Goal: Answer question/provide support

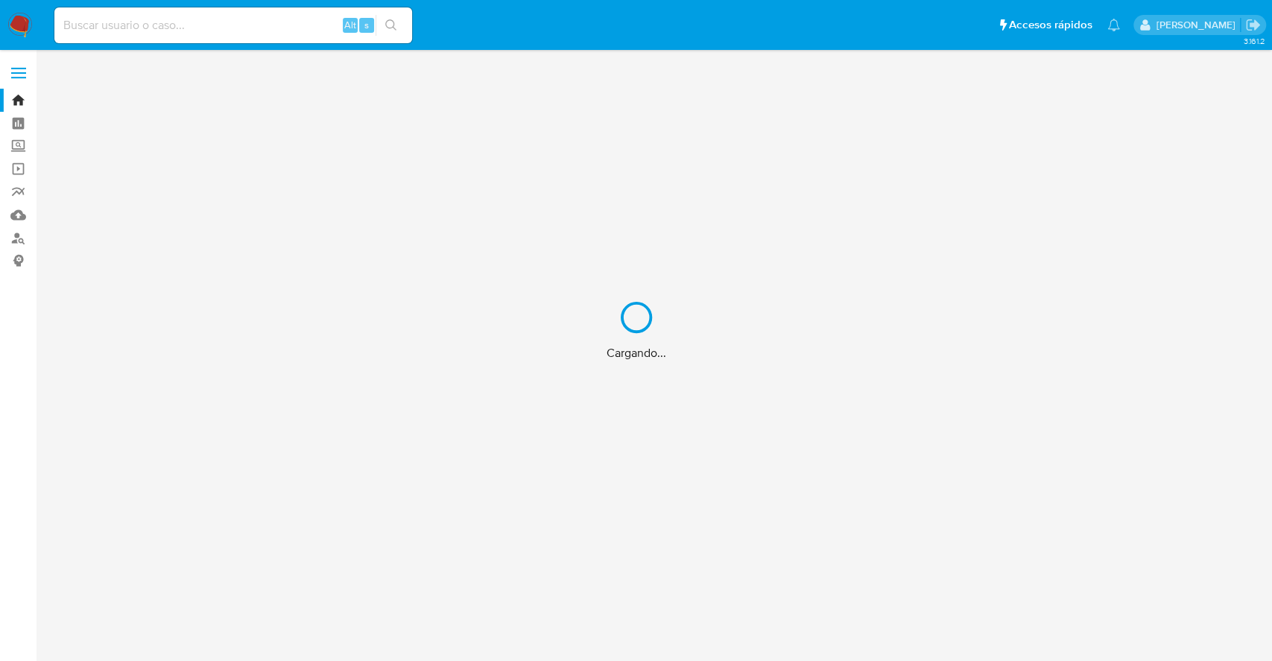
click at [865, 452] on div "Cargando..." at bounding box center [636, 330] width 1272 height 661
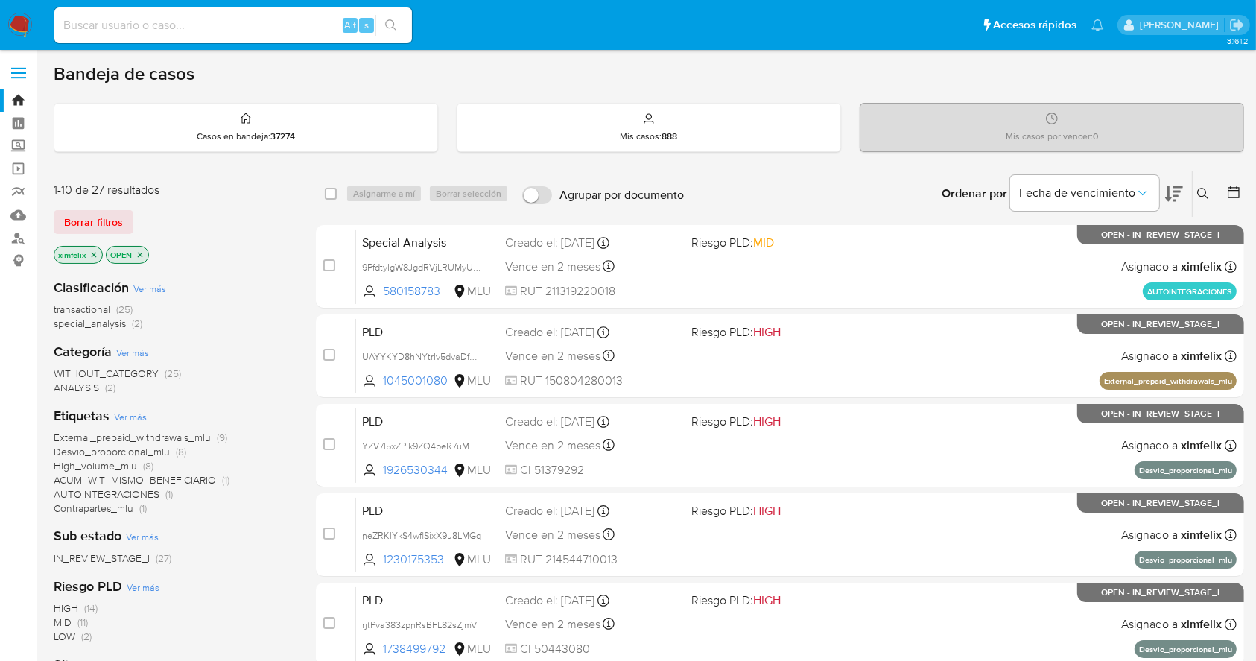
click at [278, 20] on input at bounding box center [233, 25] width 358 height 19
paste input "UAYYKYD8hNYtrIv5dvaDfhJk"
type input "UAYYKYD8hNYtrIv5dvaDfhJk"
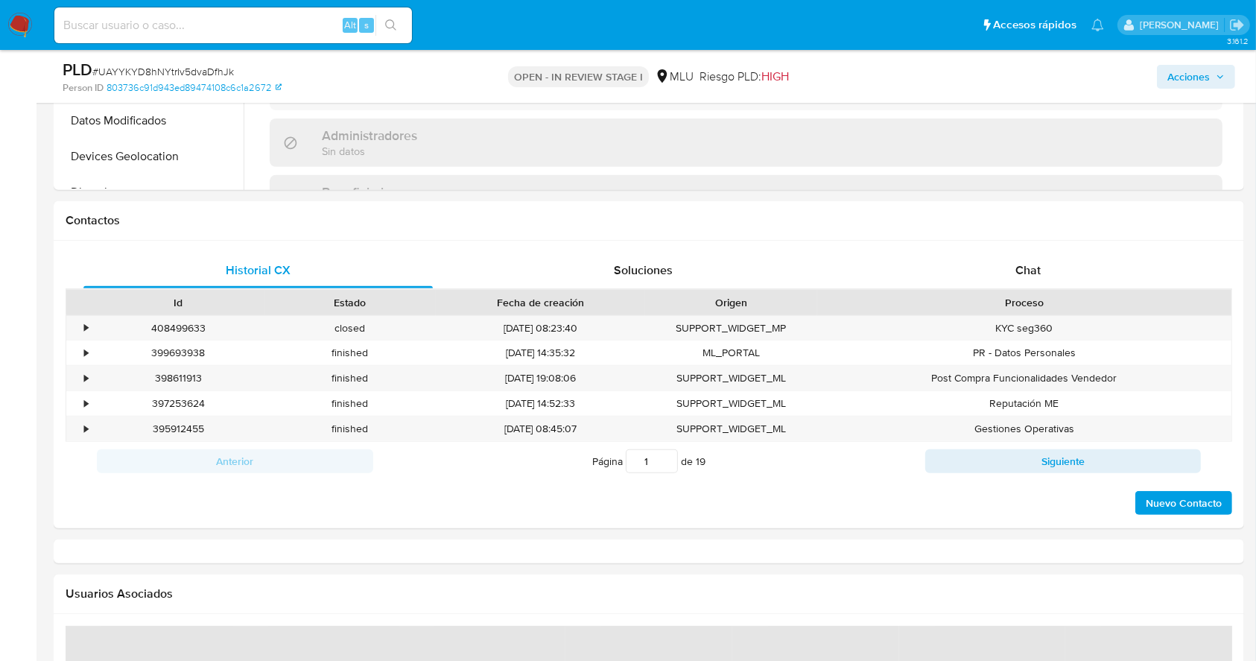
select select "10"
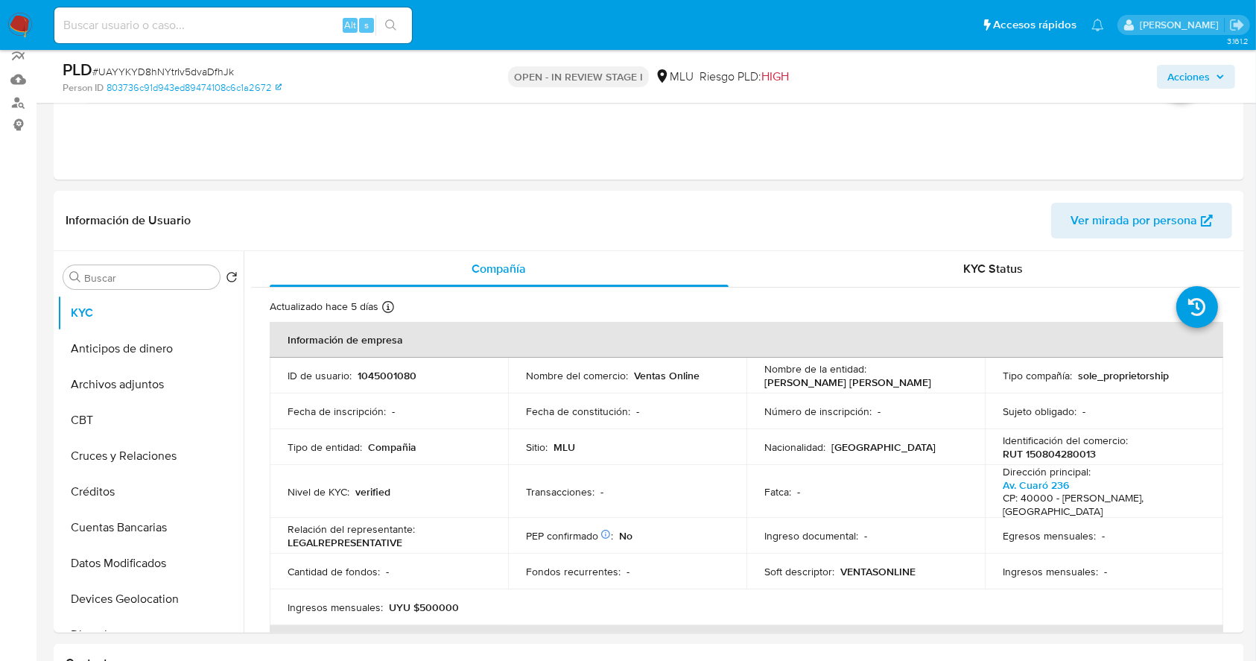
scroll to position [166, 0]
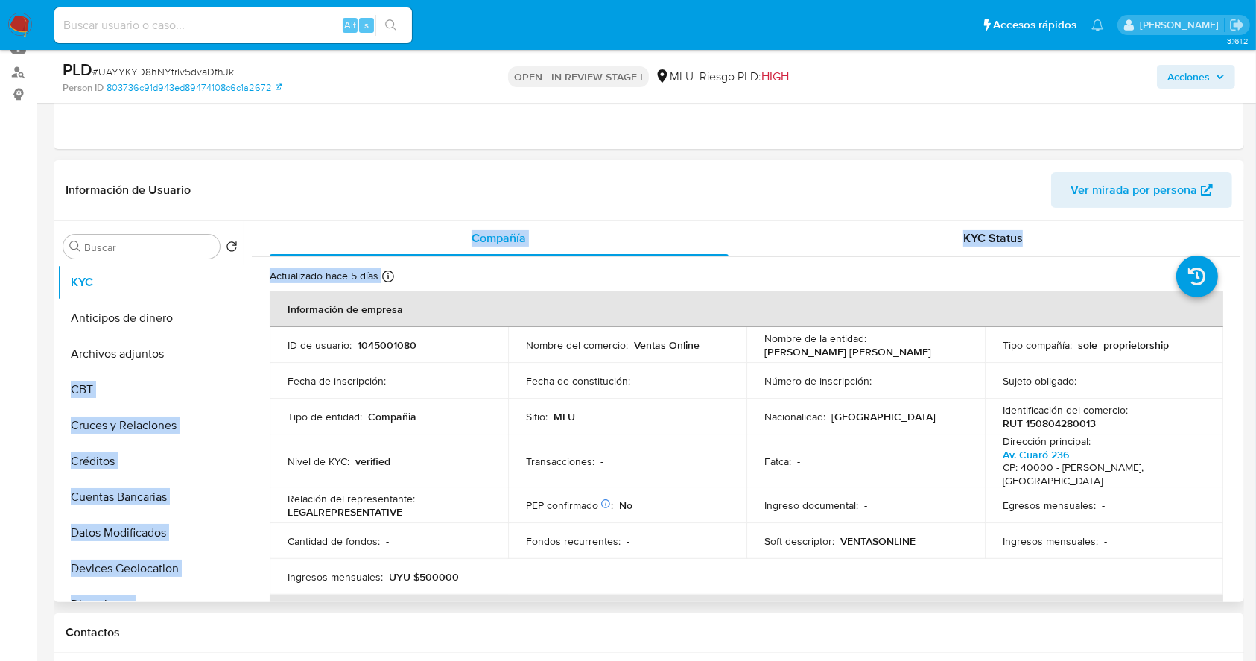
drag, startPoint x: 244, startPoint y: 293, endPoint x: 241, endPoint y: 349, distance: 56.7
click at [241, 349] on div "Buscar Volver al orden por defecto KYC Anticipos de dinero Archivos adjuntos CB…" at bounding box center [648, 412] width 1183 height 382
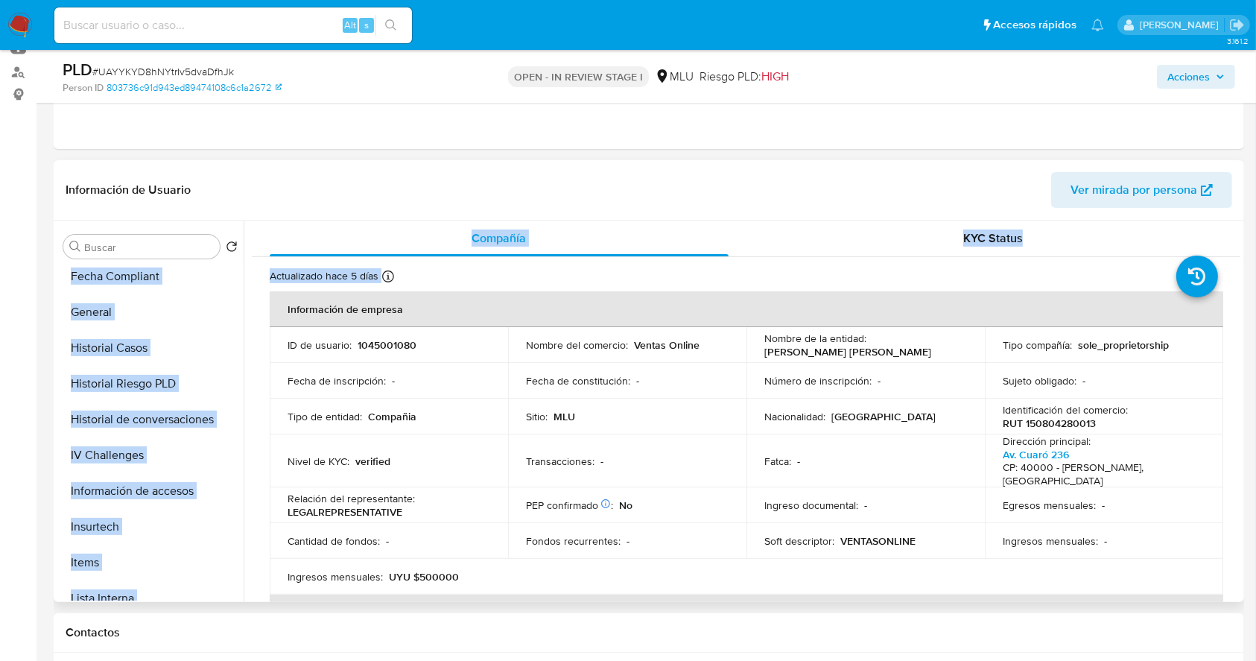
scroll to position [476, 0]
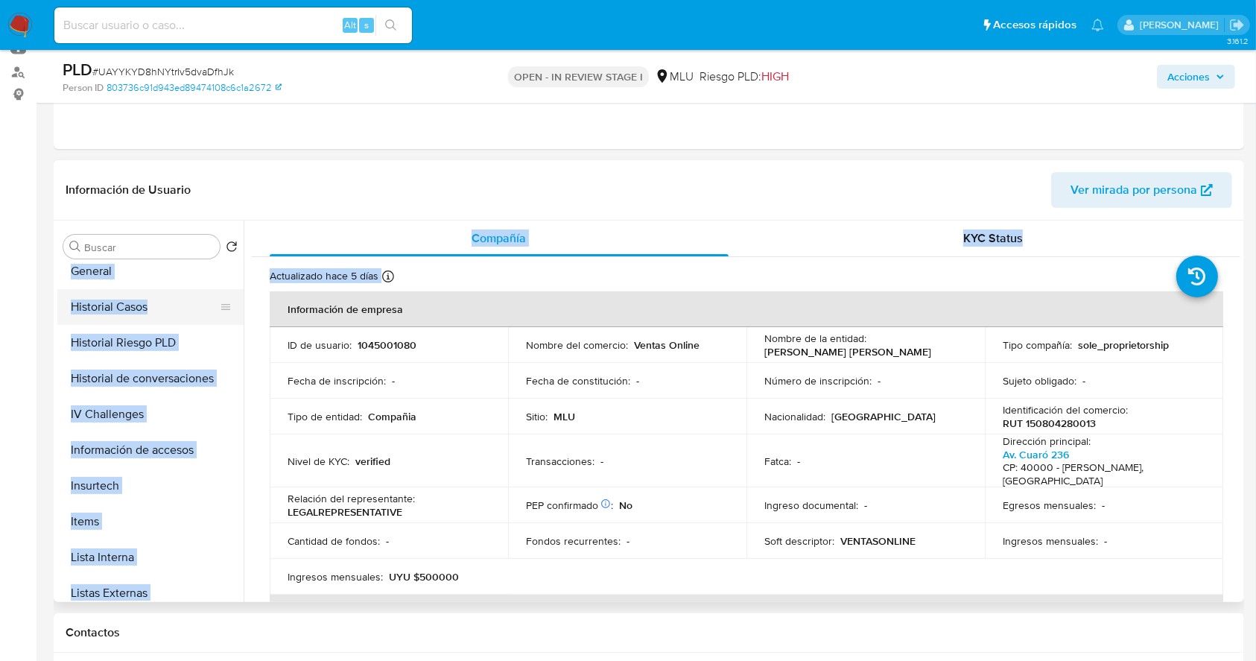
click at [115, 303] on button "Historial Casos" at bounding box center [144, 307] width 174 height 36
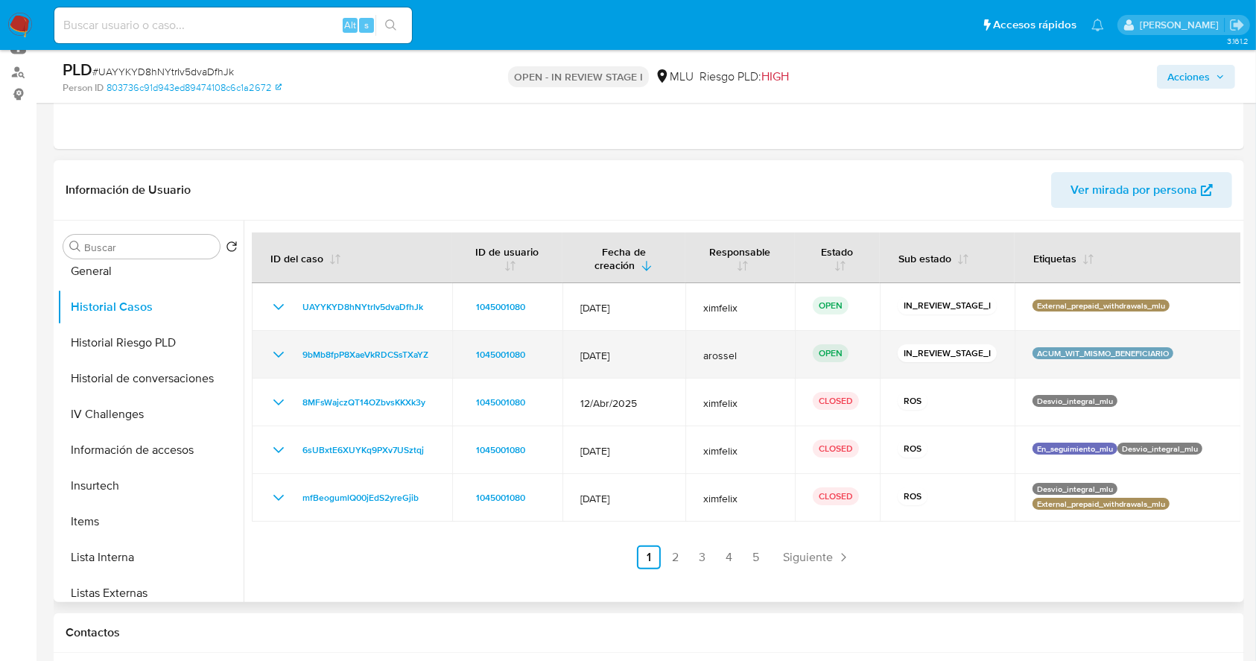
drag, startPoint x: 444, startPoint y: 355, endPoint x: 293, endPoint y: 355, distance: 151.3
click at [293, 355] on td "9bMb8fpP8XaeVkRDCSsTXaYZ" at bounding box center [352, 355] width 200 height 48
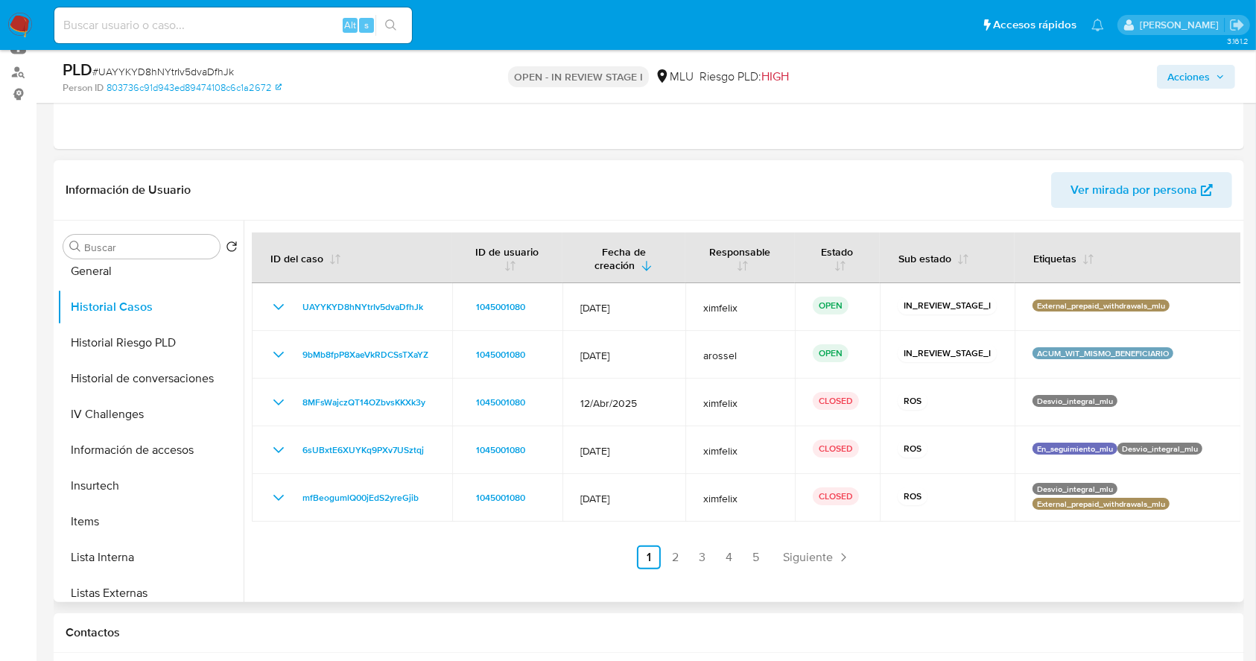
click at [1141, 589] on div at bounding box center [742, 412] width 997 height 382
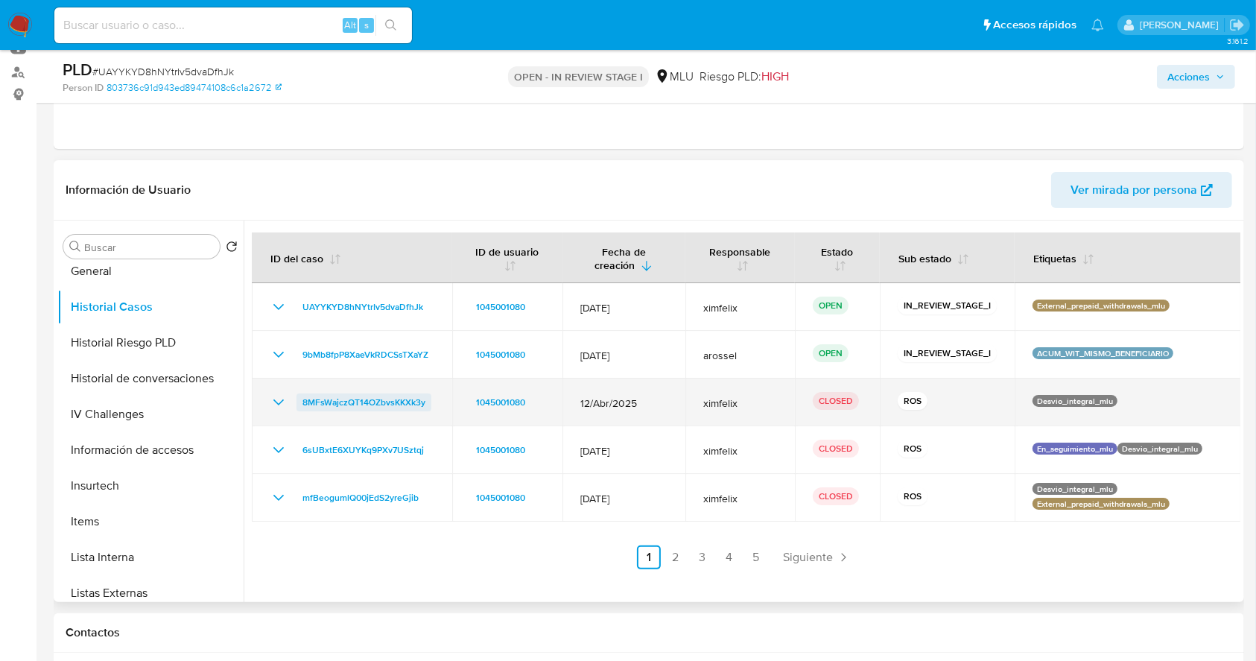
click at [379, 399] on span "8MFsWajczQT14OZbvsKKXk3y" at bounding box center [364, 402] width 123 height 18
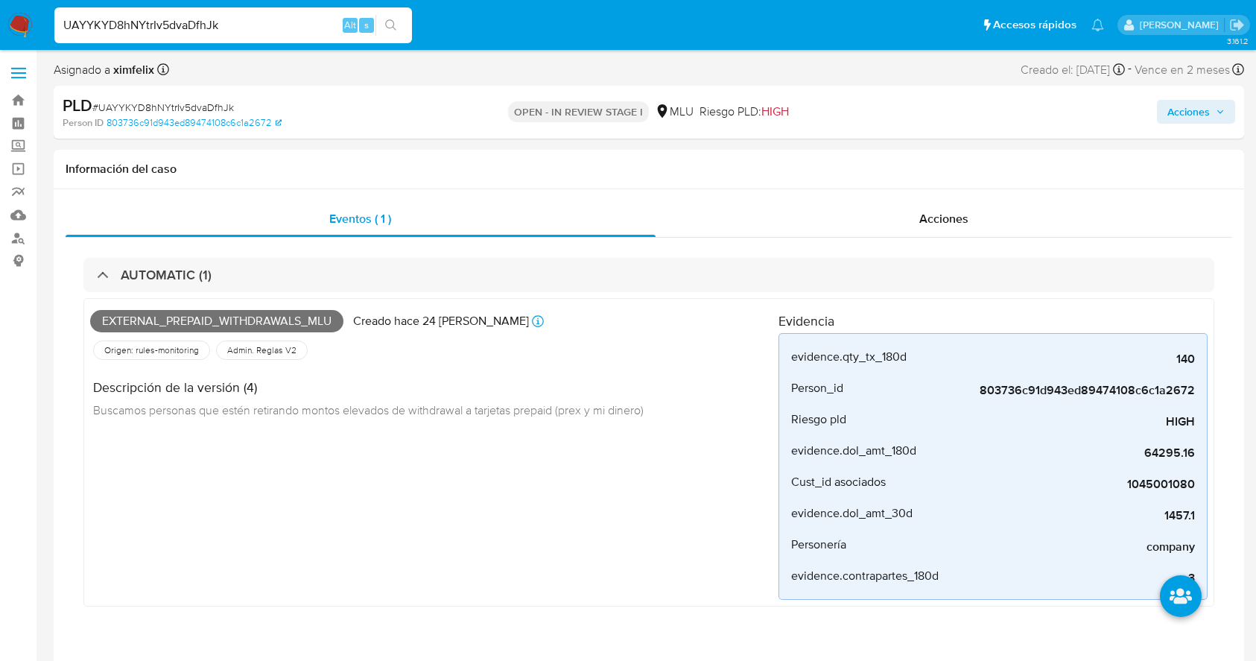
select select "10"
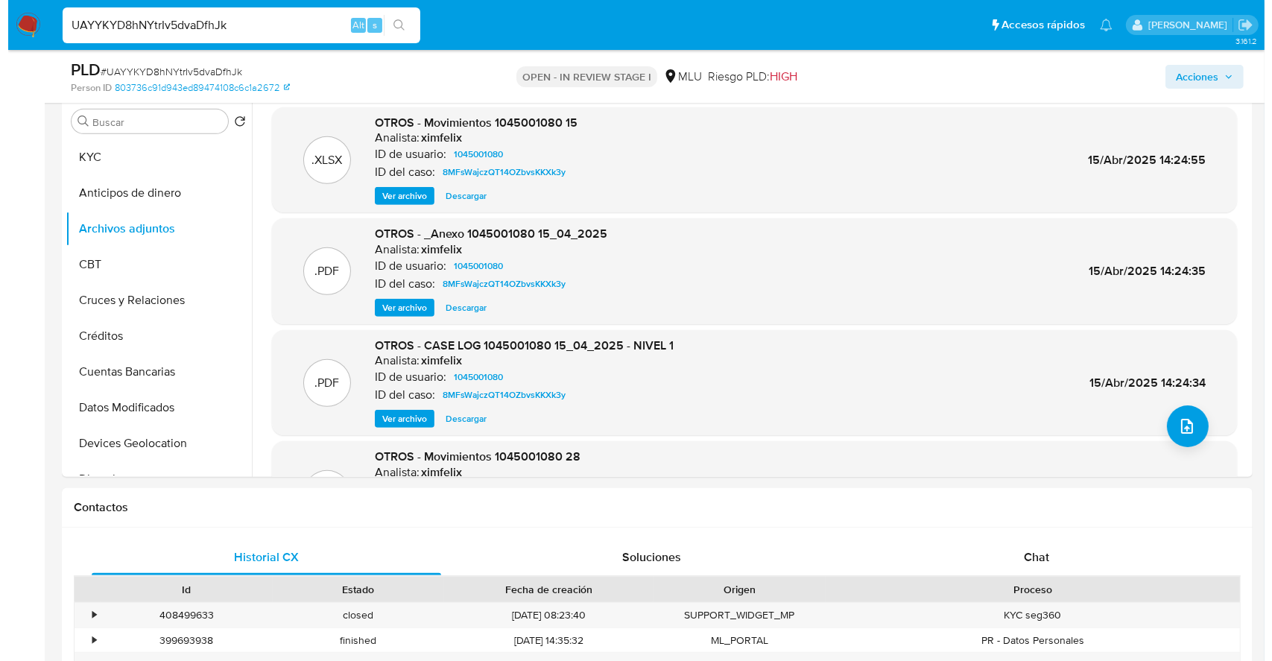
scroll to position [669, 0]
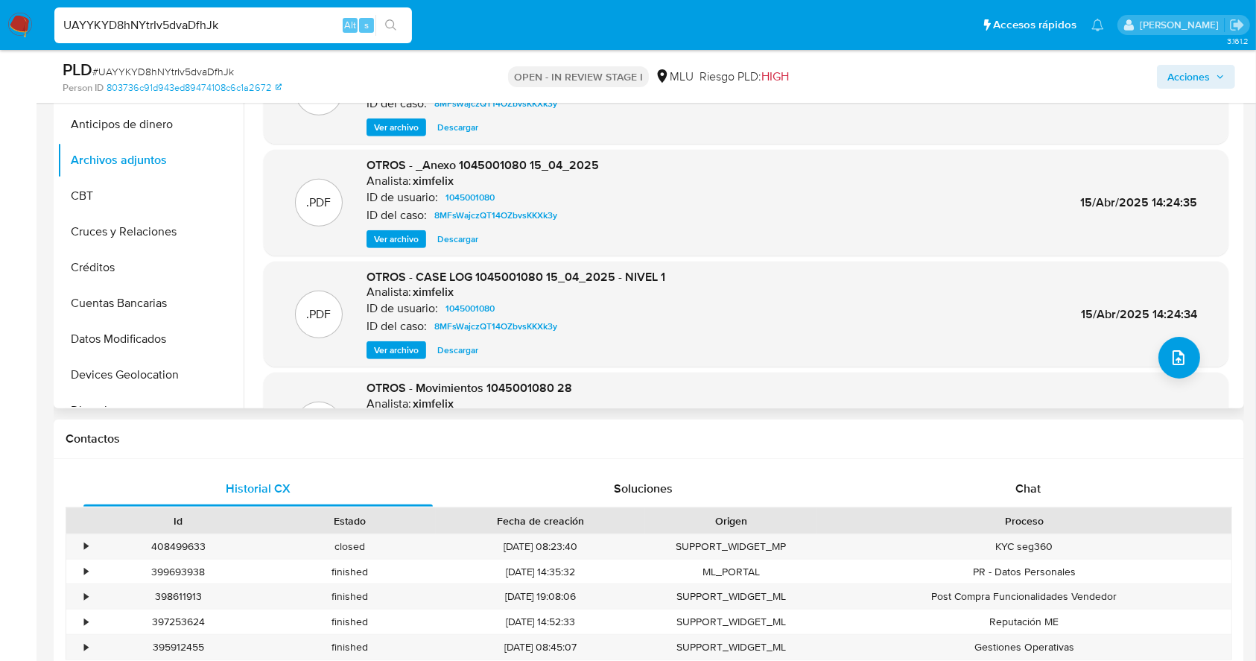
click at [393, 352] on span "Ver archivo" at bounding box center [396, 350] width 45 height 15
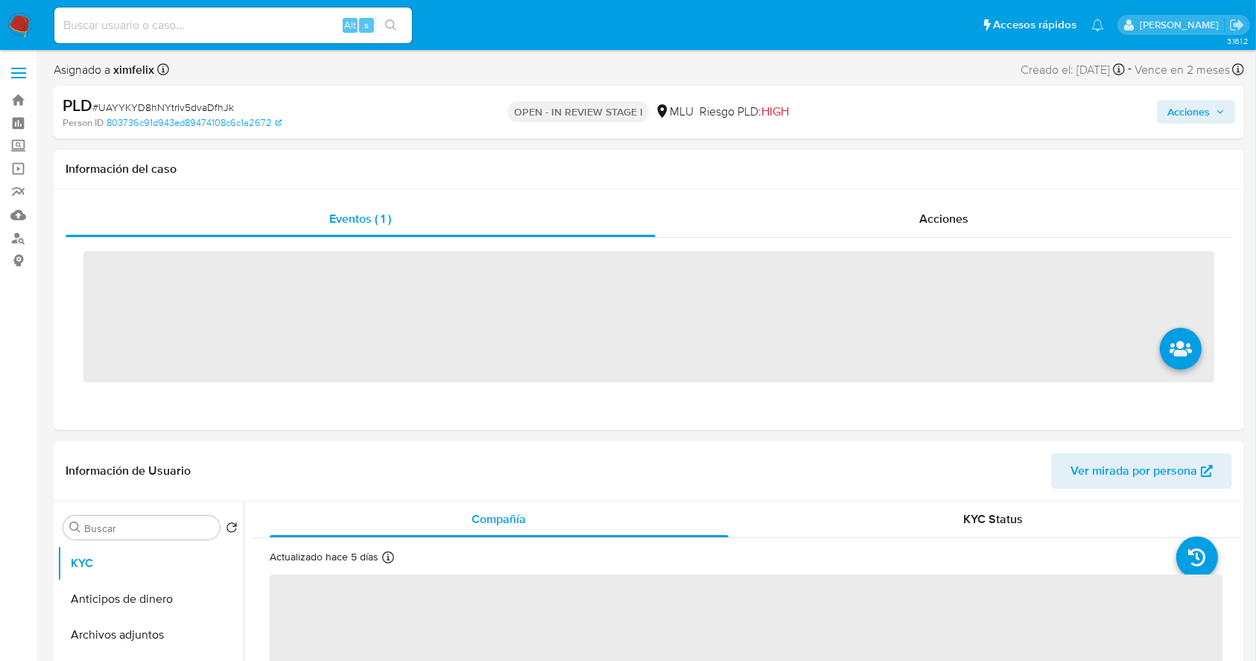
click at [23, 29] on img at bounding box center [19, 25] width 25 height 25
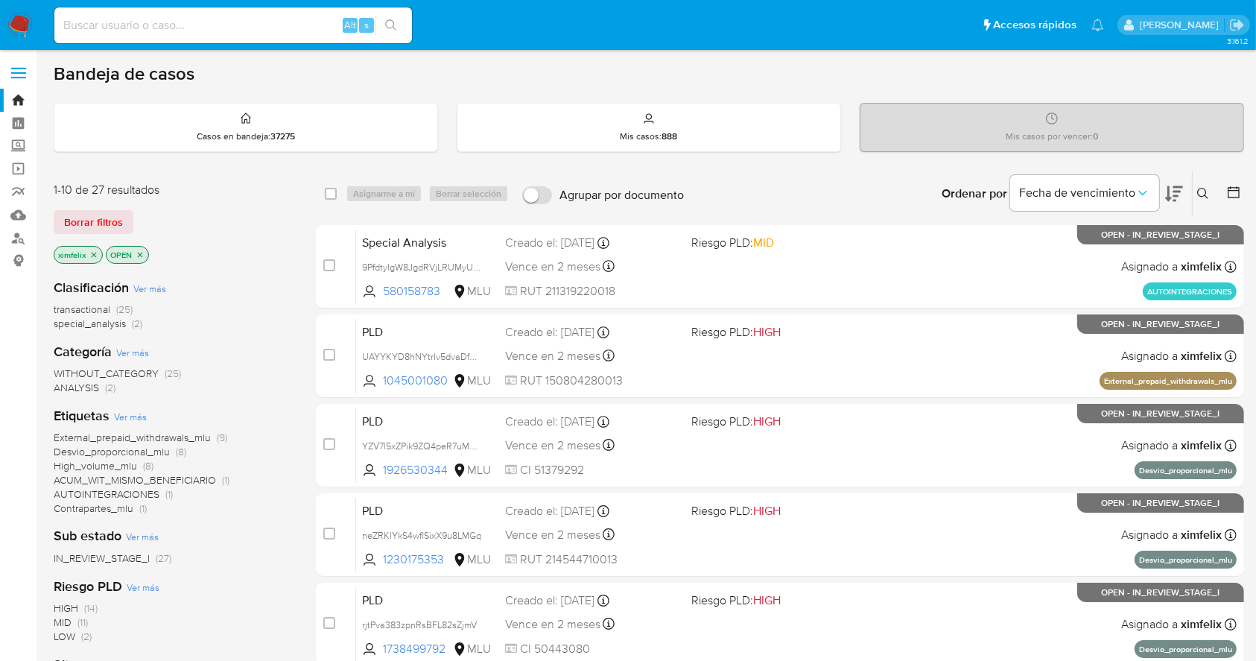
click at [97, 256] on icon "close-filter" at bounding box center [93, 254] width 9 height 9
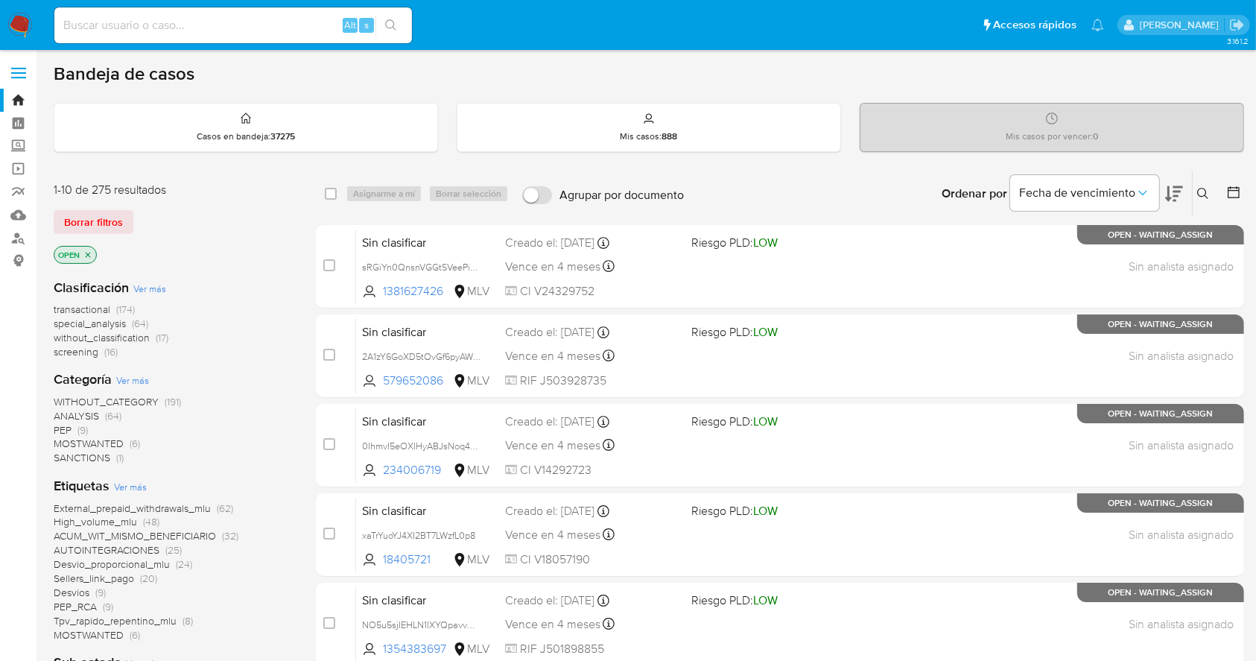
click at [1205, 199] on button at bounding box center [1205, 194] width 25 height 18
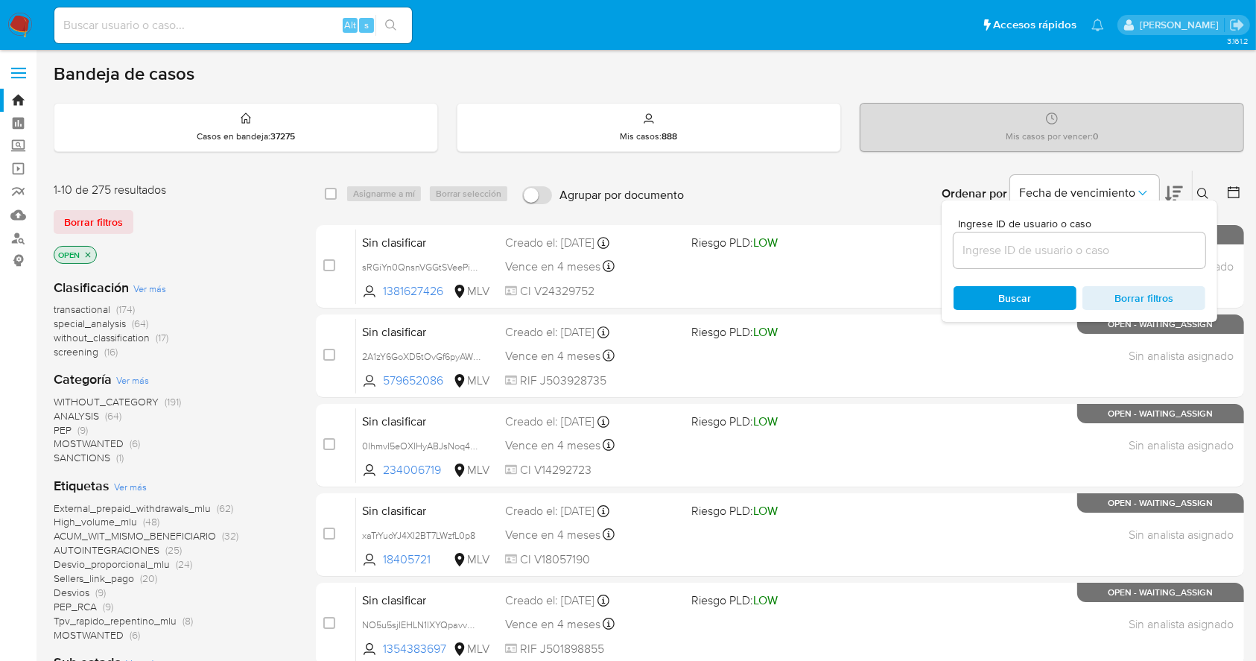
click at [1077, 247] on input at bounding box center [1080, 250] width 252 height 19
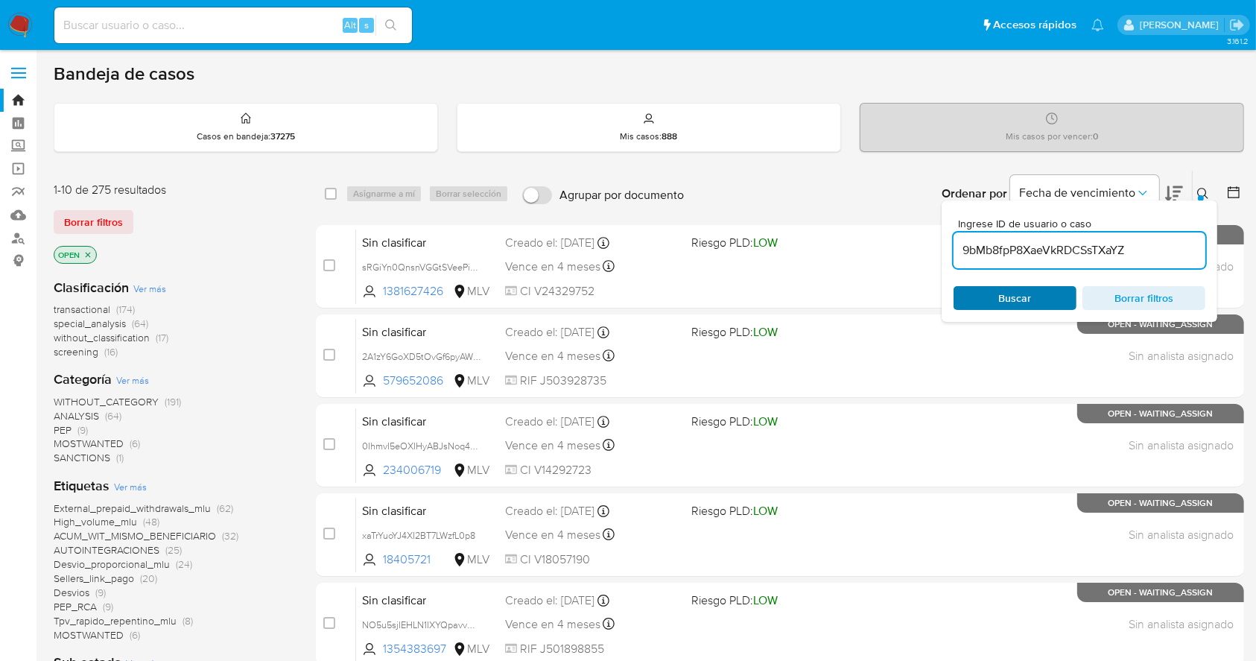
type input "9bMb8fpP8XaeVkRDCSsTXaYZ"
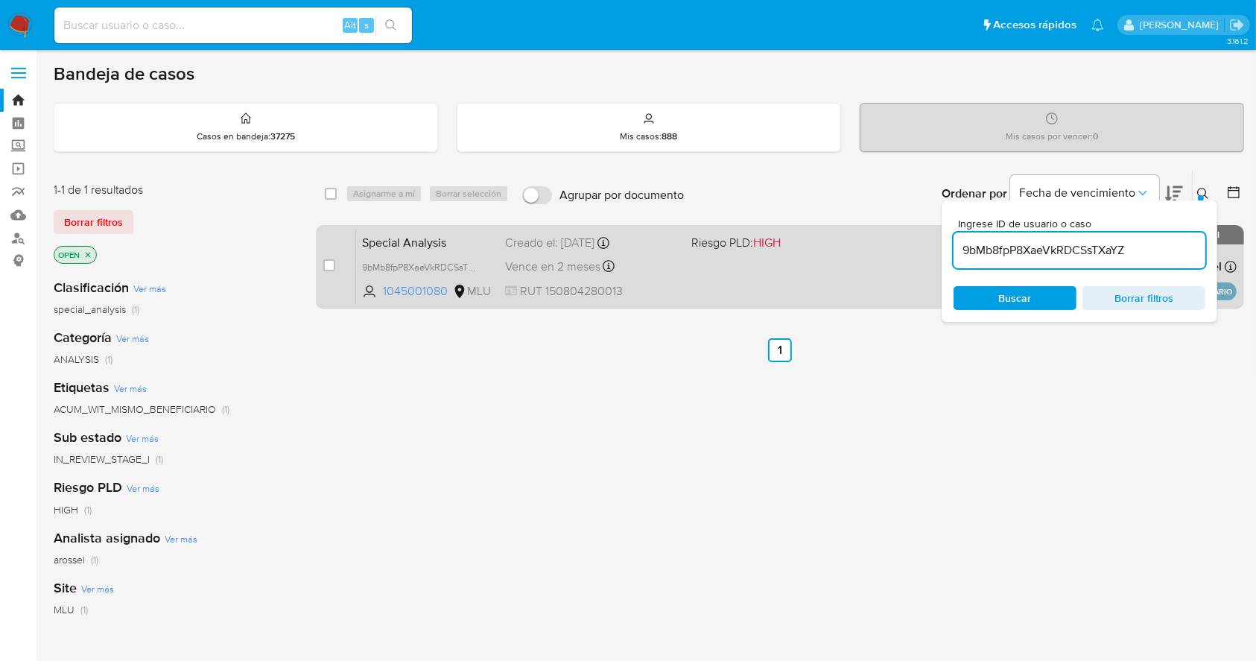
click at [320, 265] on div "case-item-checkbox No es posible asignar el caso Special Analysis 9bMb8fpP8XaeV…" at bounding box center [780, 266] width 928 height 83
click at [328, 265] on input "checkbox" at bounding box center [329, 265] width 12 height 12
checkbox input "true"
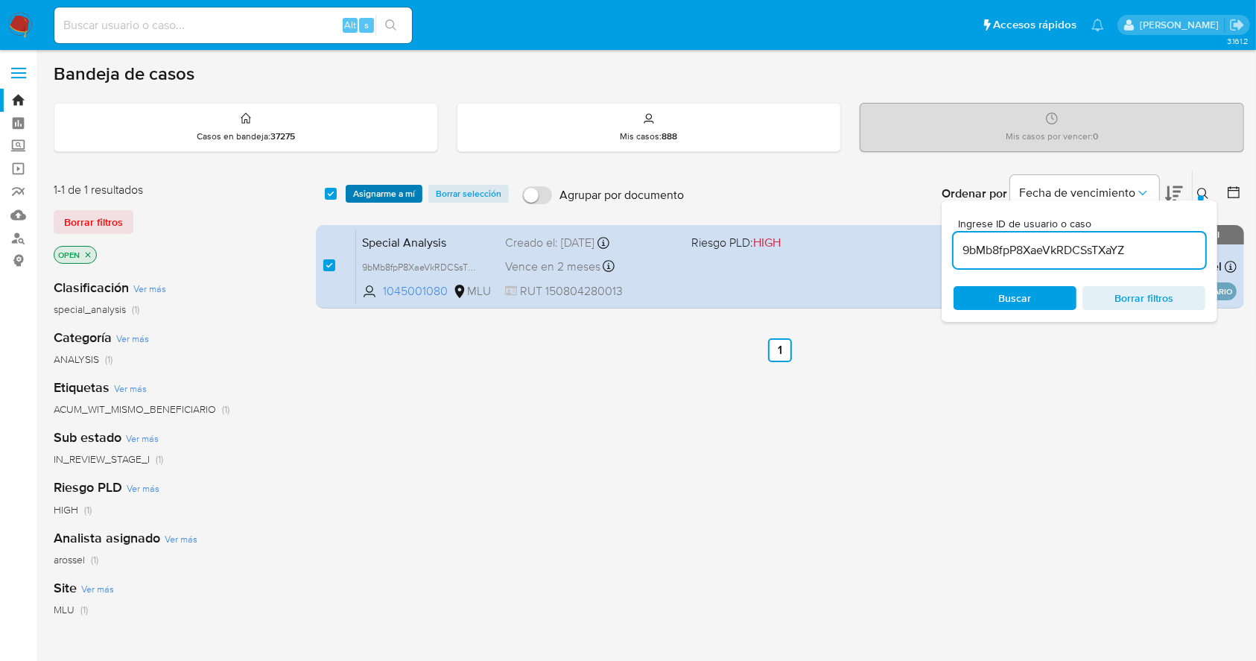
click at [400, 198] on span "Asignarme a mí" at bounding box center [384, 193] width 62 height 15
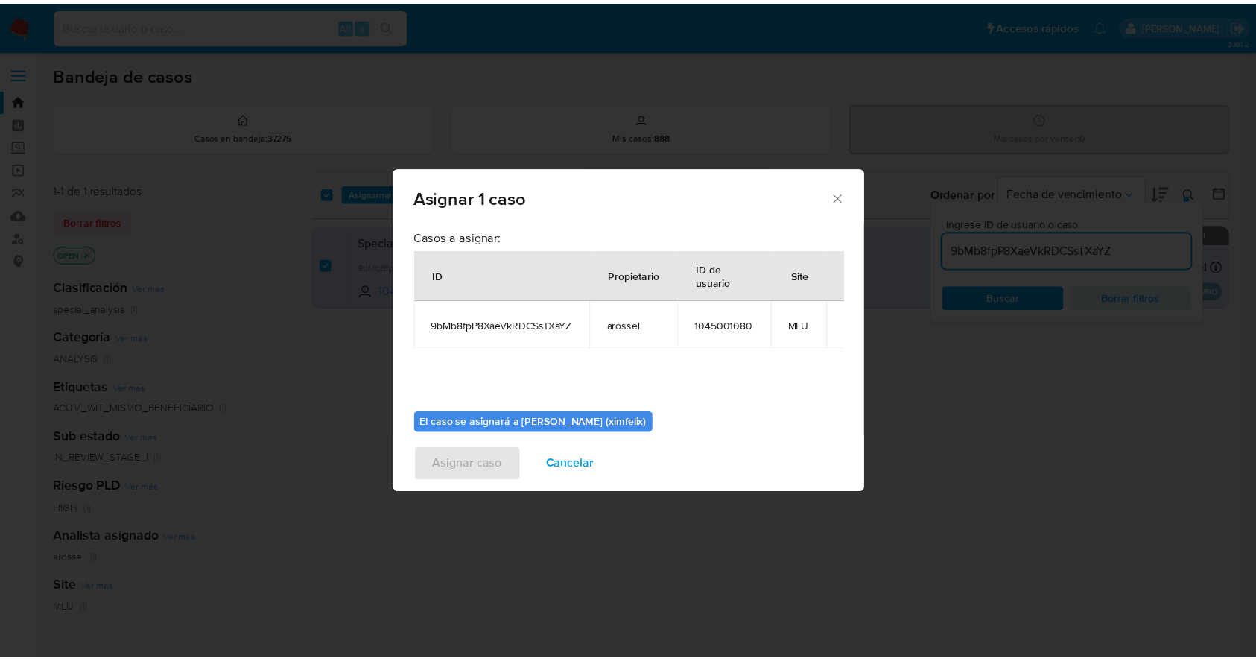
scroll to position [77, 0]
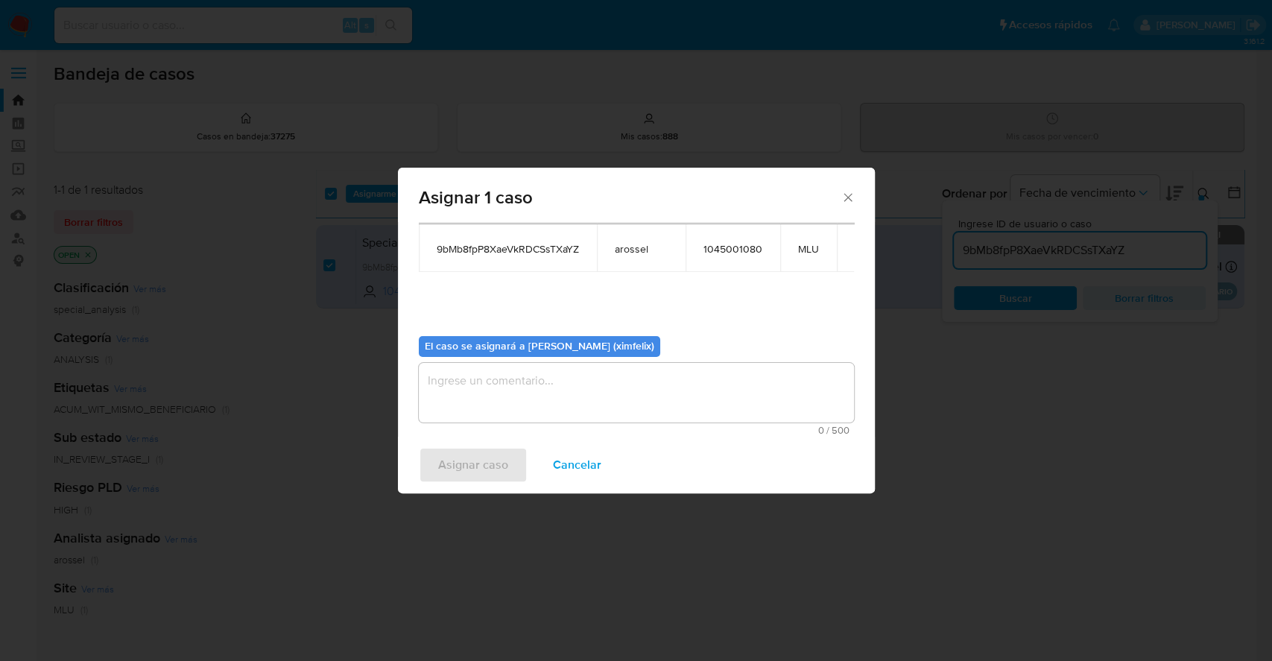
click at [696, 386] on textarea "assign-modal" at bounding box center [636, 393] width 435 height 60
click at [487, 462] on span "Asignar caso" at bounding box center [473, 465] width 70 height 33
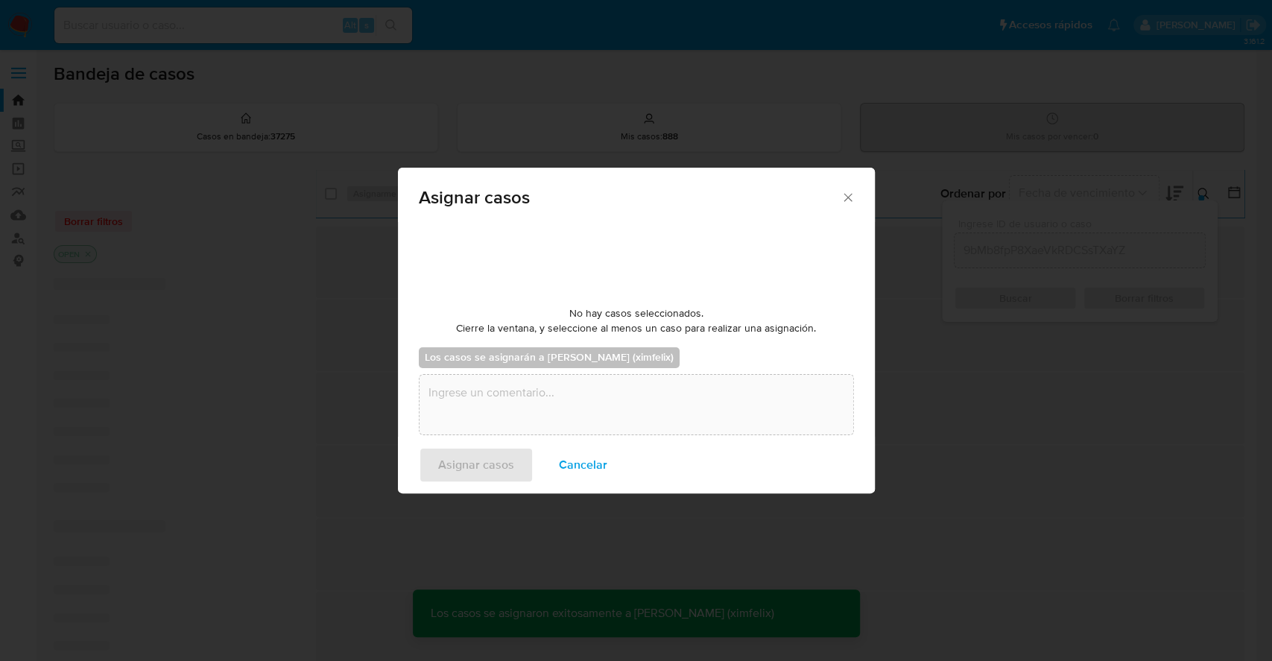
checkbox input "false"
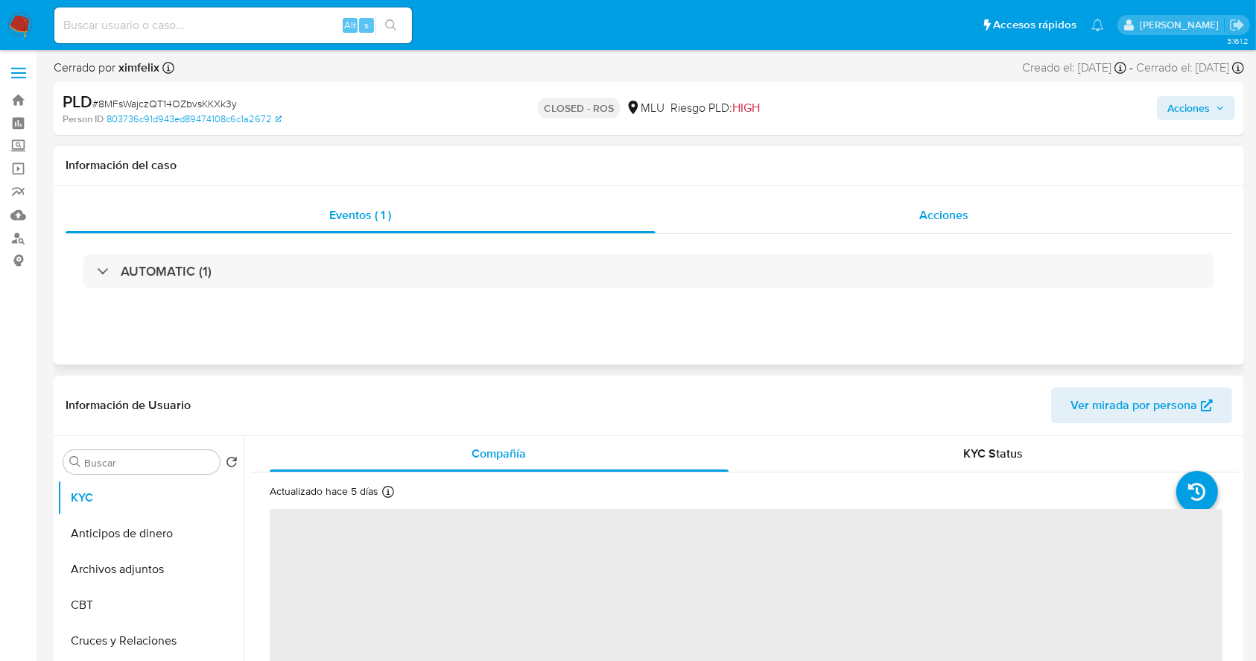
select select "10"
click at [733, 212] on div "Acciones" at bounding box center [944, 215] width 577 height 36
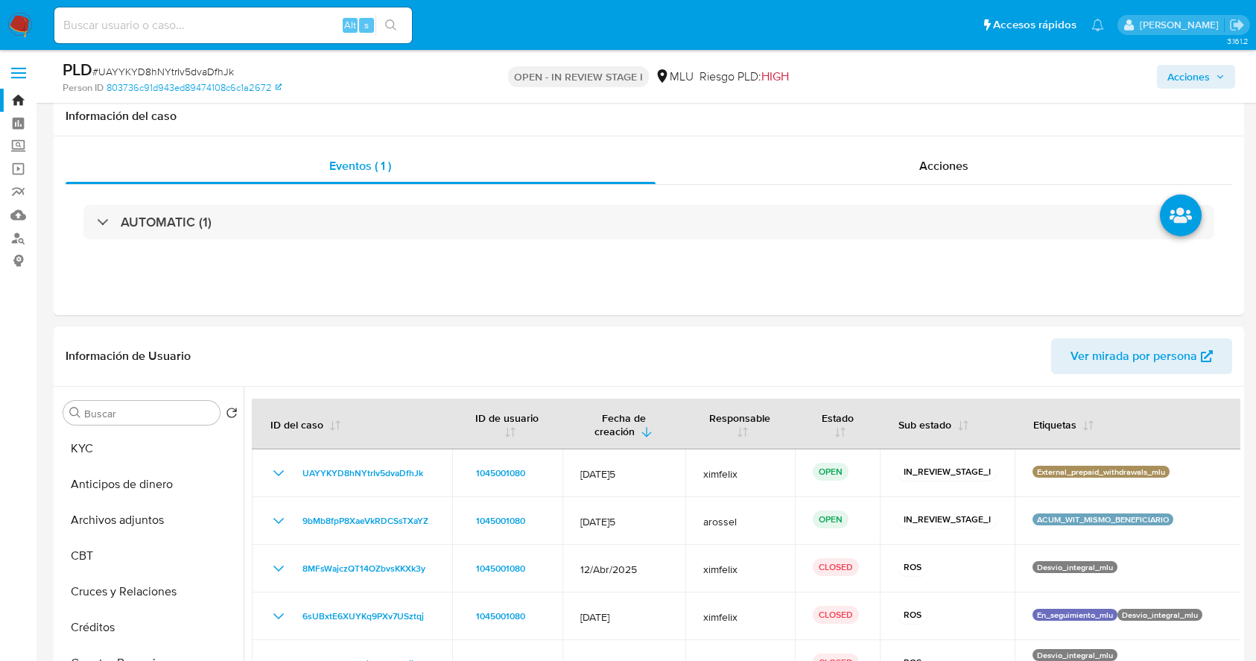
select select "10"
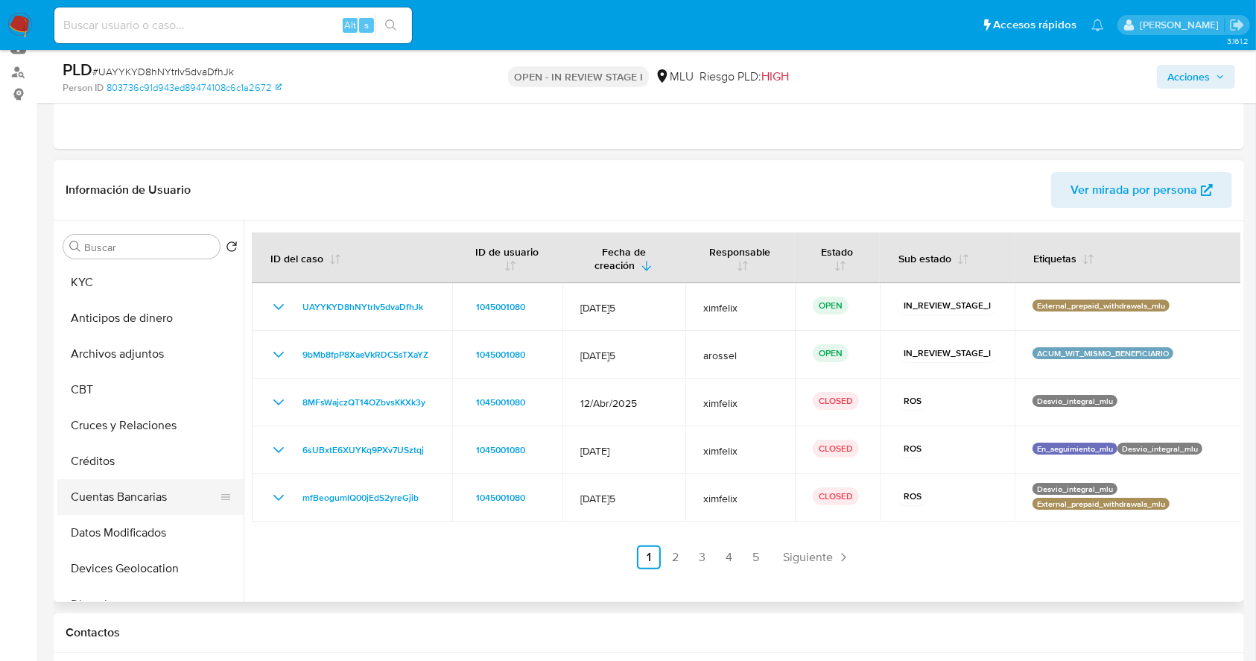
click at [155, 481] on button "Cuentas Bancarias" at bounding box center [144, 497] width 174 height 36
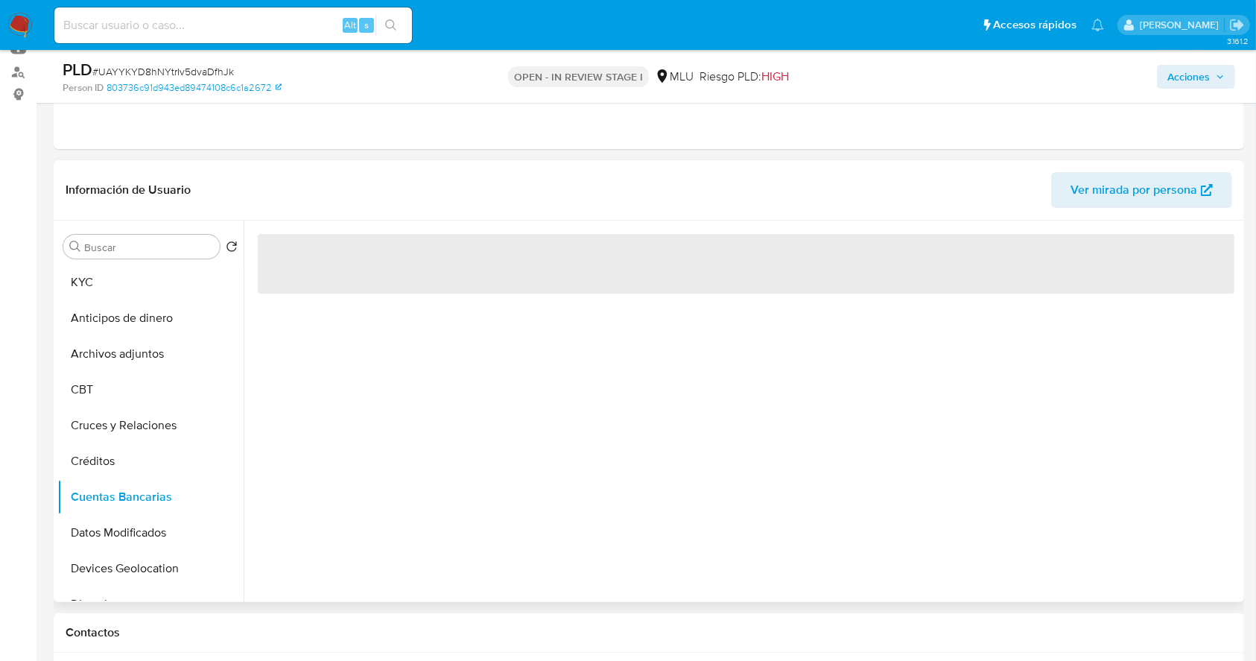
click at [443, 493] on div "‌" at bounding box center [742, 412] width 997 height 382
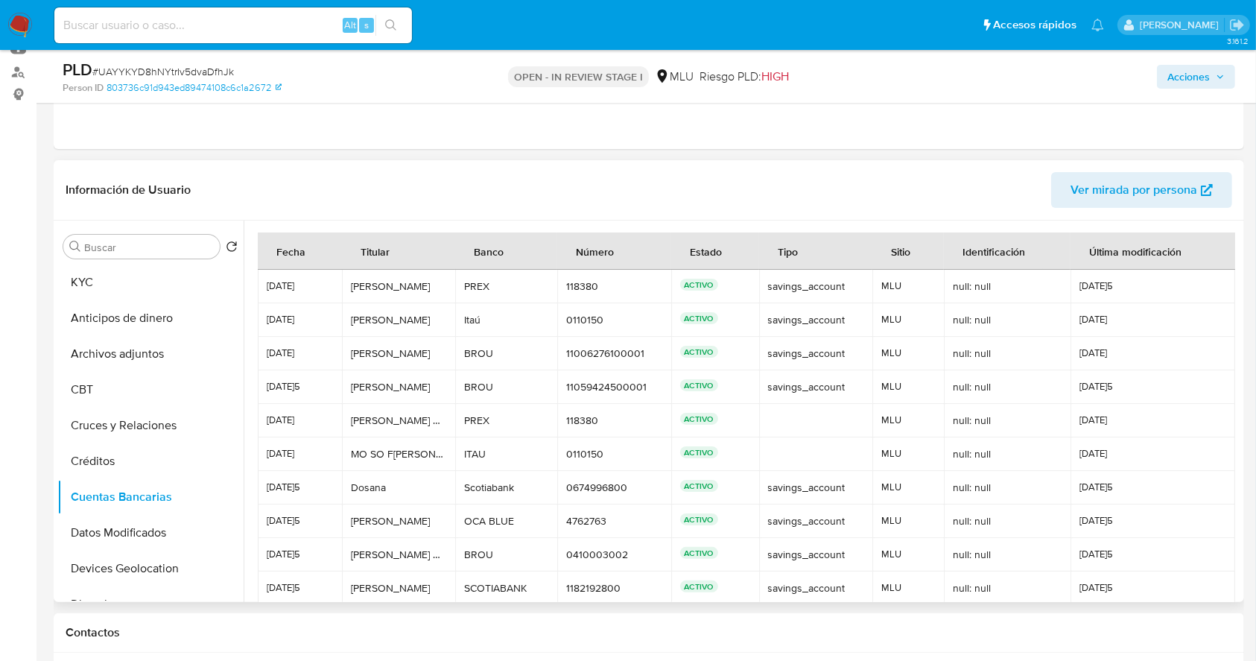
click at [937, 344] on td "MLU" at bounding box center [909, 354] width 72 height 34
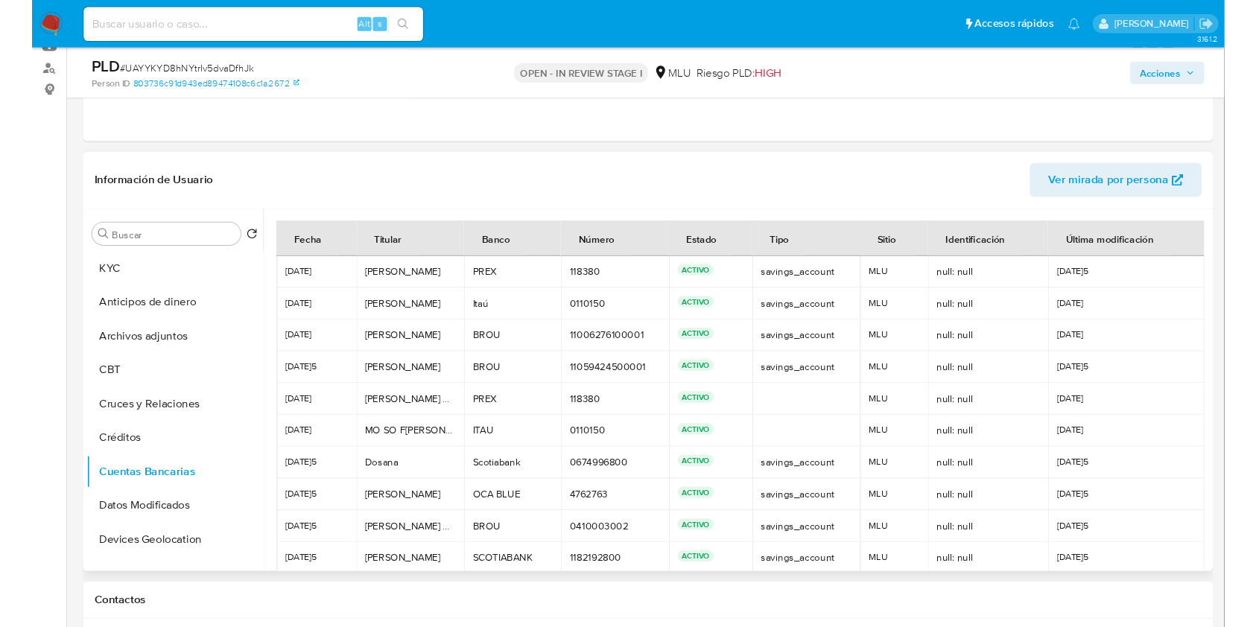
scroll to position [70, 0]
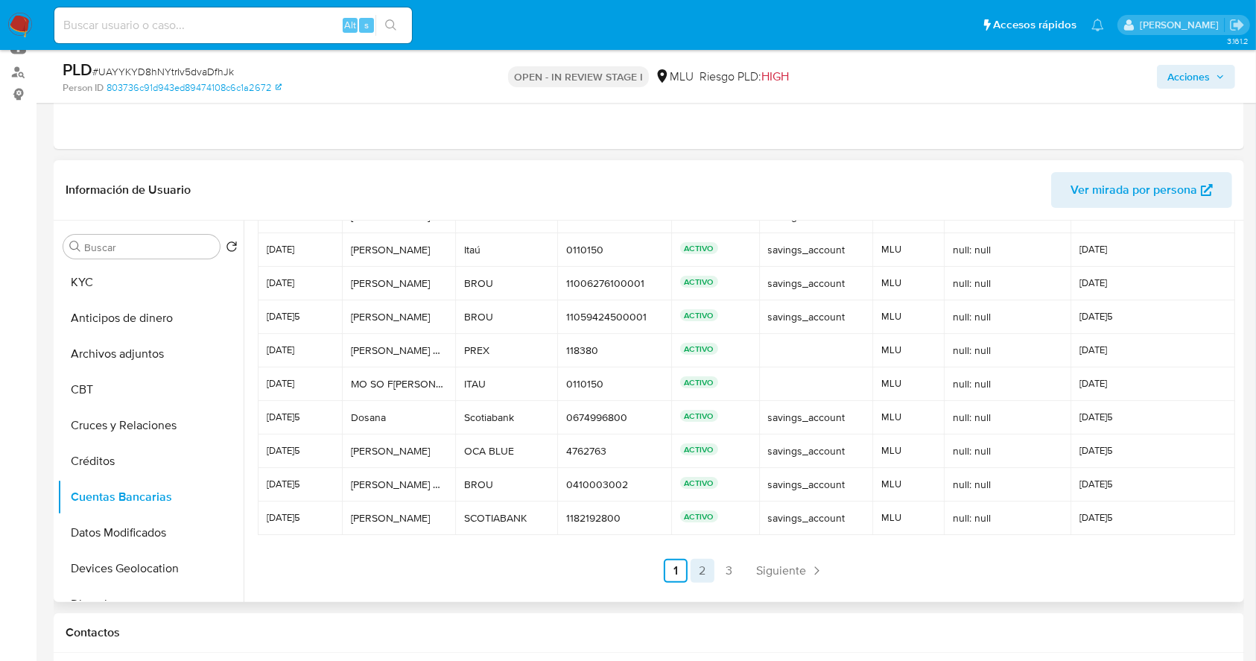
click at [703, 577] on link "2" at bounding box center [703, 571] width 24 height 24
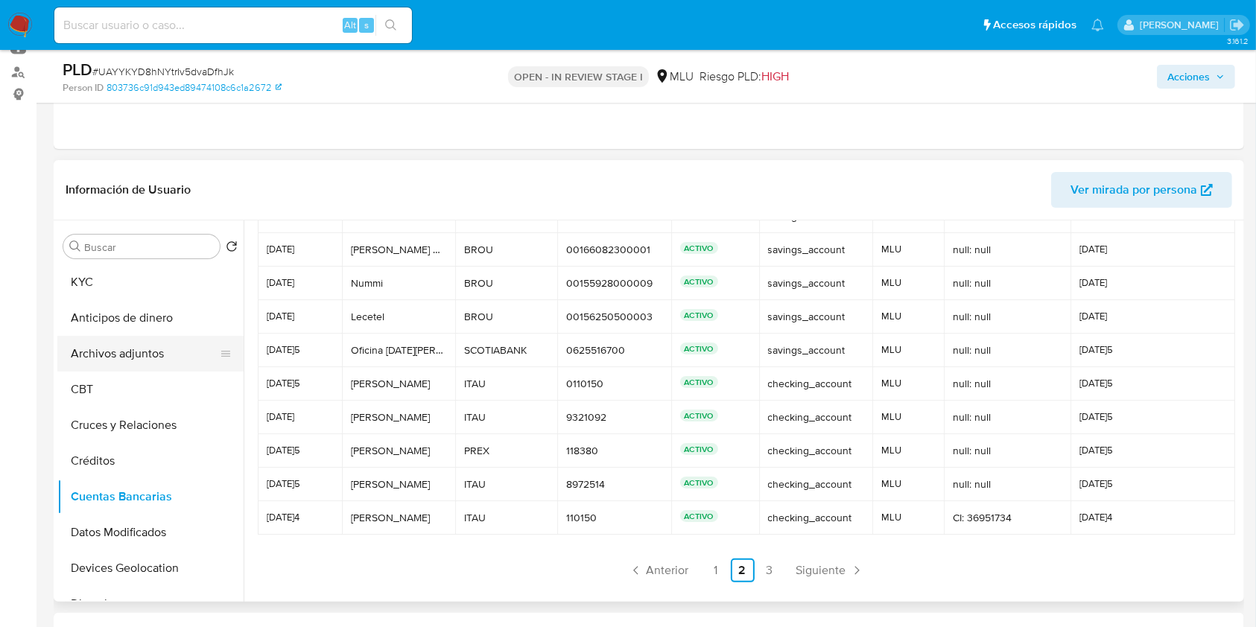
click at [184, 346] on button "Archivos adjuntos" at bounding box center [144, 354] width 174 height 36
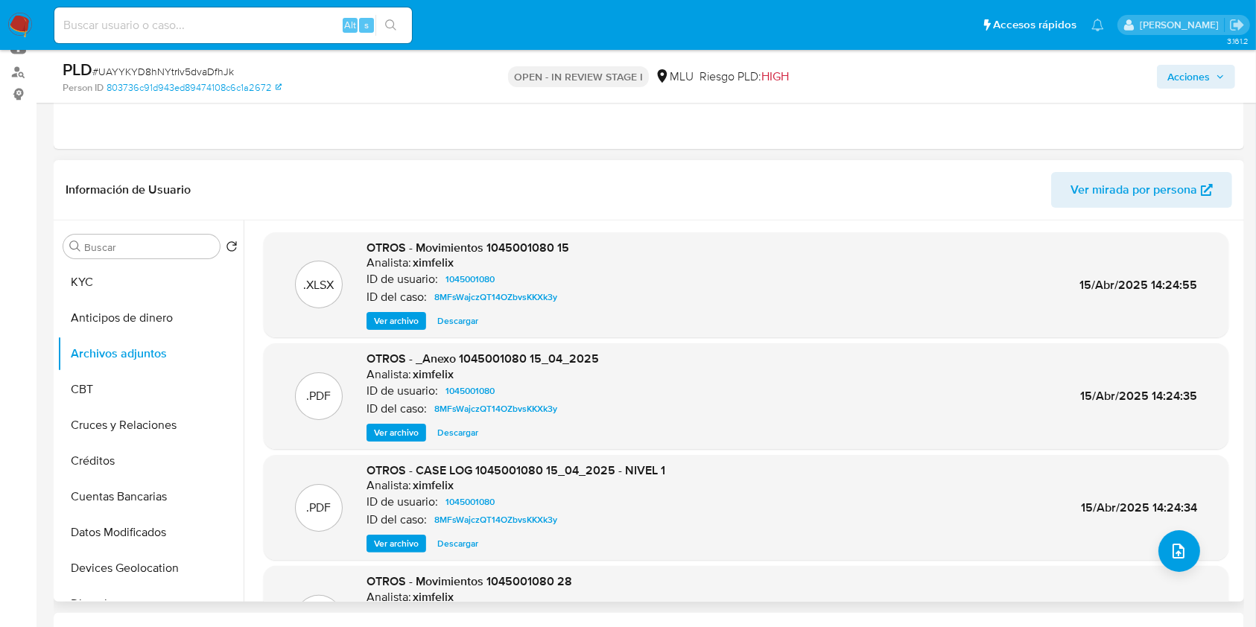
scroll to position [125, 0]
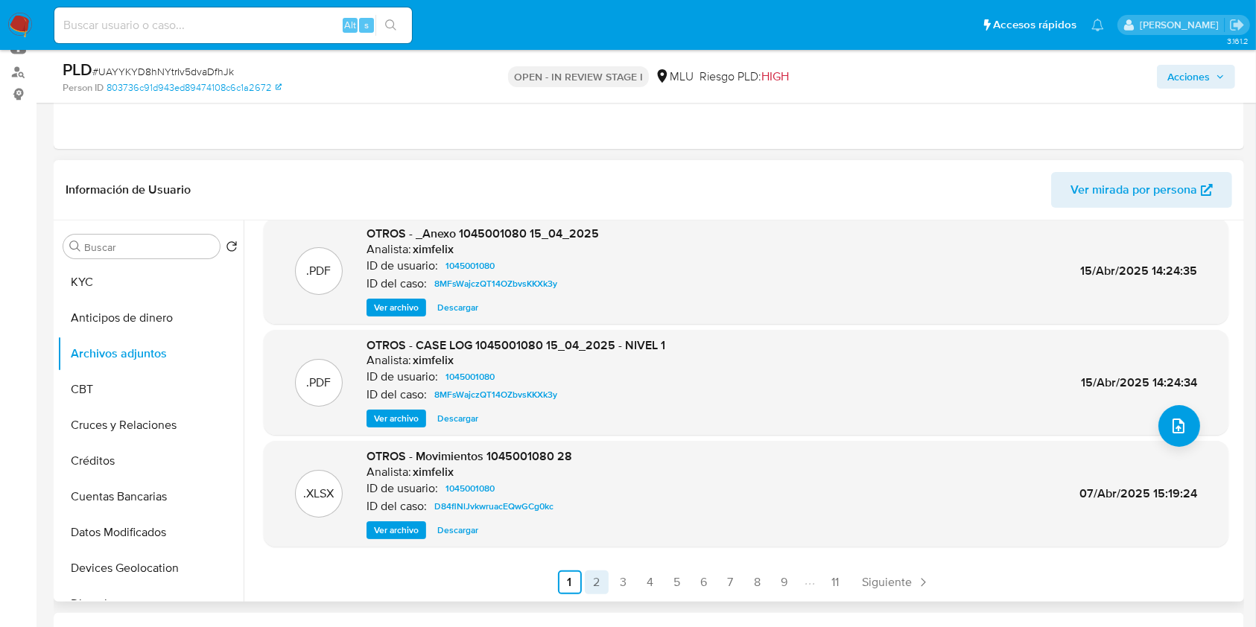
click at [599, 578] on link "2" at bounding box center [597, 583] width 24 height 24
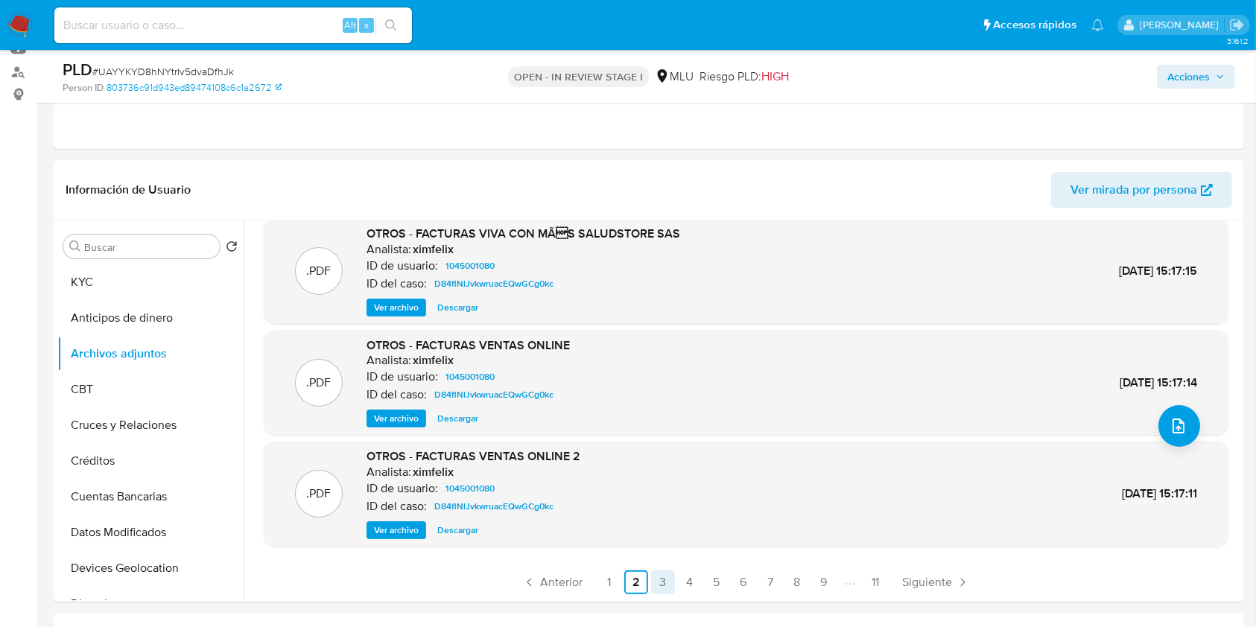
click at [656, 586] on link "3" at bounding box center [663, 583] width 24 height 24
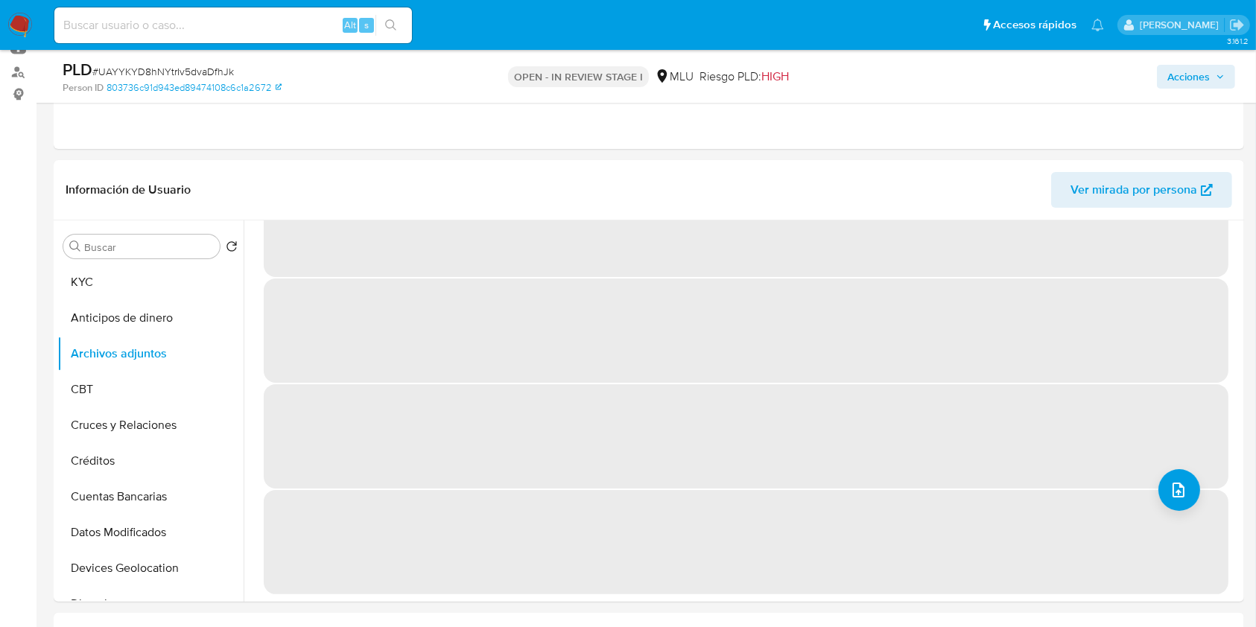
scroll to position [0, 0]
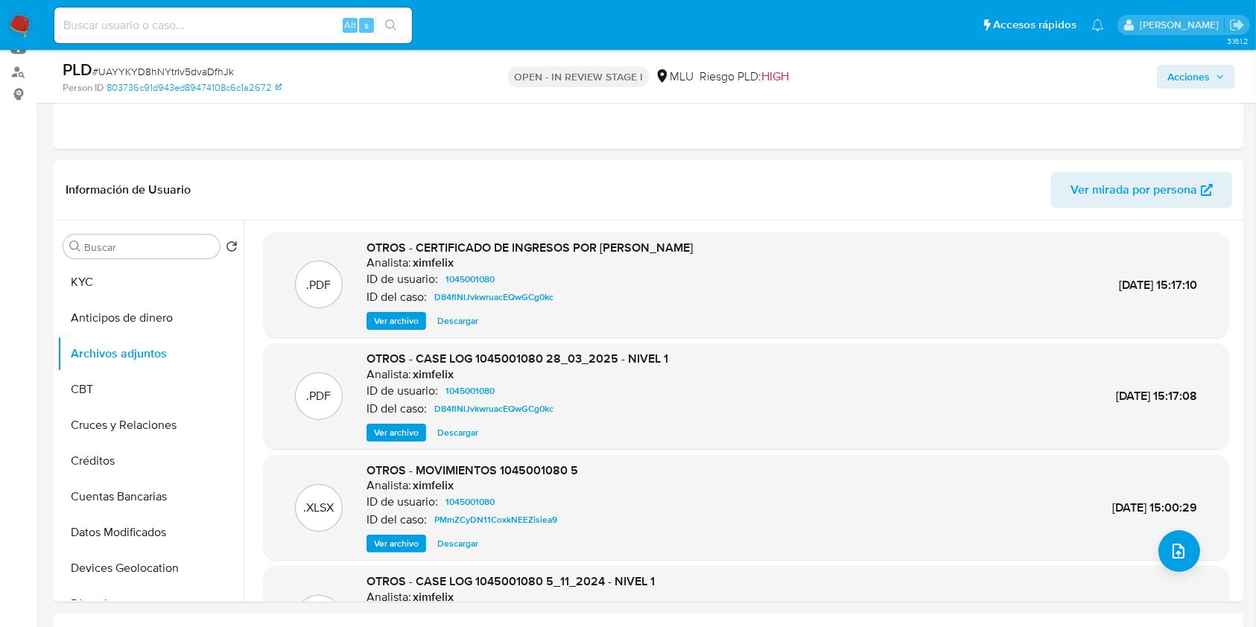
click at [400, 326] on span "Ver archivo" at bounding box center [396, 321] width 45 height 15
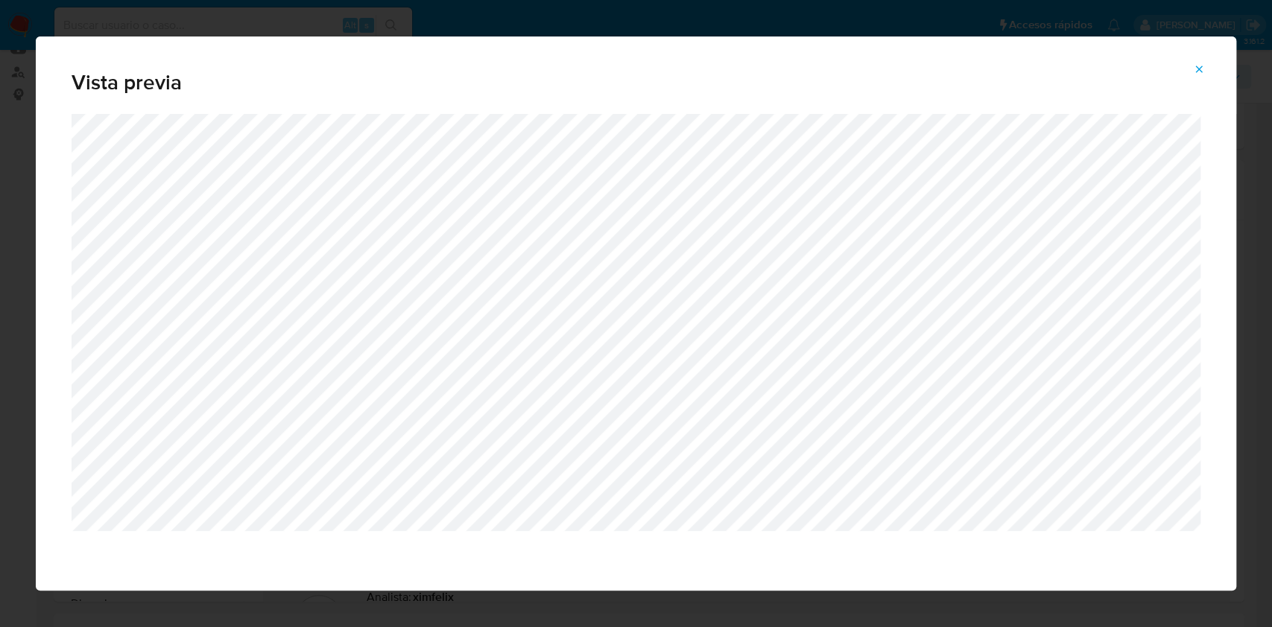
click at [1198, 72] on icon "Attachment preview" at bounding box center [1199, 69] width 12 height 12
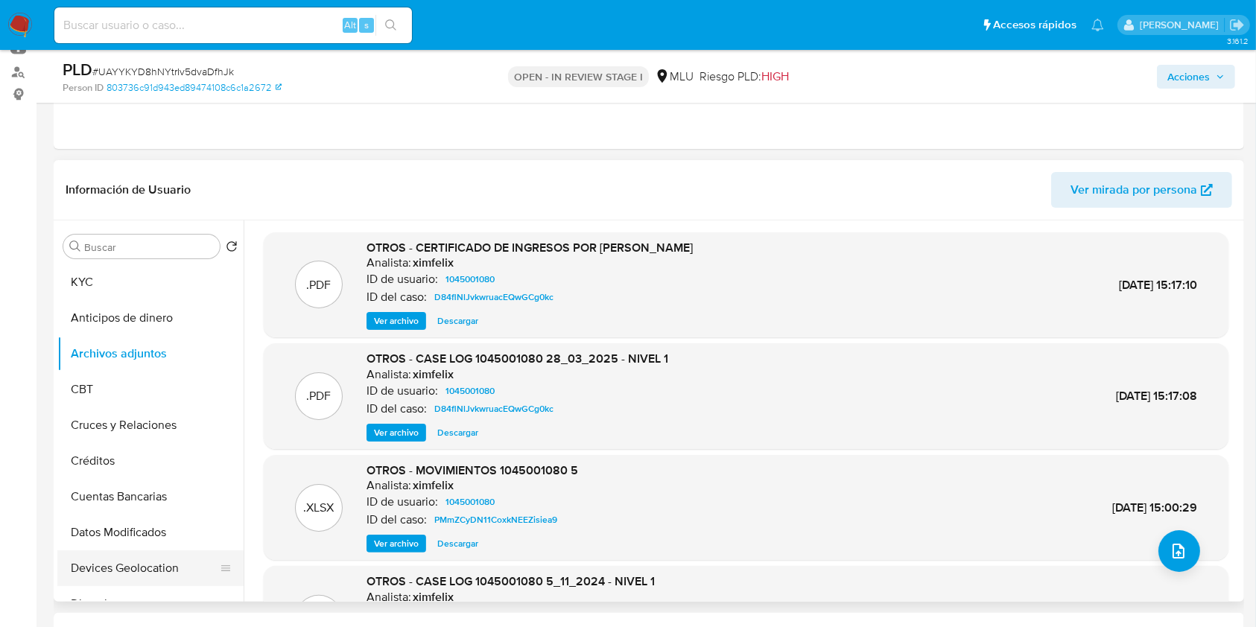
click at [136, 559] on button "Devices Geolocation" at bounding box center [144, 569] width 174 height 36
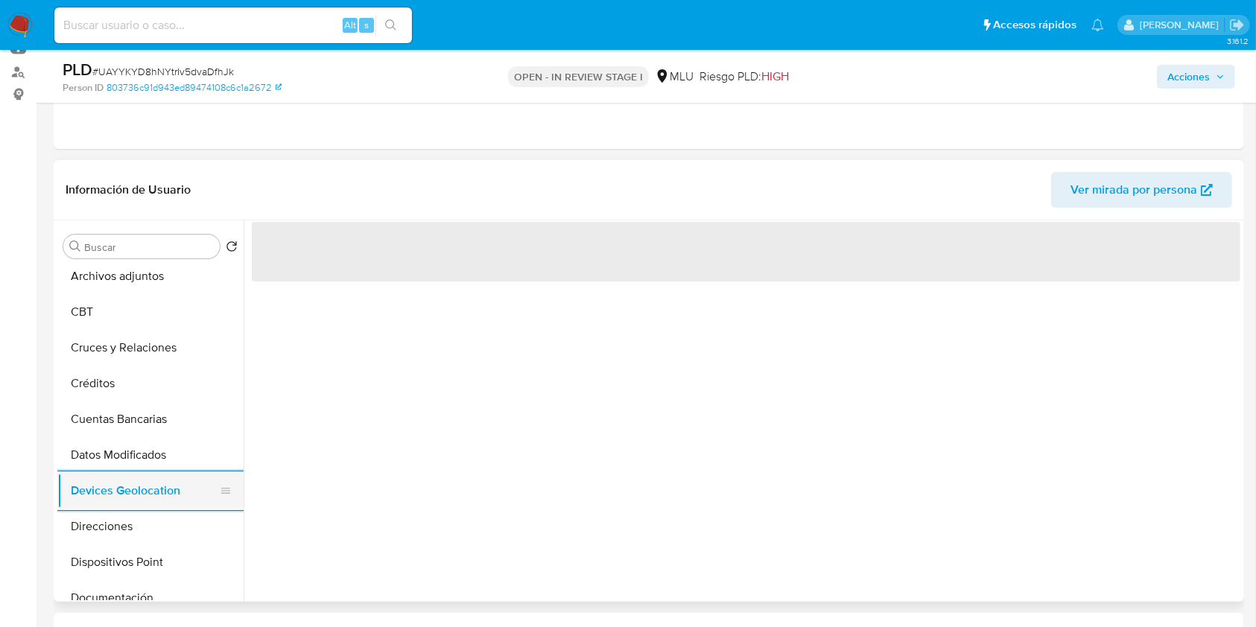
scroll to position [79, 0]
click at [136, 559] on button "Dispositivos Point" at bounding box center [150, 561] width 186 height 36
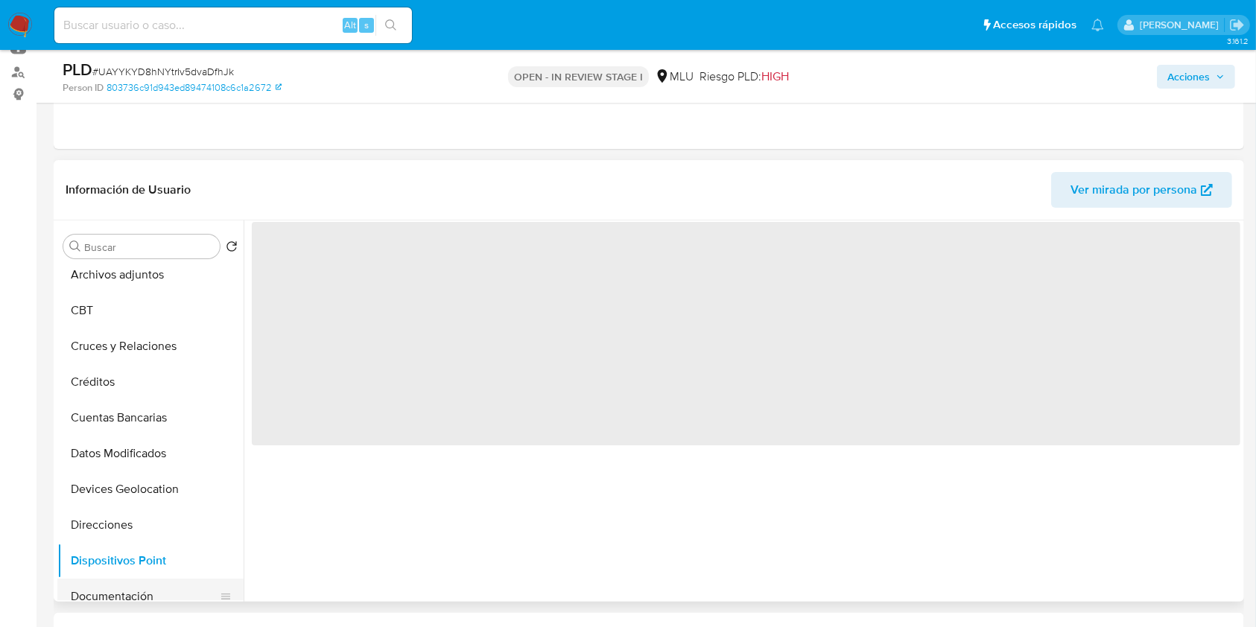
click at [136, 590] on button "Documentación" at bounding box center [144, 597] width 174 height 36
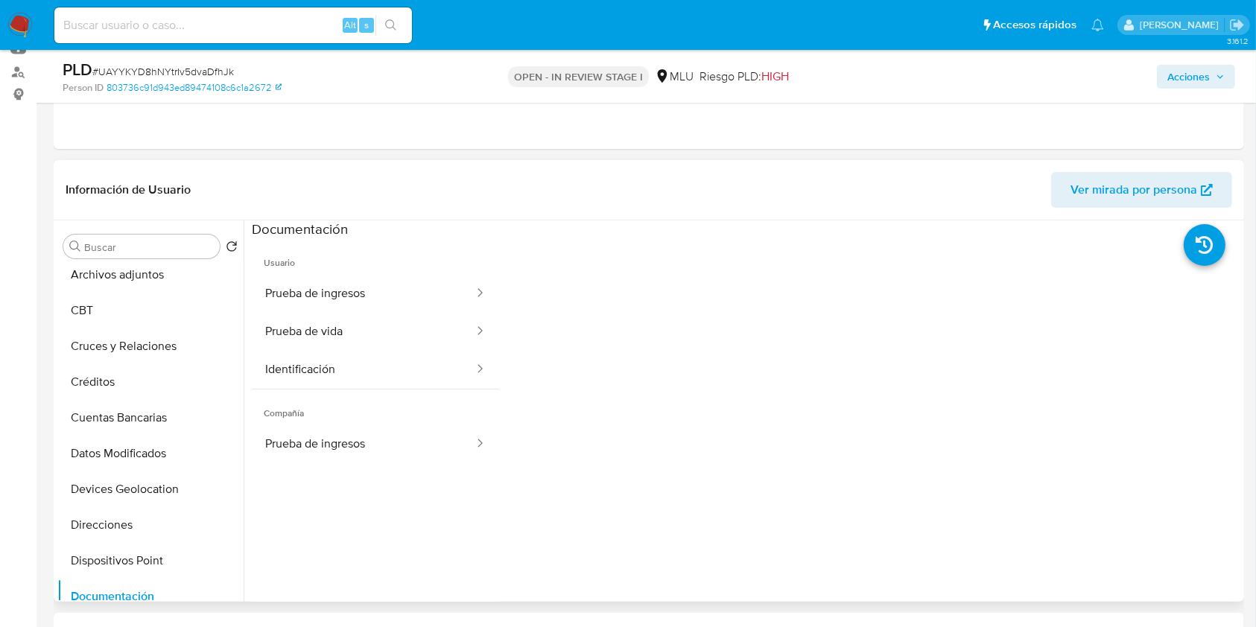
drag, startPoint x: 237, startPoint y: 355, endPoint x: 251, endPoint y: 247, distance: 108.2
click at [251, 247] on div "Buscar Volver al orden por defecto KYC Anticipos de dinero Archivos adjuntos CB…" at bounding box center [648, 412] width 1183 height 382
click at [235, 259] on div "Buscar Volver al orden por defecto KYC Anticipos de dinero Archivos adjuntos CB…" at bounding box center [150, 412] width 186 height 379
click at [159, 278] on button "Archivos adjuntos" at bounding box center [144, 275] width 174 height 36
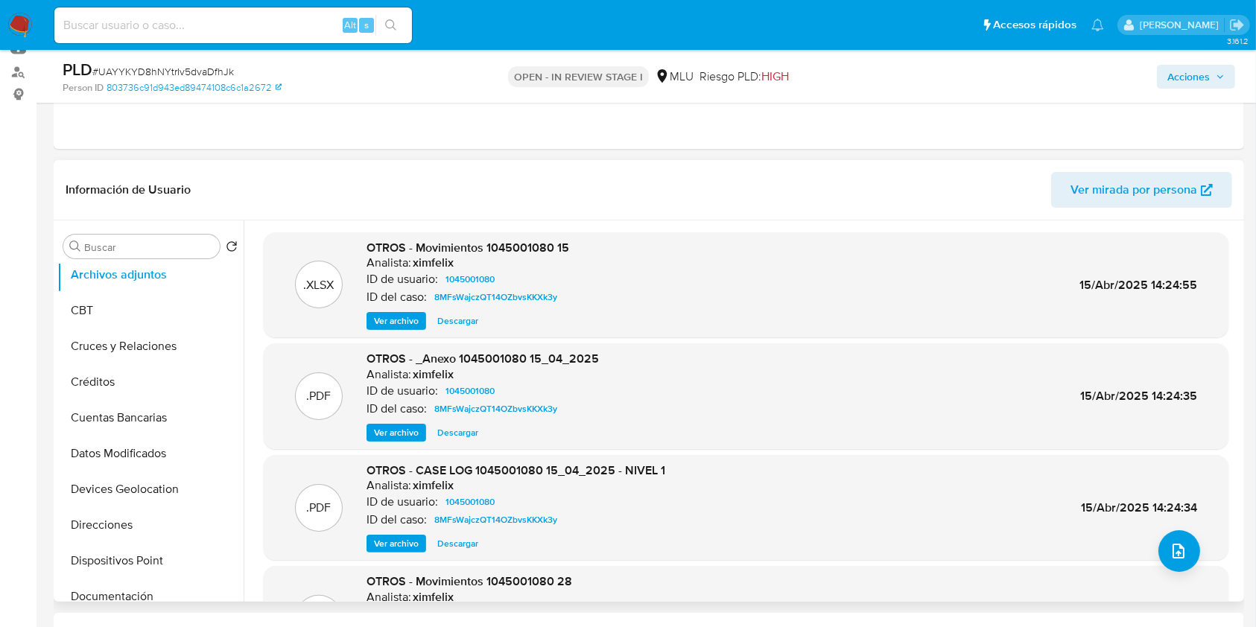
scroll to position [0, 0]
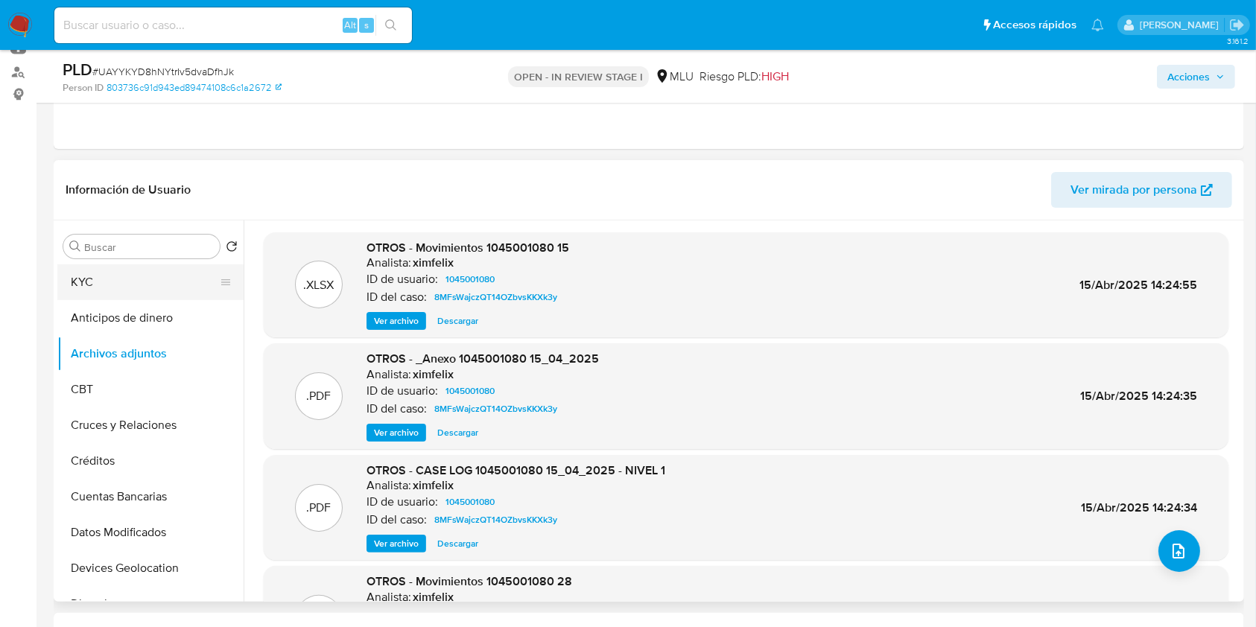
click at [136, 273] on button "KYC" at bounding box center [144, 283] width 174 height 36
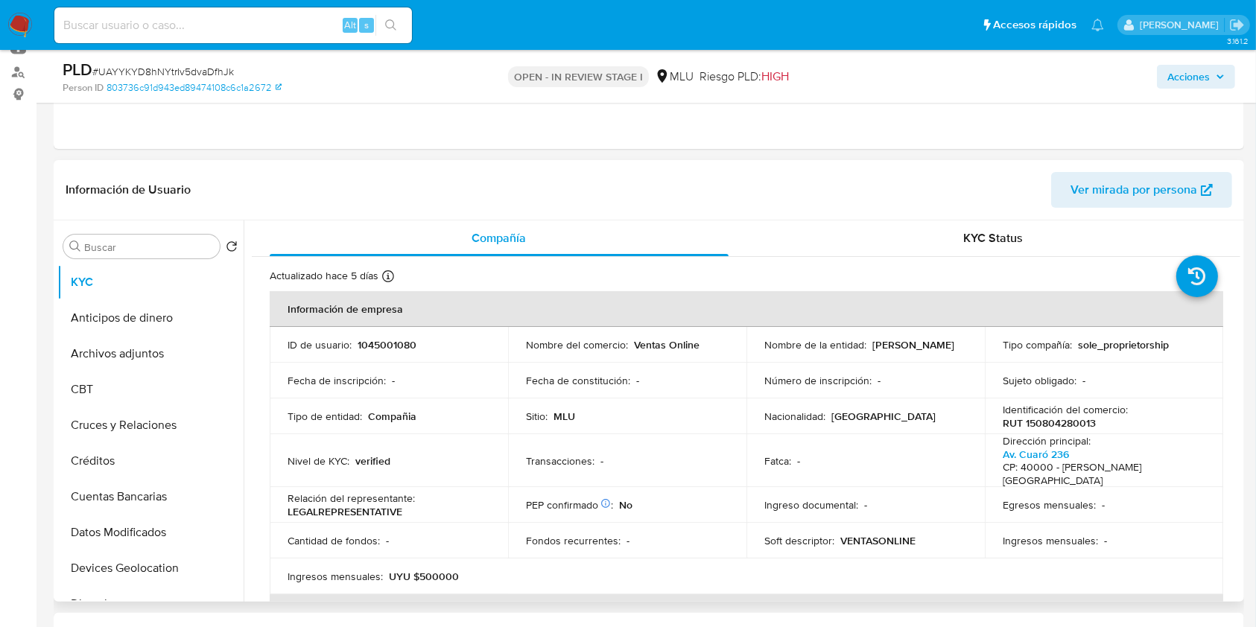
click at [965, 286] on div "Actualizado hace 5 días Creado: 22/12/2021 17:03:04 Actualizado: 02/10/2025 02:…" at bounding box center [728, 278] width 916 height 19
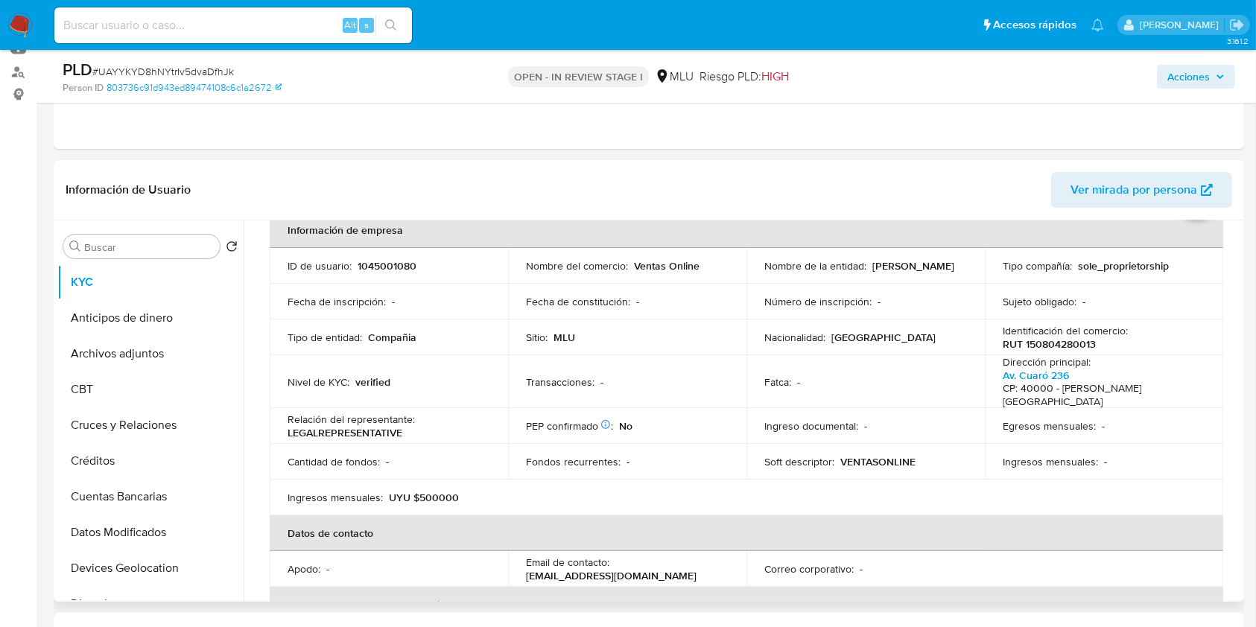
scroll to position [72, 0]
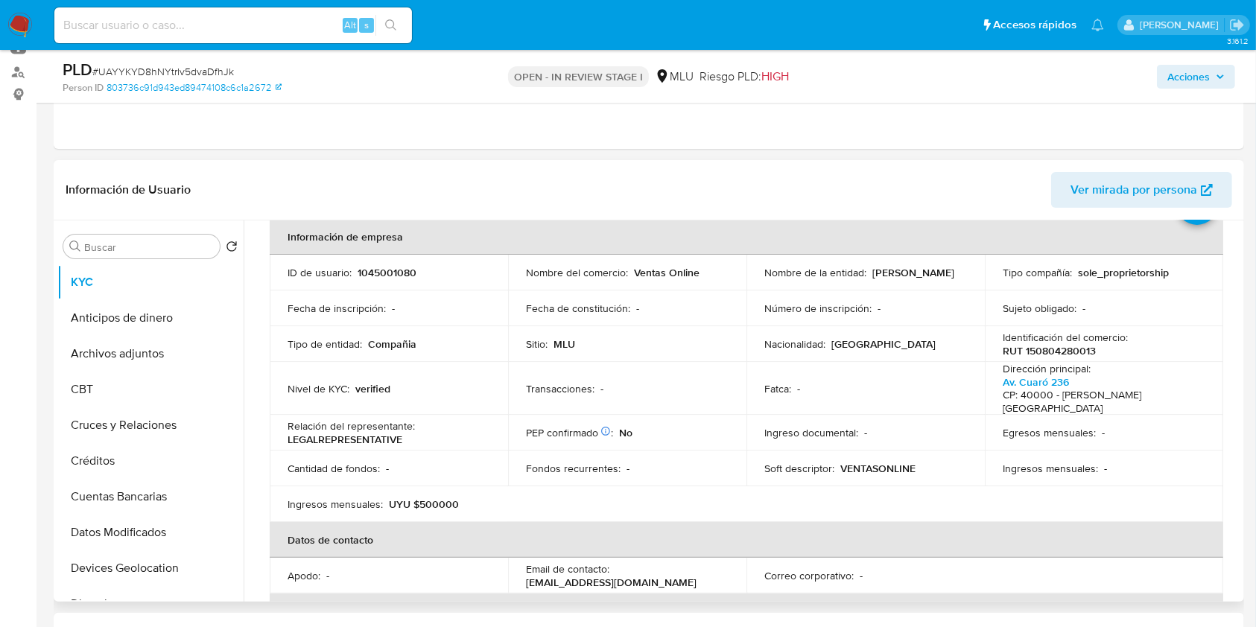
click at [1153, 498] on table "Información de empresa ID de usuario : 1045001080 Nombre del comercio : Ventas …" at bounding box center [747, 504] width 954 height 571
drag, startPoint x: 1234, startPoint y: 319, endPoint x: 1224, endPoint y: 440, distance: 121.1
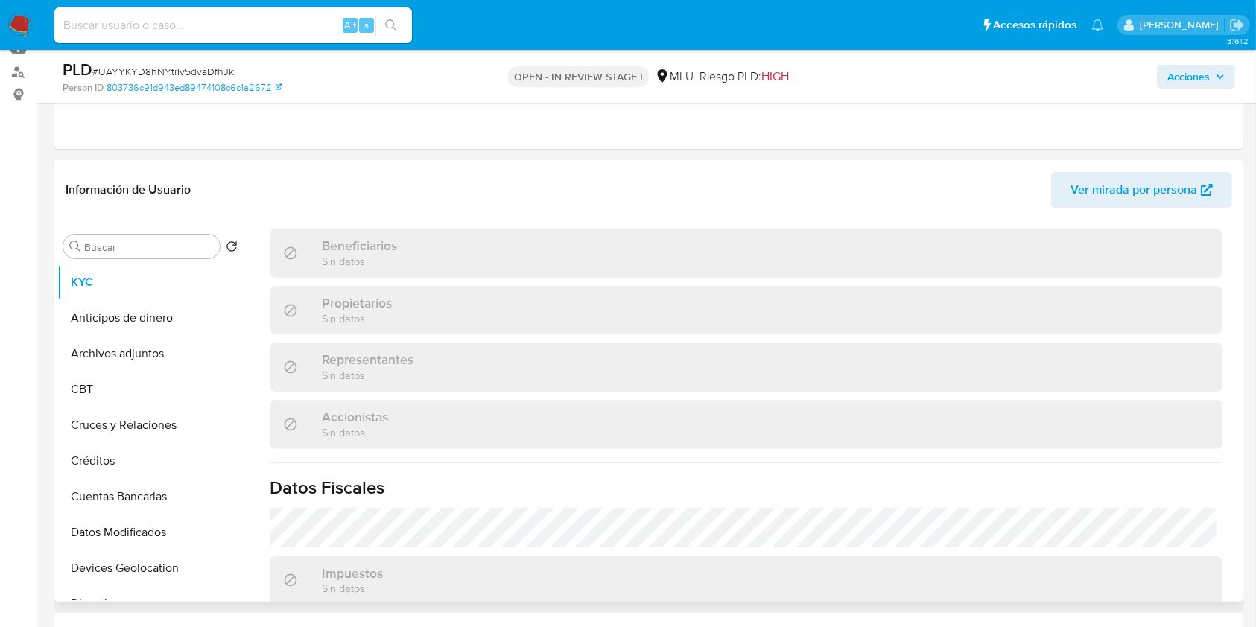
scroll to position [858, 0]
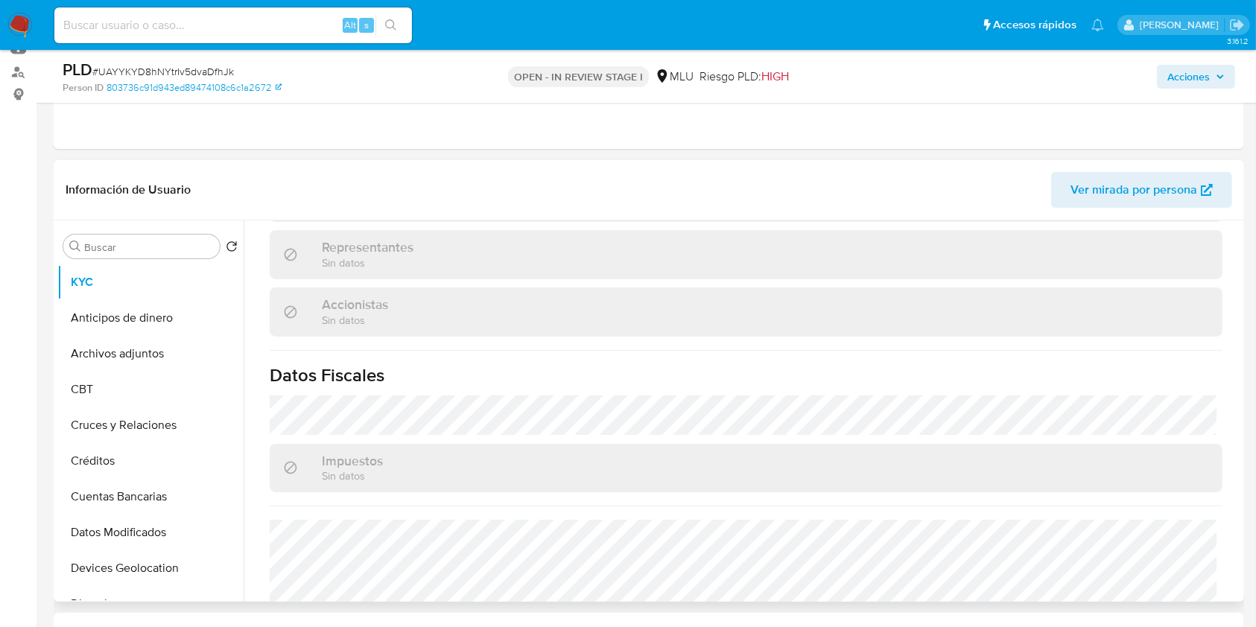
click at [1232, 463] on div "Actualizado hace 5 días Creado: 22/12/2021 17:03:04 Actualizado: 02/10/2025 02:…" at bounding box center [746, 13] width 989 height 1228
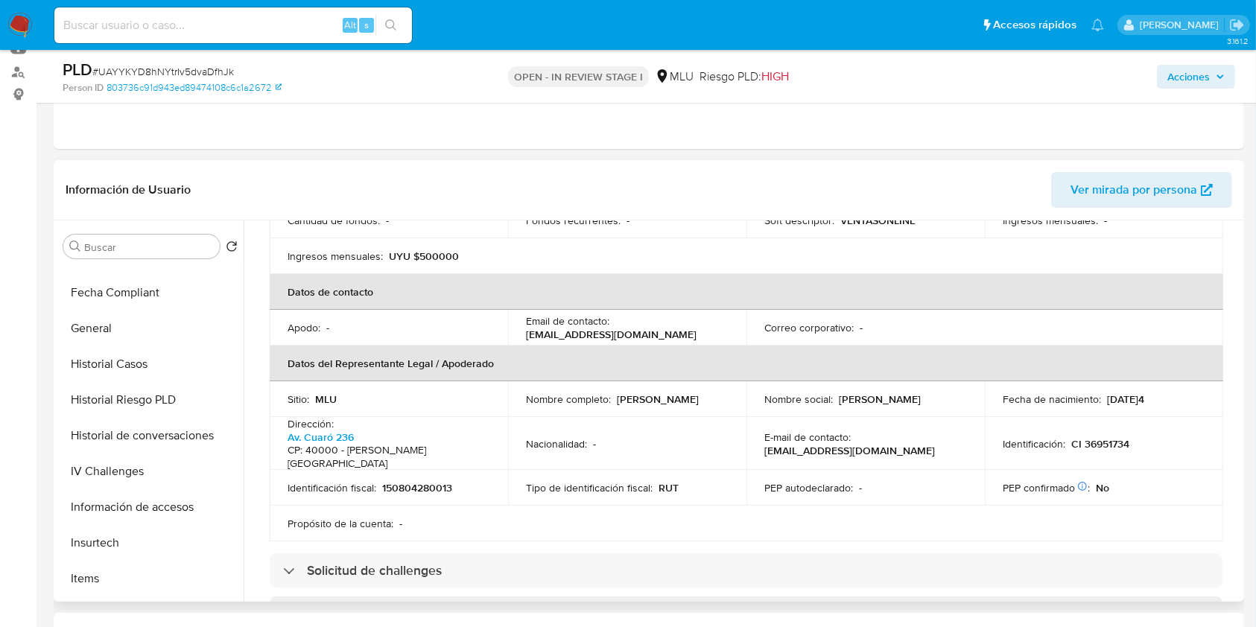
scroll to position [408, 0]
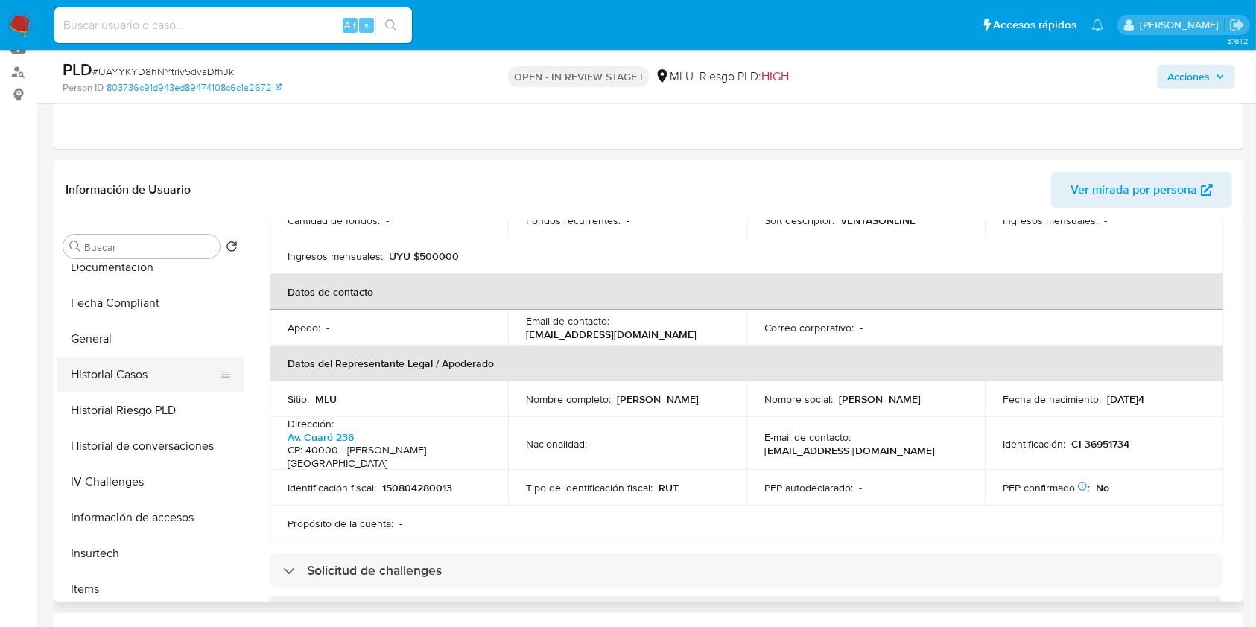
click at [134, 377] on button "Historial Casos" at bounding box center [144, 375] width 174 height 36
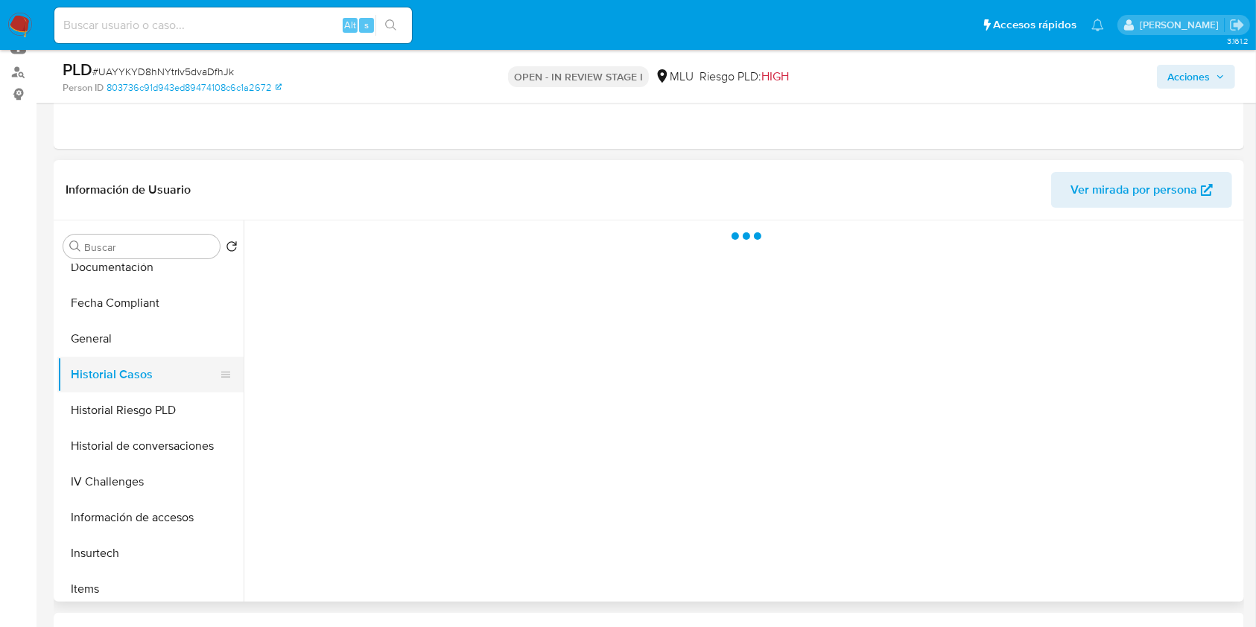
scroll to position [0, 0]
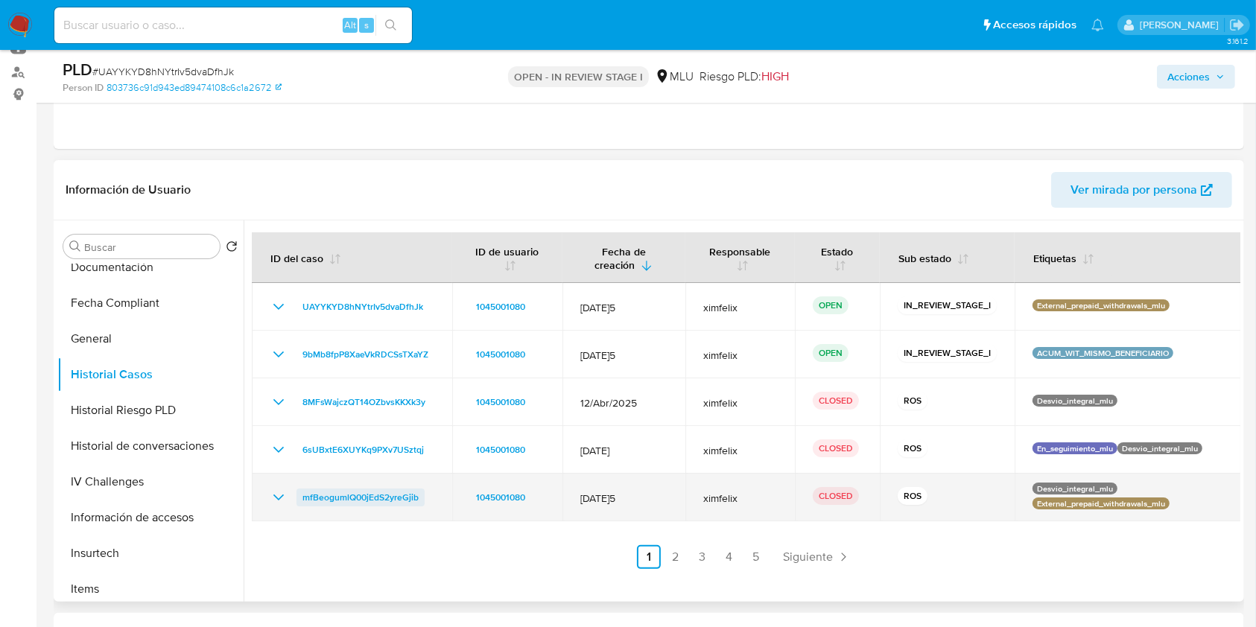
drag, startPoint x: 435, startPoint y: 503, endPoint x: 304, endPoint y: 488, distance: 132.0
click at [304, 488] on td "mfBeogumlQ00jEdS2yreGjib" at bounding box center [352, 498] width 200 height 48
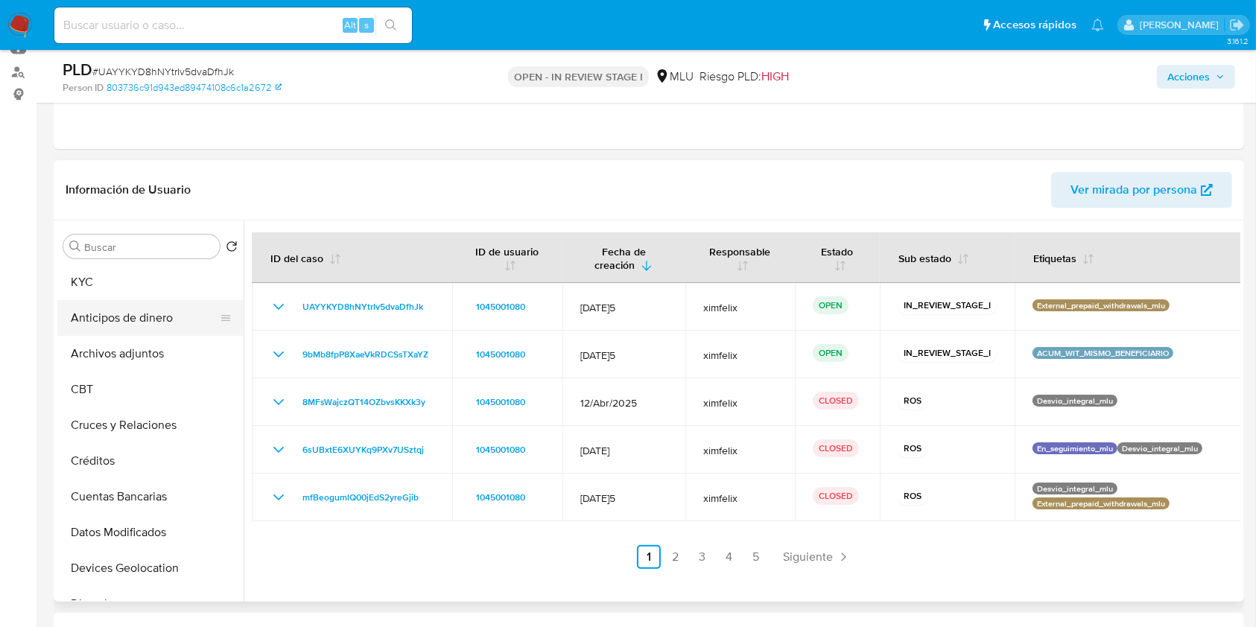
click at [156, 323] on button "Anticipos de dinero" at bounding box center [144, 318] width 174 height 36
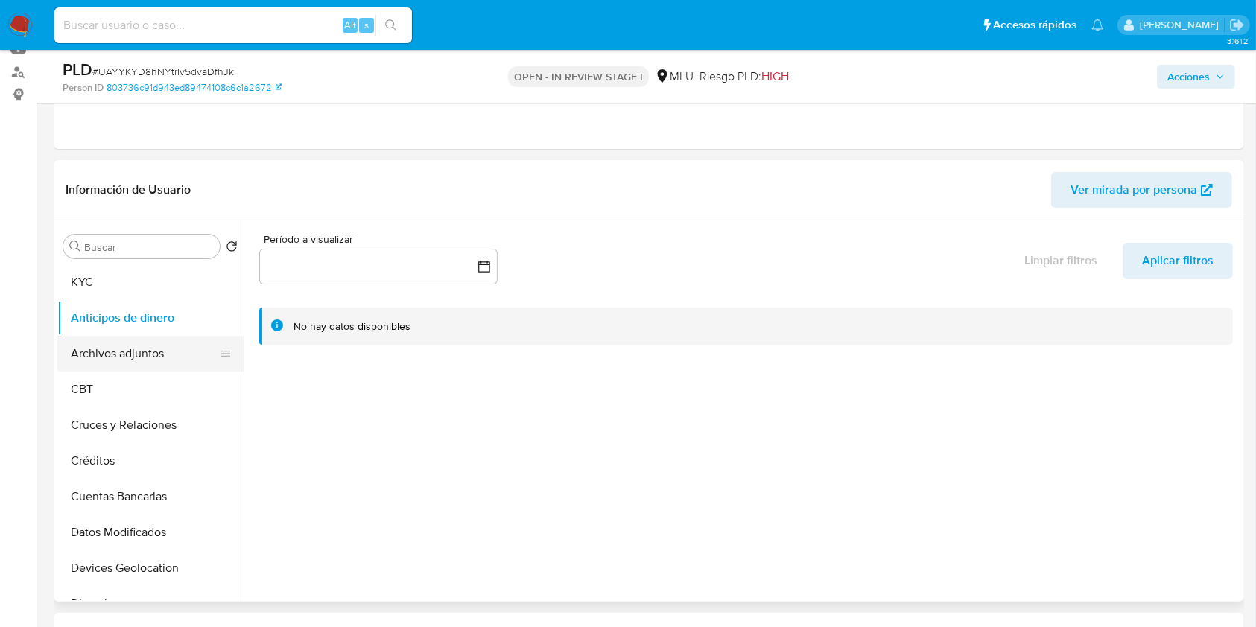
click at [161, 346] on button "Archivos adjuntos" at bounding box center [144, 354] width 174 height 36
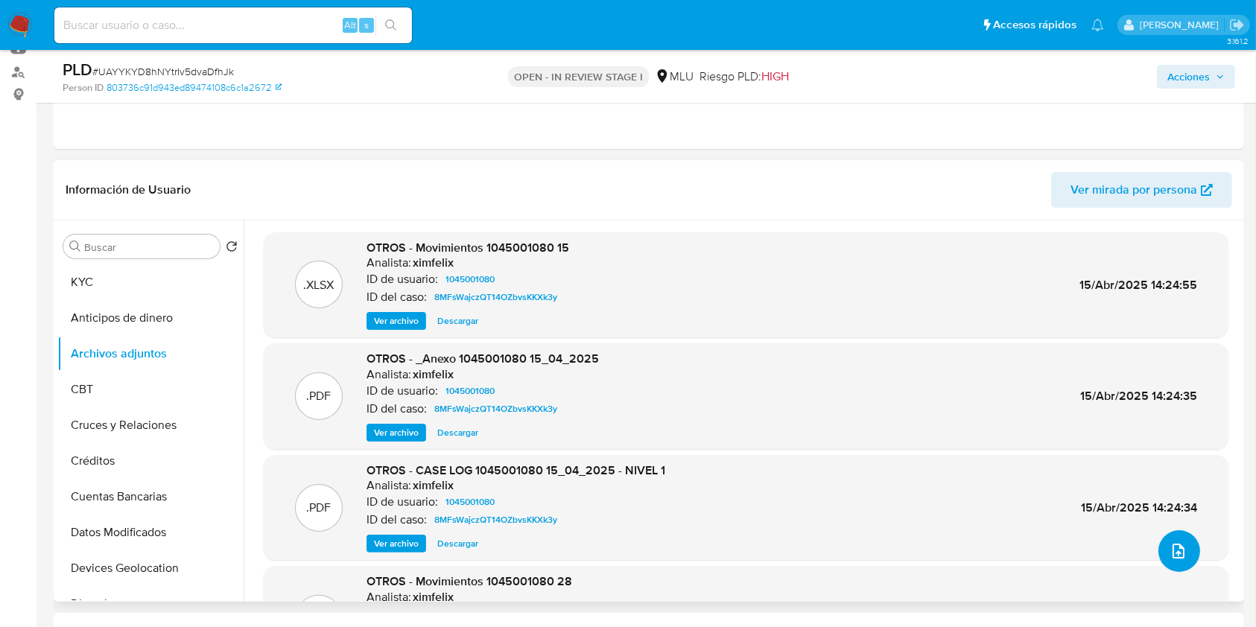
click at [1175, 556] on icon "upload-file" at bounding box center [1179, 551] width 18 height 18
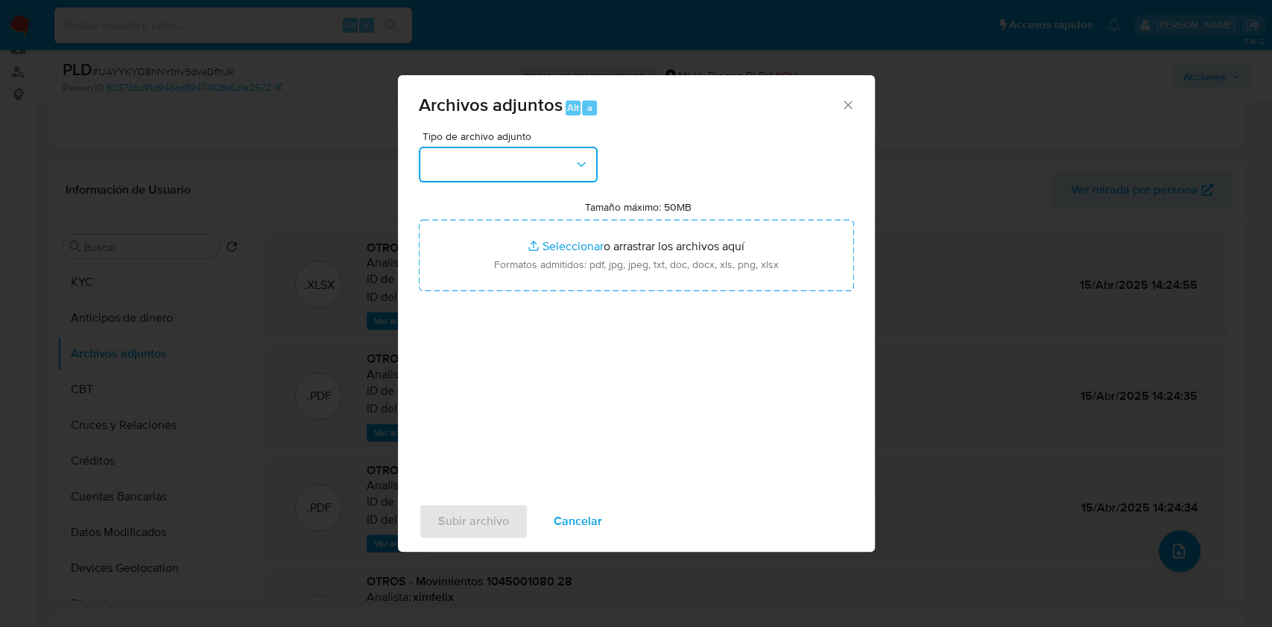
click at [486, 172] on button "button" at bounding box center [508, 165] width 179 height 36
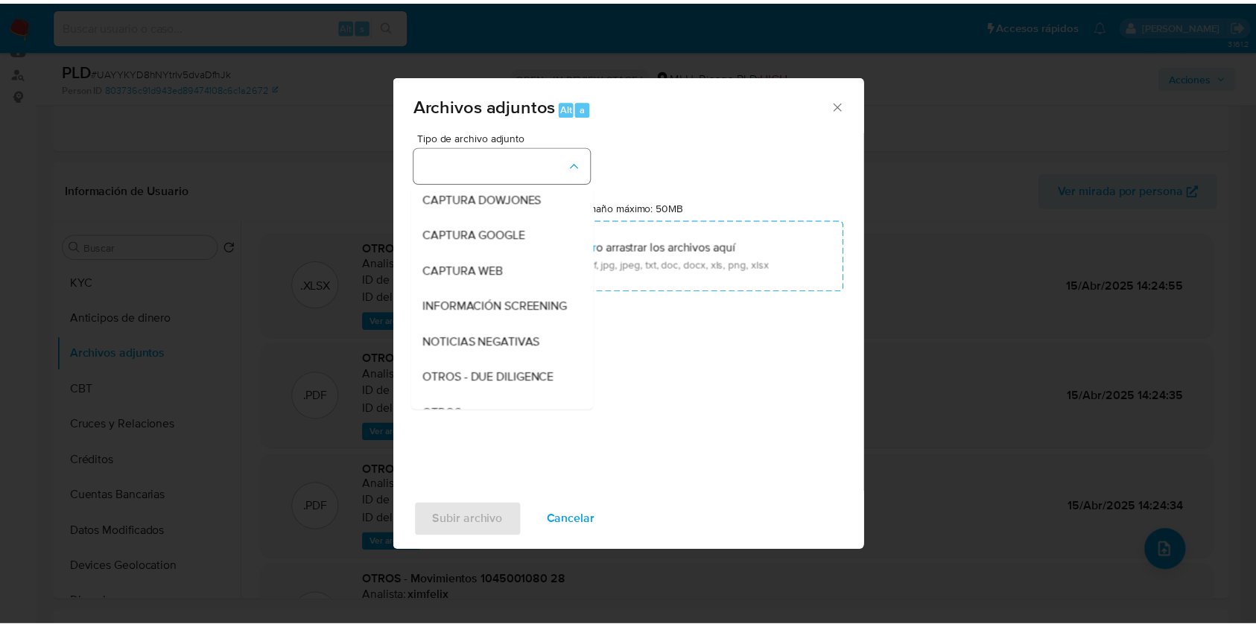
scroll to position [77, 0]
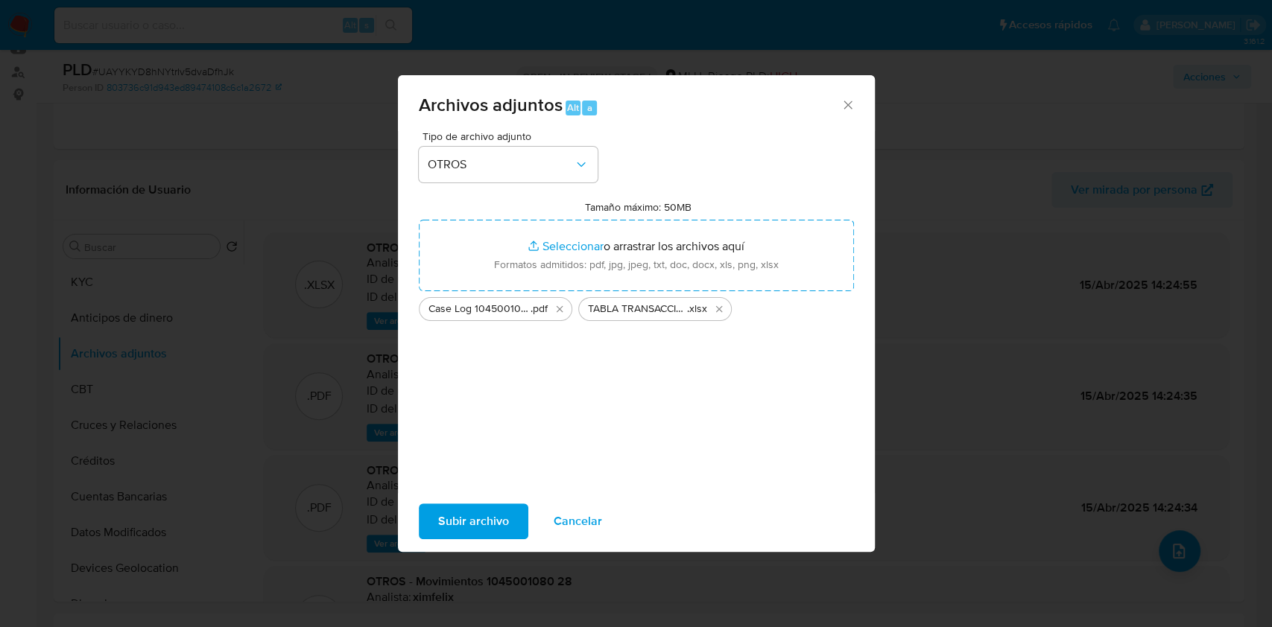
click at [459, 518] on span "Subir archivo" at bounding box center [473, 521] width 71 height 33
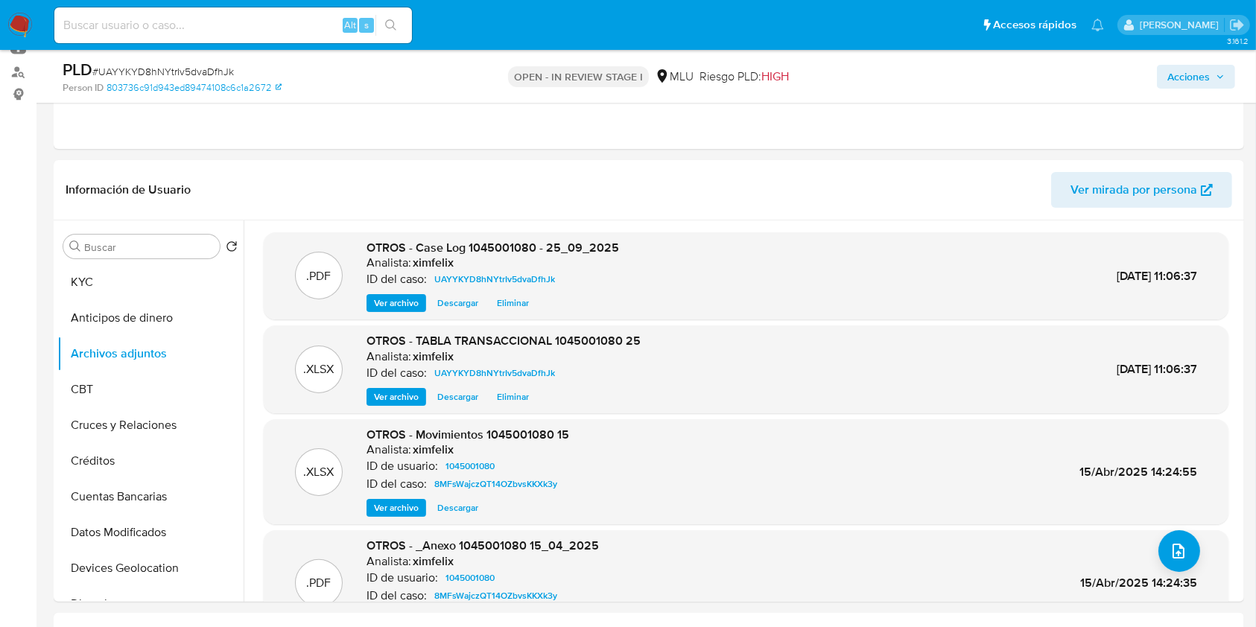
click at [1188, 65] on span "Acciones" at bounding box center [1189, 77] width 42 height 24
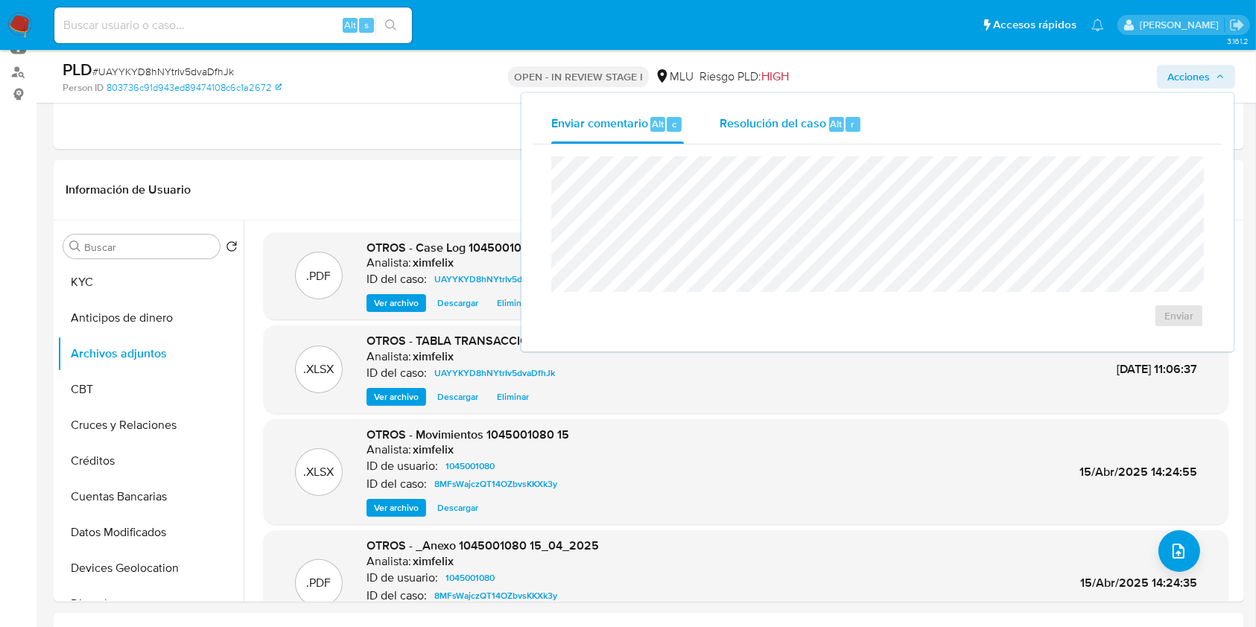
click at [804, 111] on div "Resolución del caso Alt r" at bounding box center [791, 124] width 142 height 39
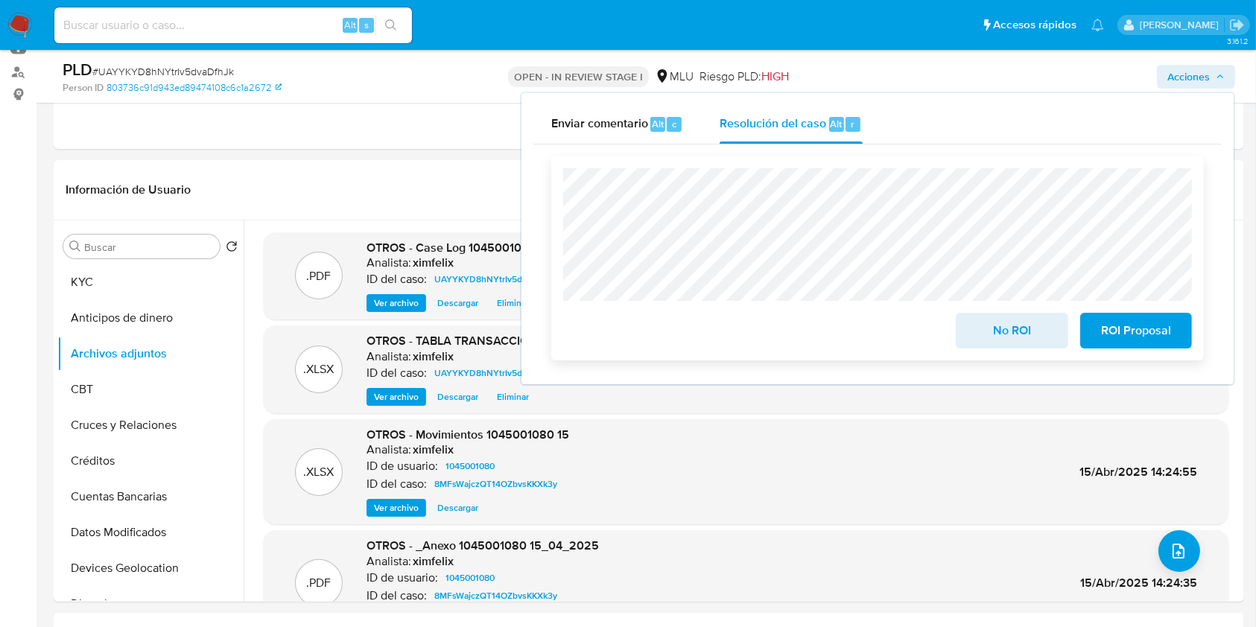
click at [993, 327] on span "No ROI" at bounding box center [1011, 330] width 73 height 33
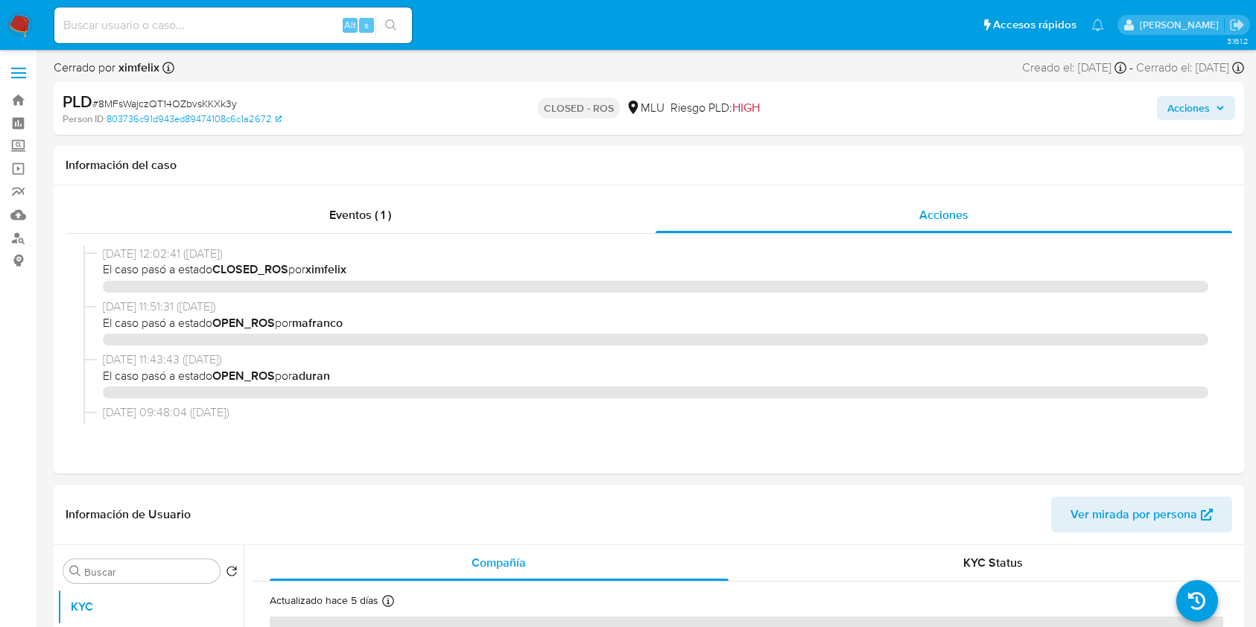
select select "10"
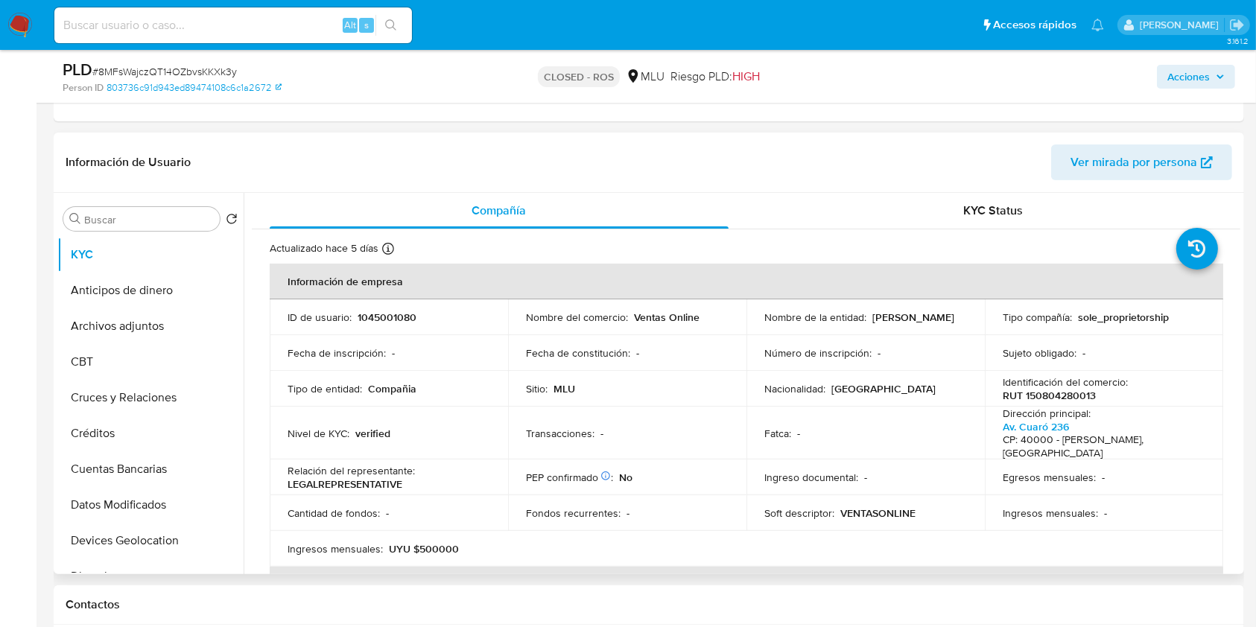
scroll to position [656, 0]
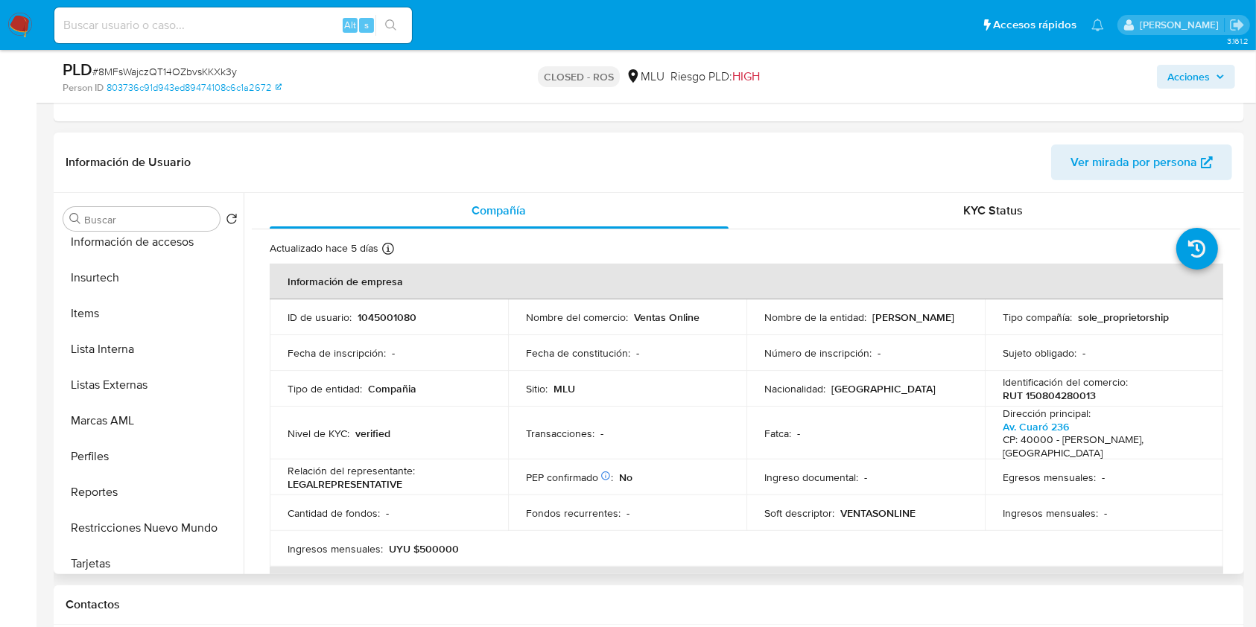
drag, startPoint x: 244, startPoint y: 461, endPoint x: 244, endPoint y: 383, distance: 78.2
click at [244, 383] on div "Compañía KYC Status Actualizado hace 5 días Creado: 22/12/2021 17:03:04 Actuali…" at bounding box center [742, 384] width 997 height 382
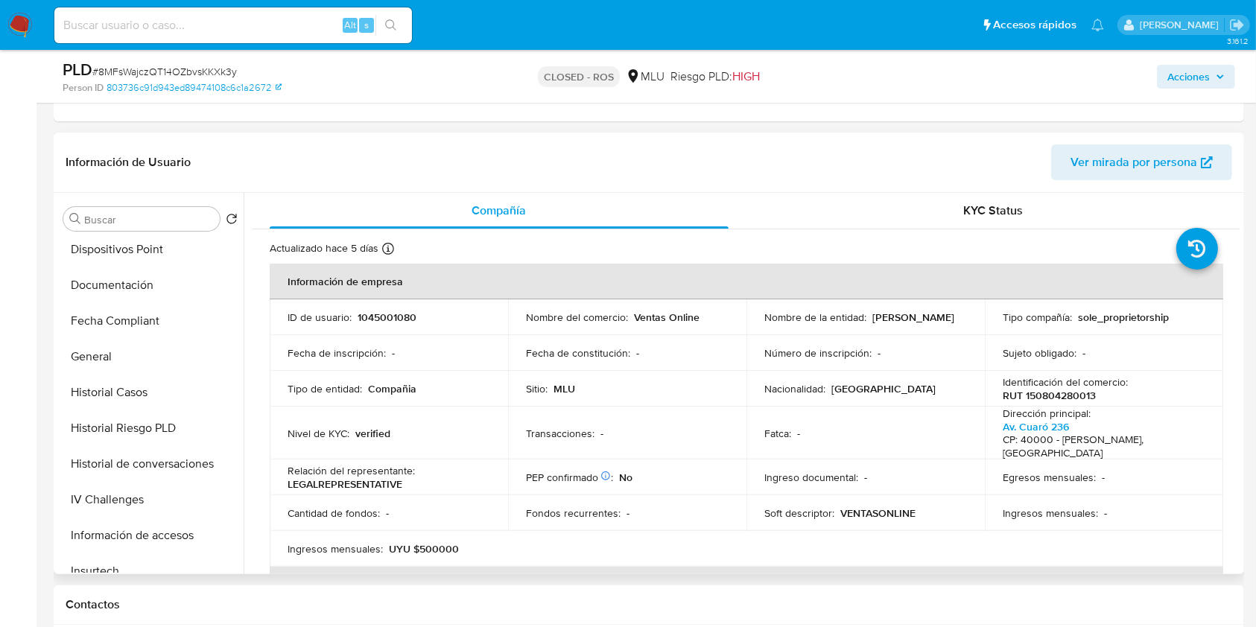
scroll to position [355, 0]
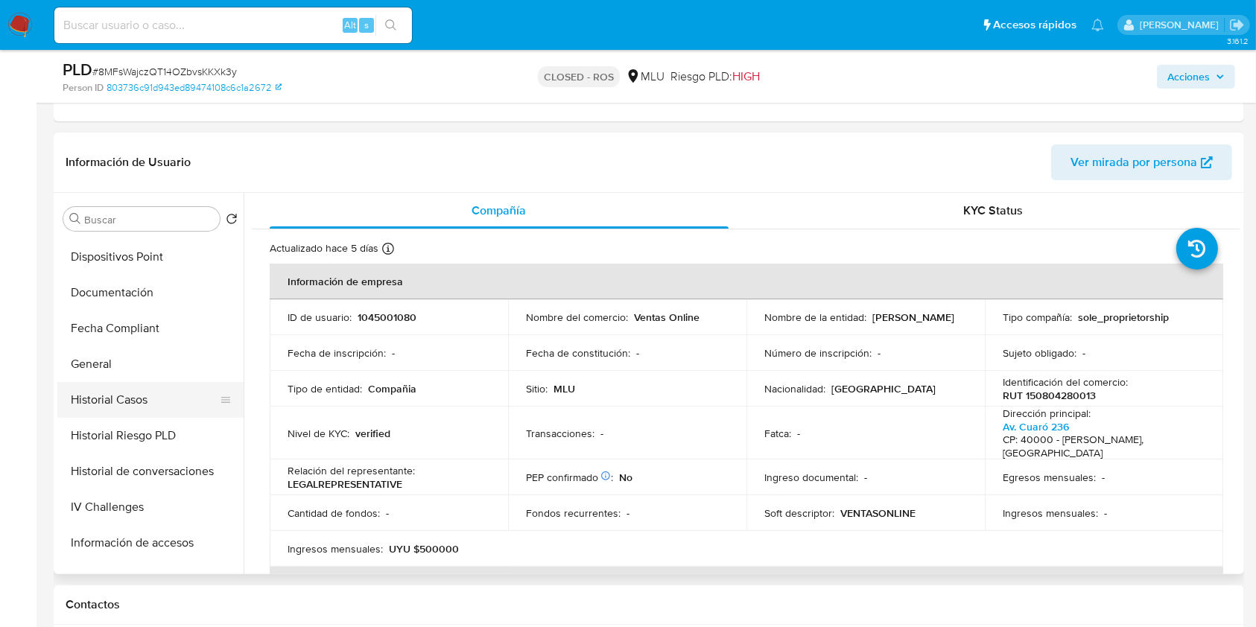
click at [131, 410] on button "Historial Casos" at bounding box center [144, 400] width 174 height 36
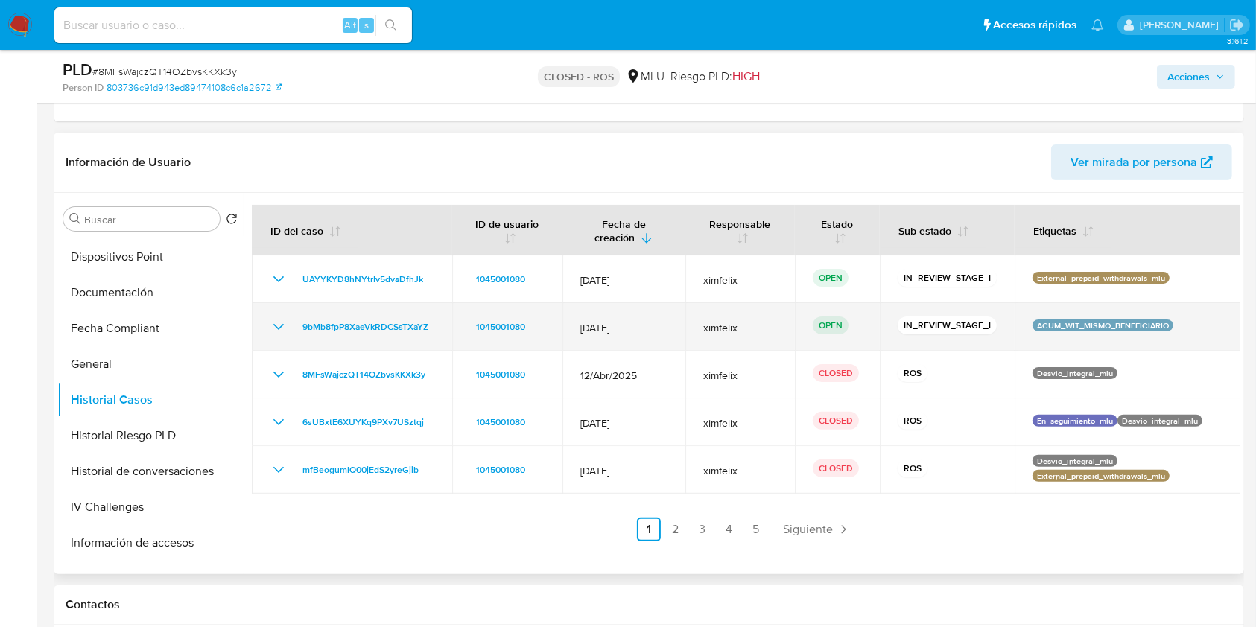
drag, startPoint x: 435, startPoint y: 331, endPoint x: 285, endPoint y: 330, distance: 149.8
click at [285, 330] on td "9bMb8fpP8XaeVkRDCSsTXaYZ" at bounding box center [352, 327] width 200 height 48
click at [343, 323] on span "9bMb8fpP8XaeVkRDCSsTXaYZ" at bounding box center [366, 327] width 126 height 18
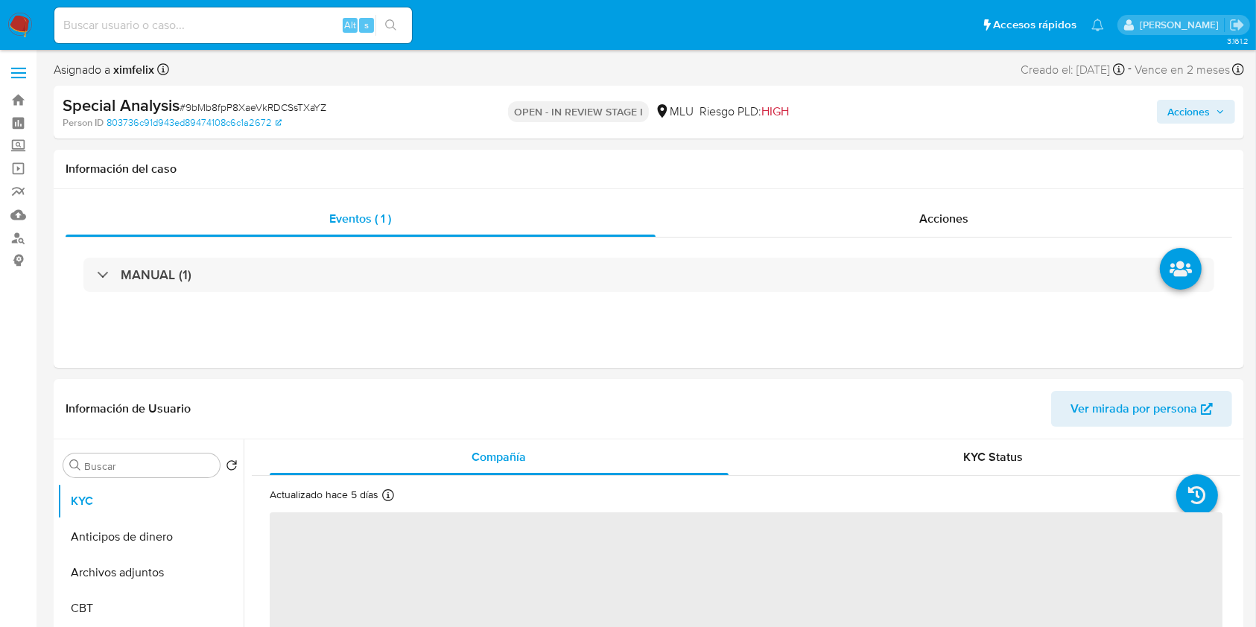
select select "10"
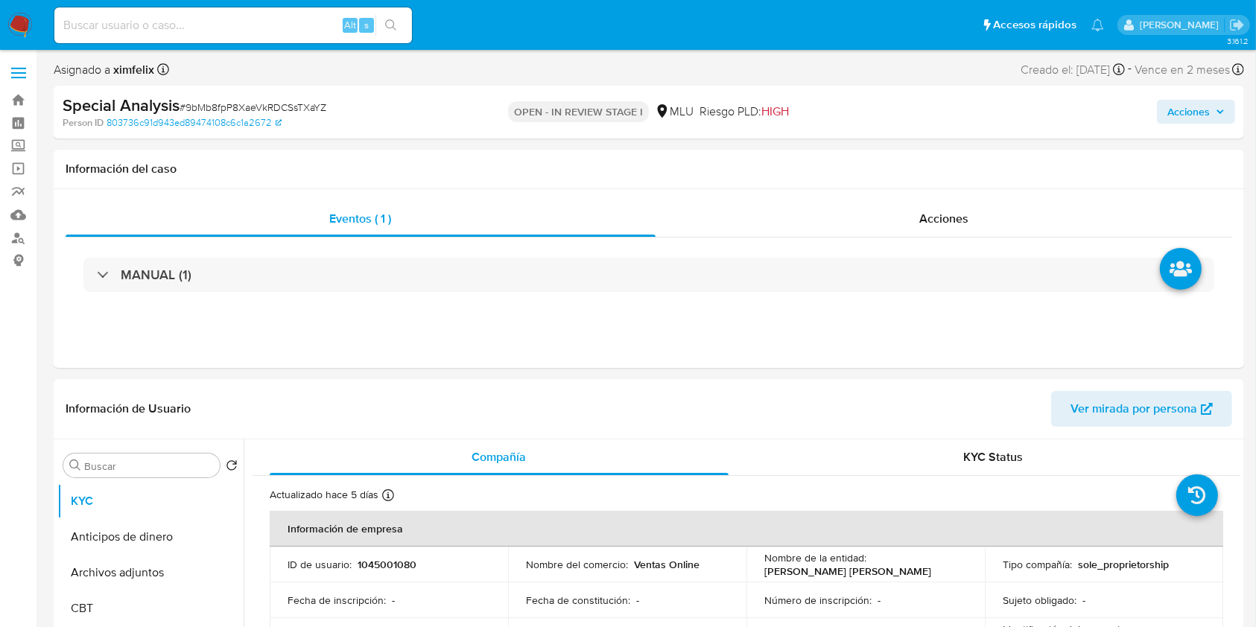
click at [1205, 130] on div "Special Analysis # 9bMb8fpP8XaeVkRDCSsTXaYZ Person ID 803736c91d943ed89474108c6…" at bounding box center [649, 112] width 1191 height 53
click at [1185, 89] on div "Special Analysis # 9bMb8fpP8XaeVkRDCSsTXaYZ Person ID 803736c91d943ed89474108c6…" at bounding box center [649, 112] width 1191 height 53
click at [1186, 130] on div "Special Analysis # 9bMb8fpP8XaeVkRDCSsTXaYZ Person ID 803736c91d943ed89474108c6…" at bounding box center [649, 112] width 1191 height 53
click at [1206, 115] on span "Acciones" at bounding box center [1189, 112] width 42 height 24
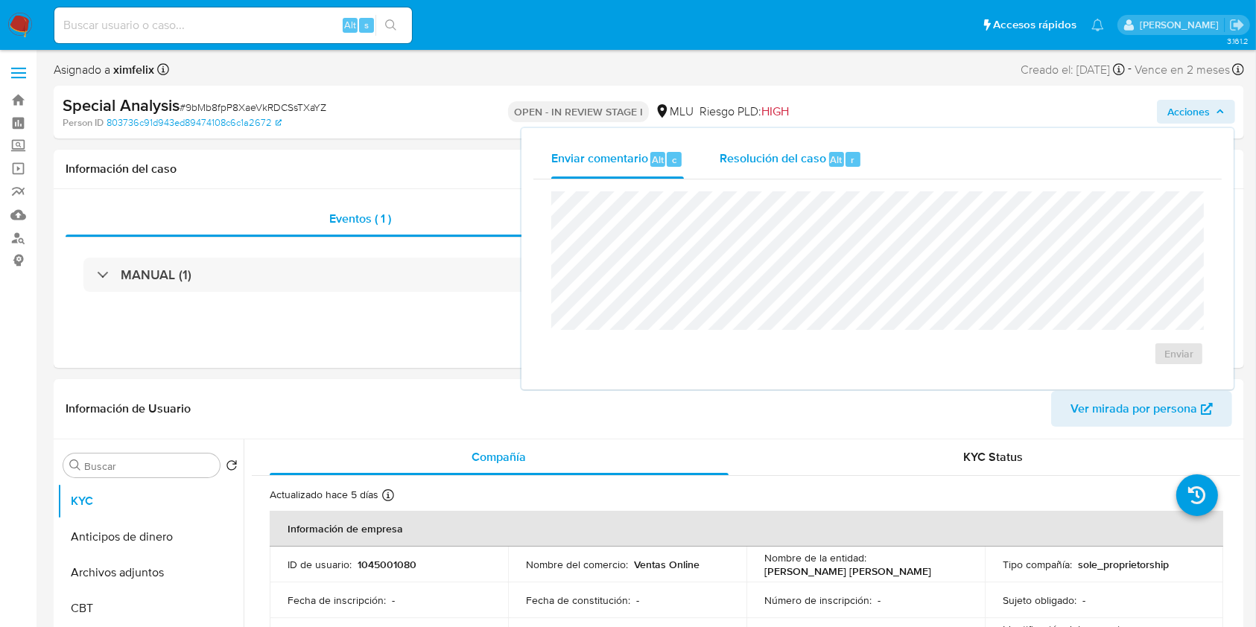
click at [744, 176] on div "Resolución del caso Alt r" at bounding box center [791, 159] width 142 height 39
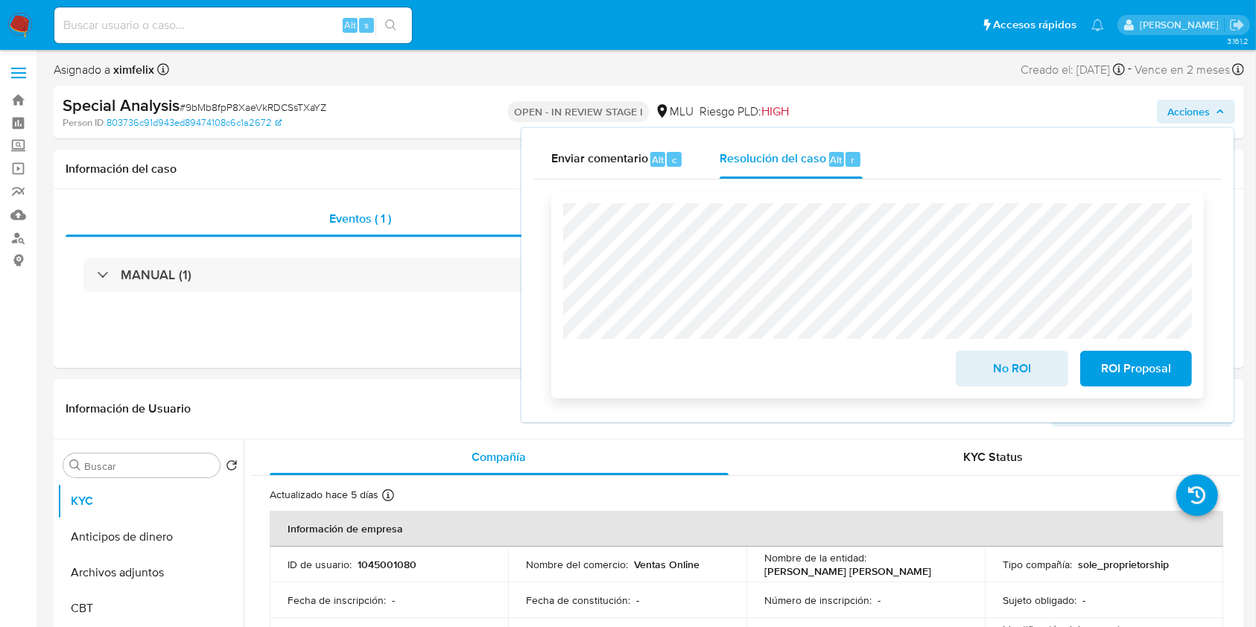
click at [1023, 382] on span "No ROI" at bounding box center [1011, 368] width 73 height 33
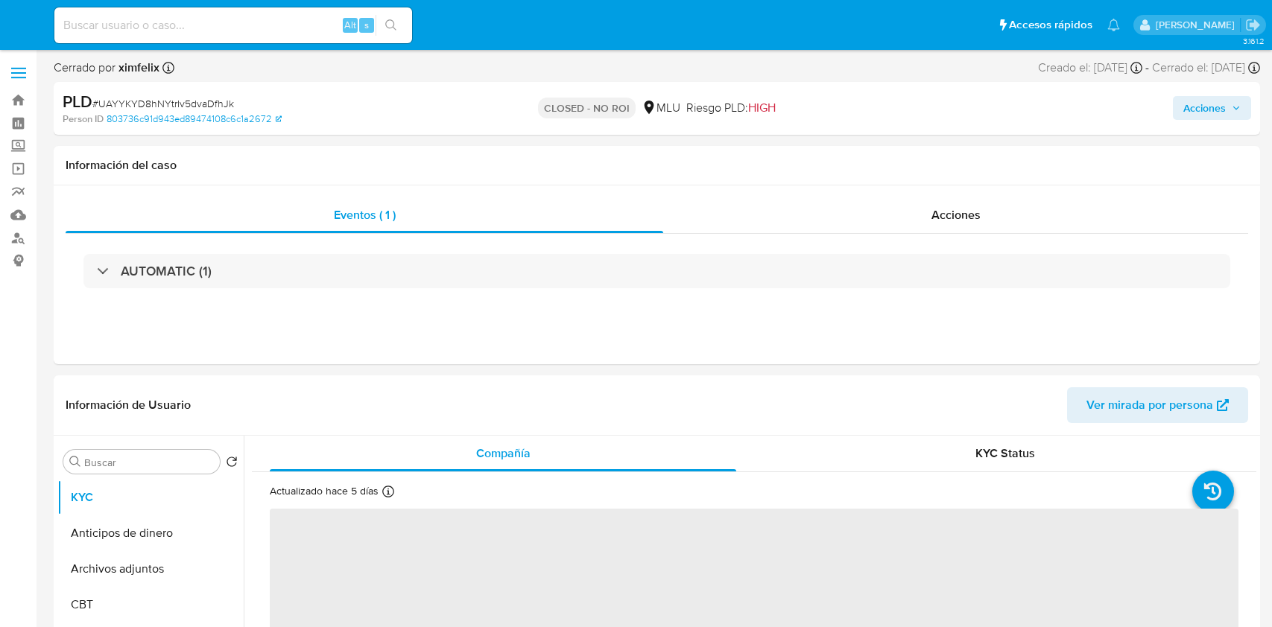
select select "10"
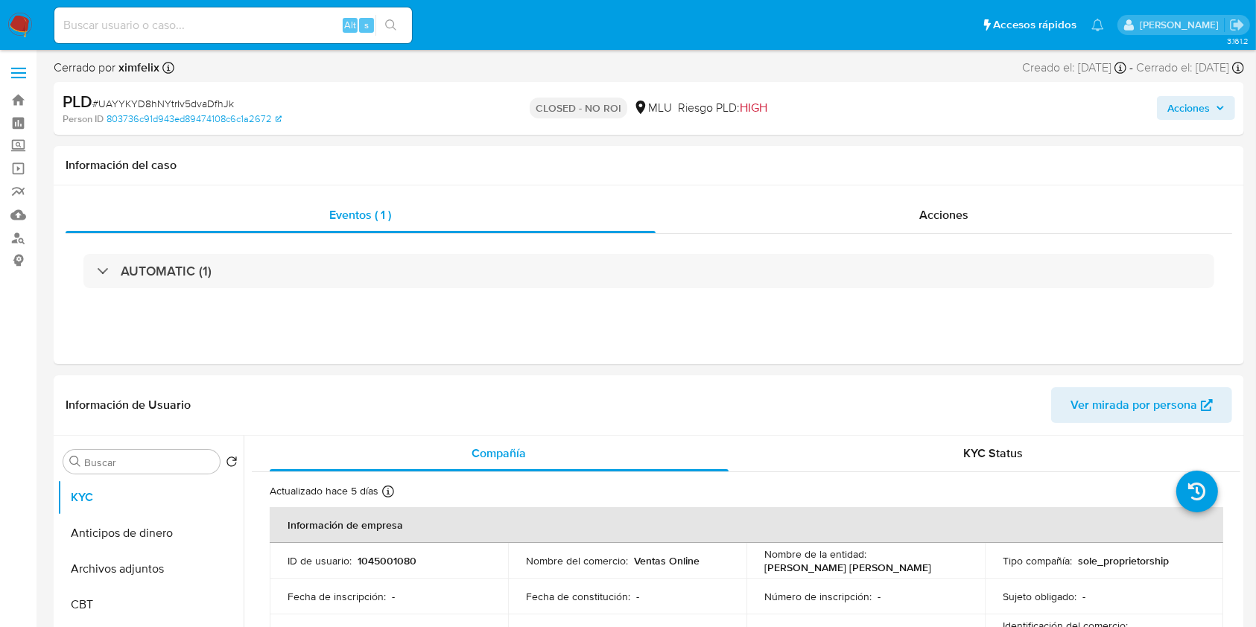
click at [18, 25] on img at bounding box center [19, 25] width 25 height 25
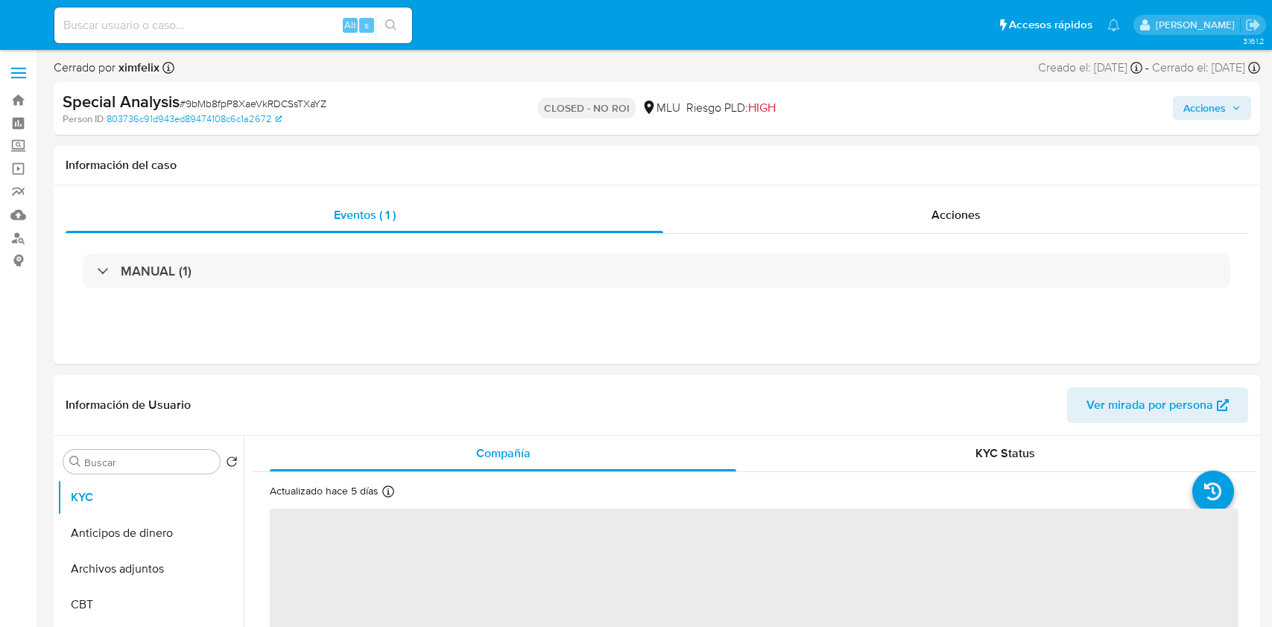
select select "10"
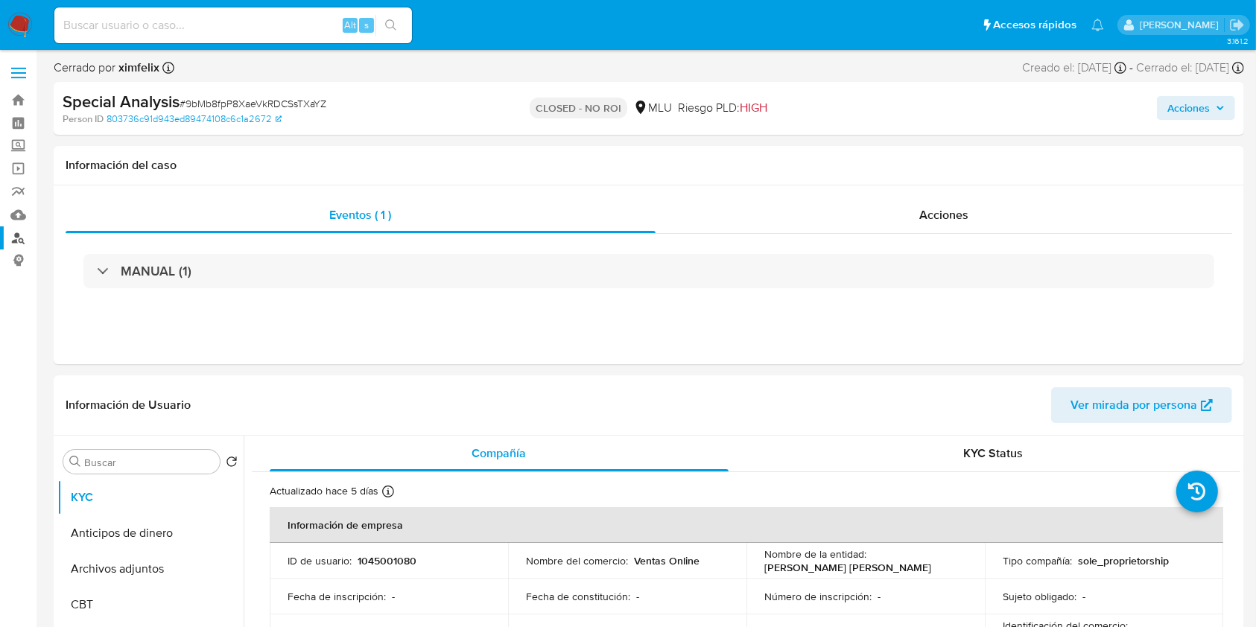
click at [26, 235] on link "Buscador de personas" at bounding box center [88, 238] width 177 height 23
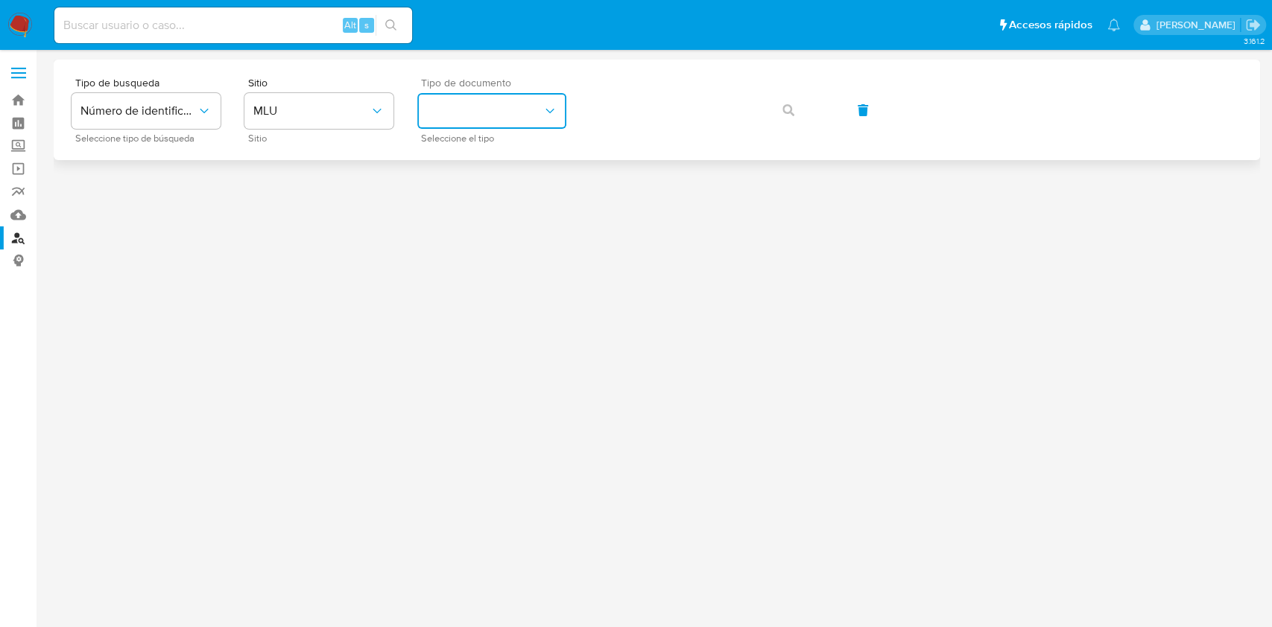
click at [454, 112] on button "identificationType" at bounding box center [491, 111] width 149 height 36
click at [25, 194] on link "Reportes" at bounding box center [88, 191] width 177 height 23
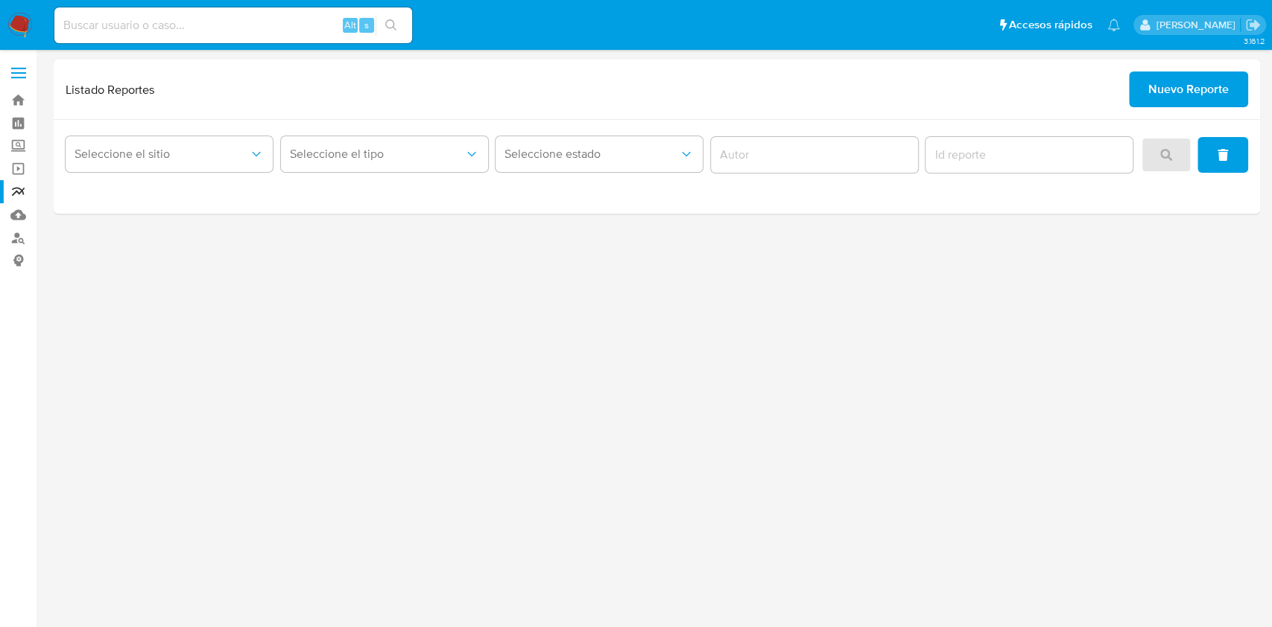
click at [1121, 504] on div "3.161.2" at bounding box center [657, 339] width 1206 height 558
click at [197, 16] on input at bounding box center [233, 25] width 358 height 19
paste input "YZV7l5xZPik9ZQ4peR7uMXwW"
type input "YZV7l5xZPik9ZQ4peR7uMXwW"
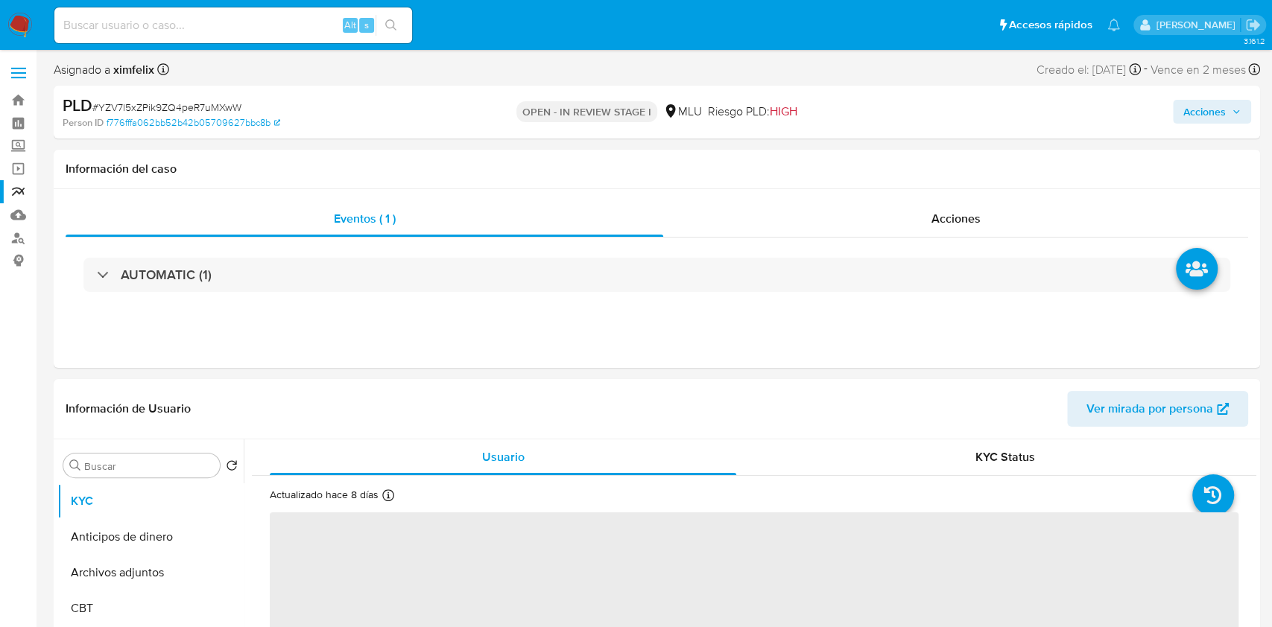
select select "10"
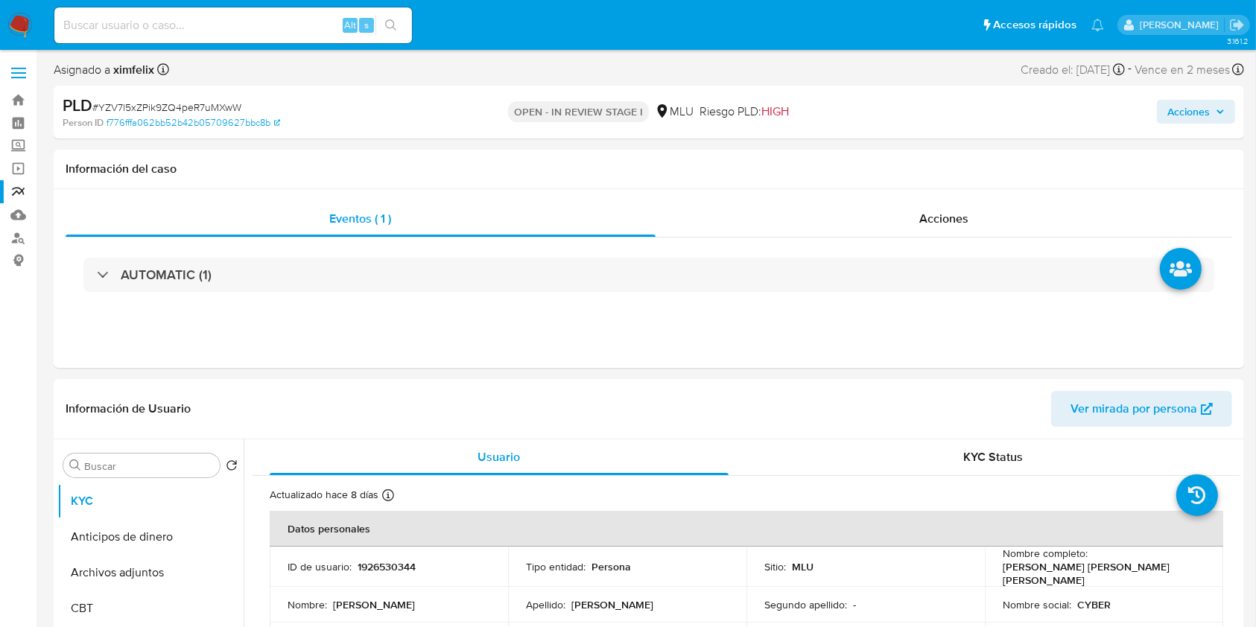
scroll to position [548, 0]
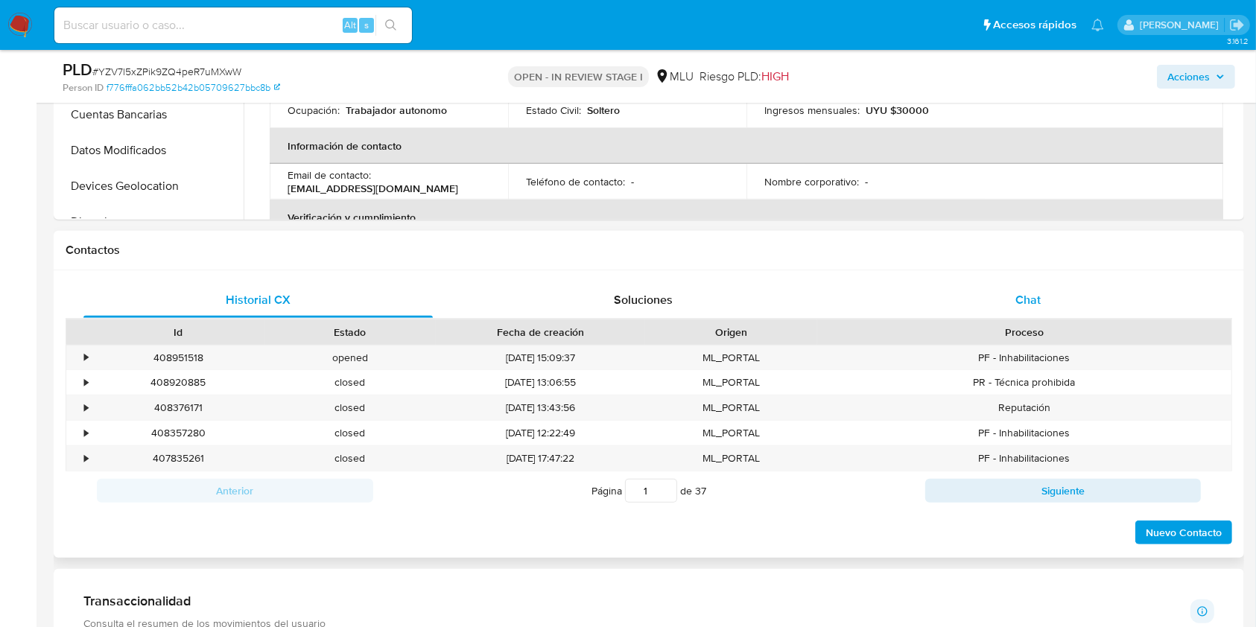
click at [1031, 303] on span "Chat" at bounding box center [1028, 299] width 25 height 17
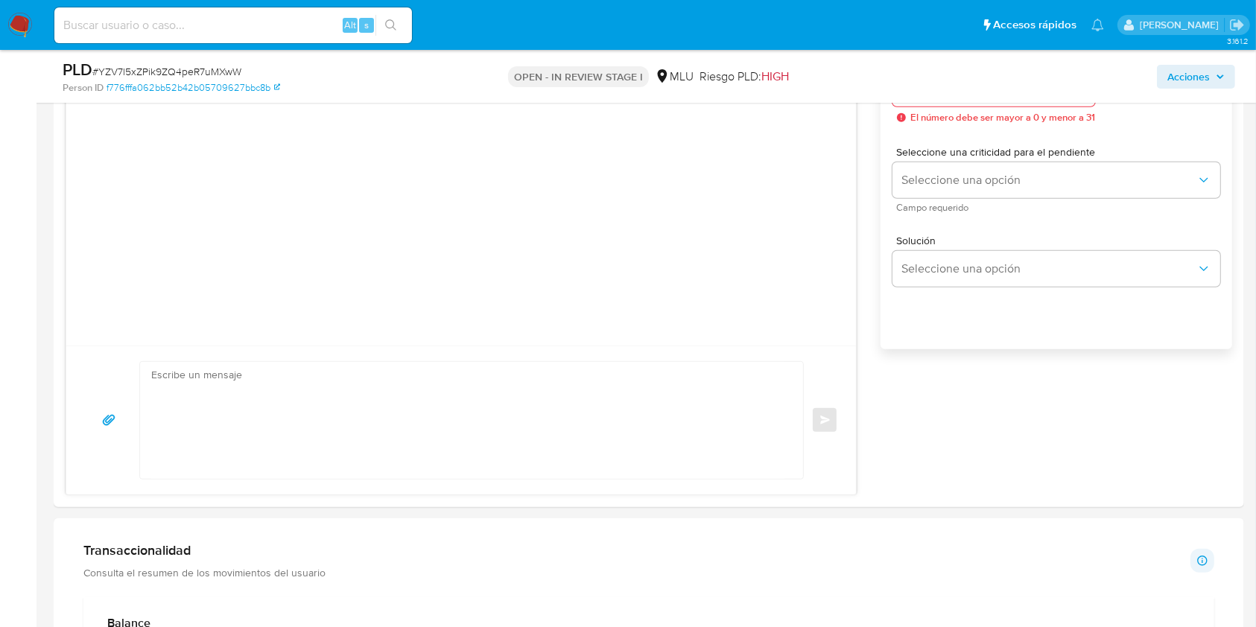
scroll to position [829, 0]
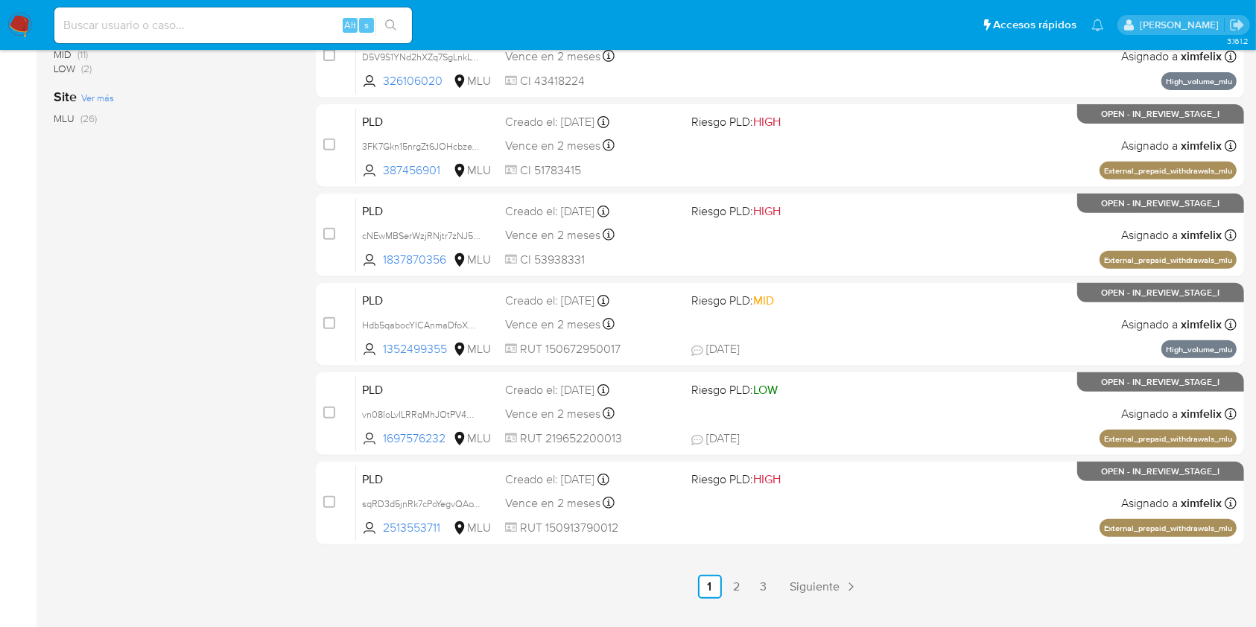
scroll to position [539, 0]
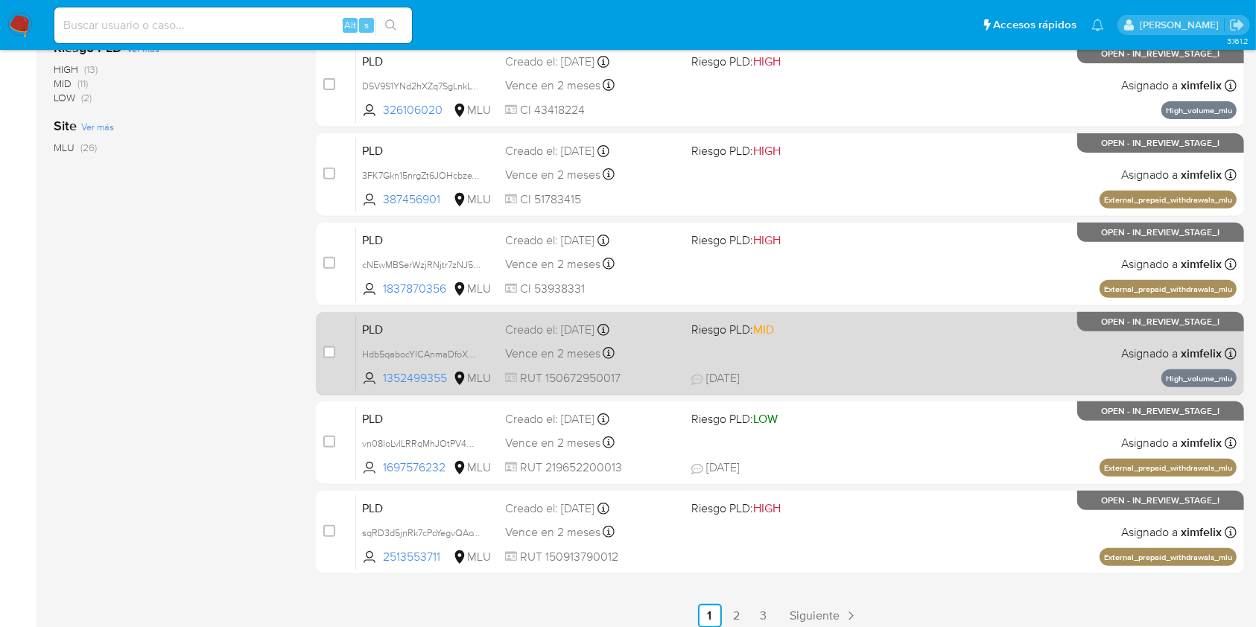
click at [975, 345] on div "PLD Hdb5qabocYICAnmaDfoXGdNN 1352499355 MLU Riesgo PLD: MID Creado el: 12/09/20…" at bounding box center [796, 353] width 881 height 75
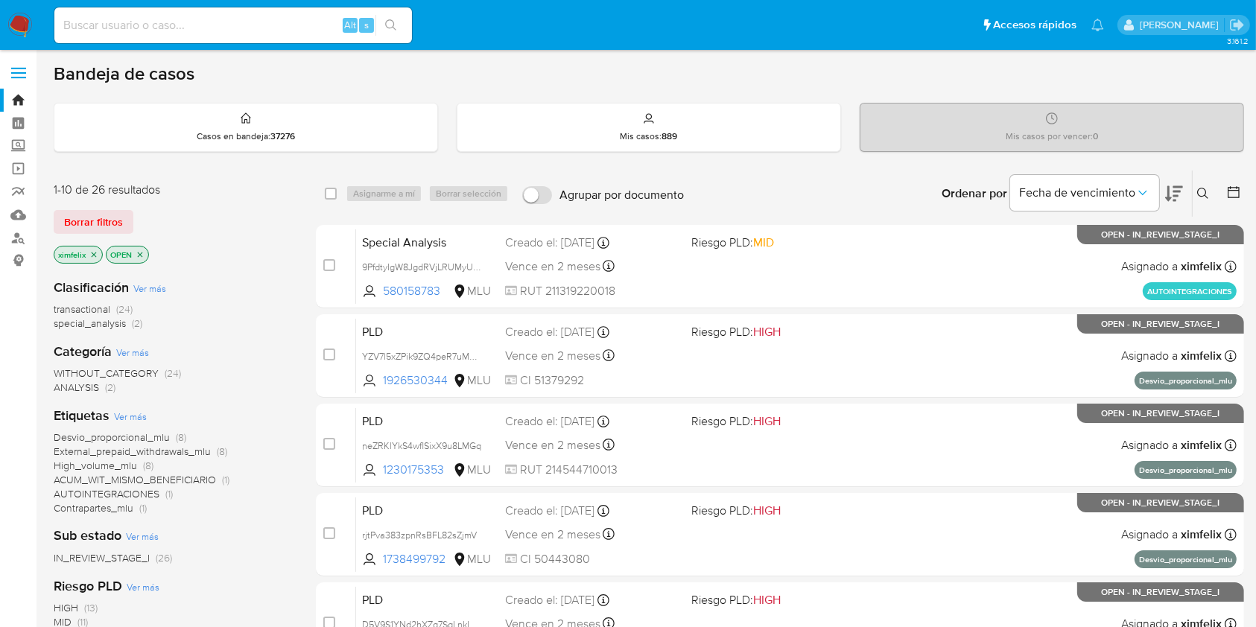
scroll to position [548, 0]
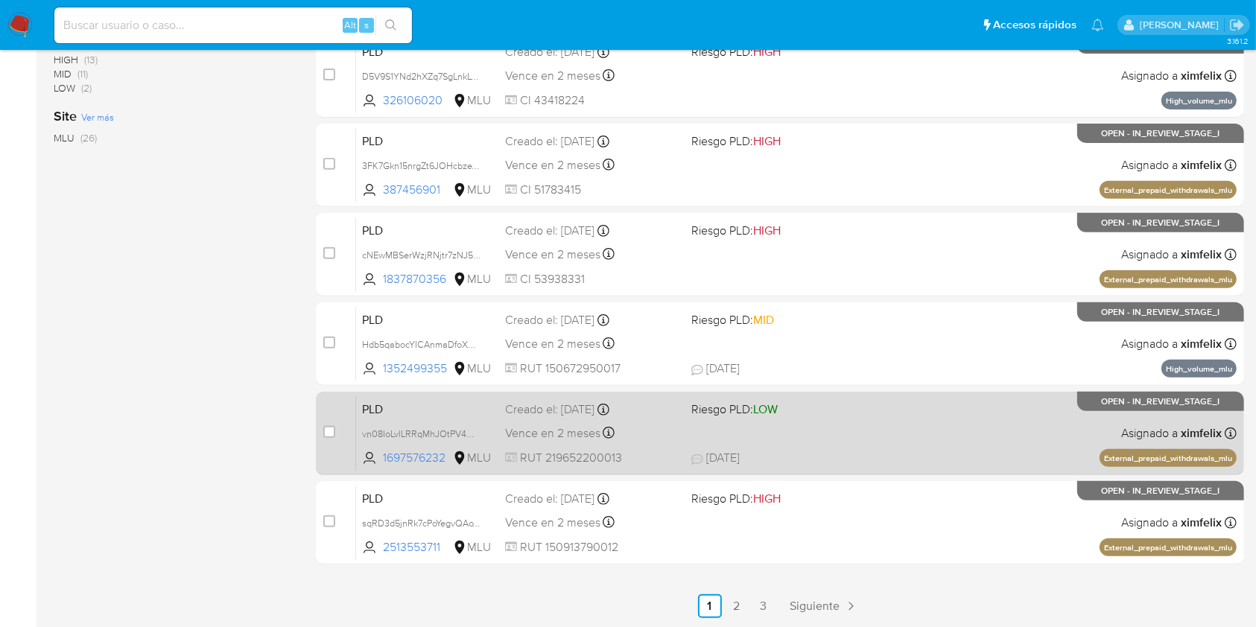
click at [802, 450] on span "01/10/2025 01/10/2025 16:03" at bounding box center [871, 458] width 360 height 16
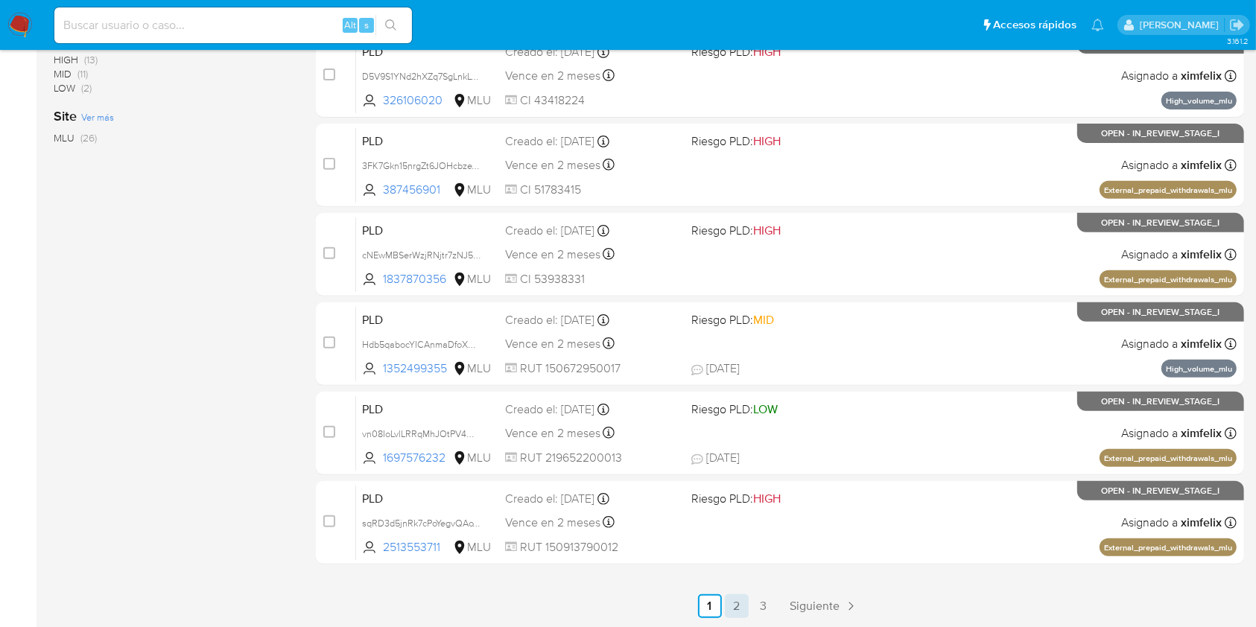
click at [736, 595] on link "2" at bounding box center [737, 607] width 24 height 24
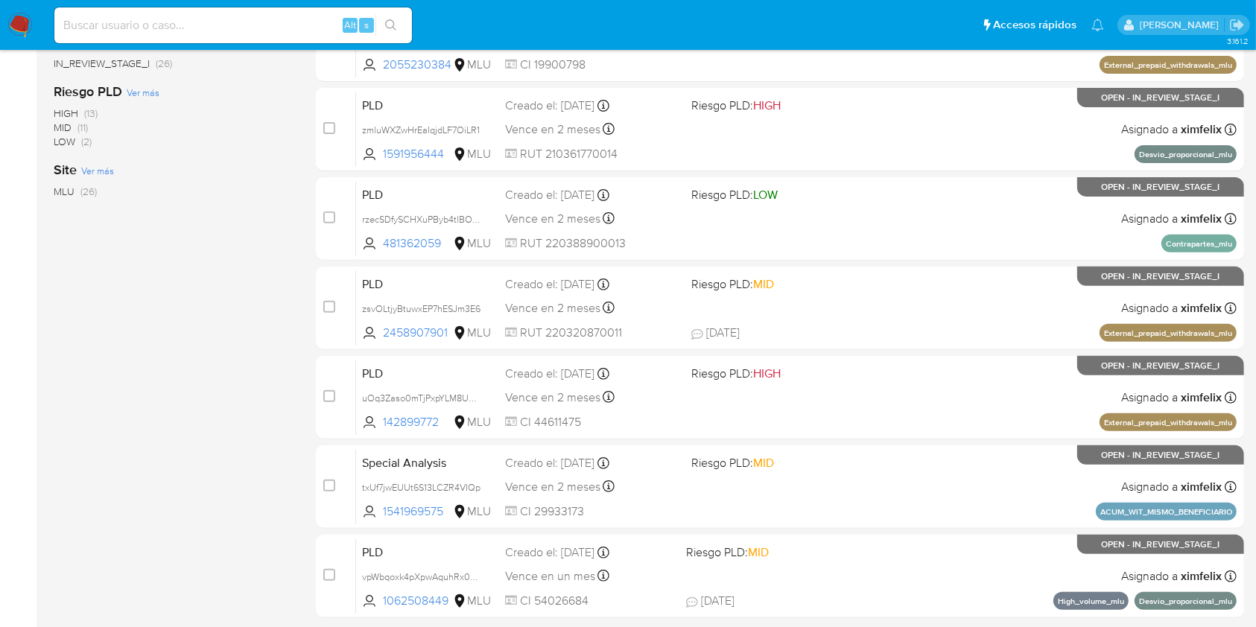
scroll to position [503, 0]
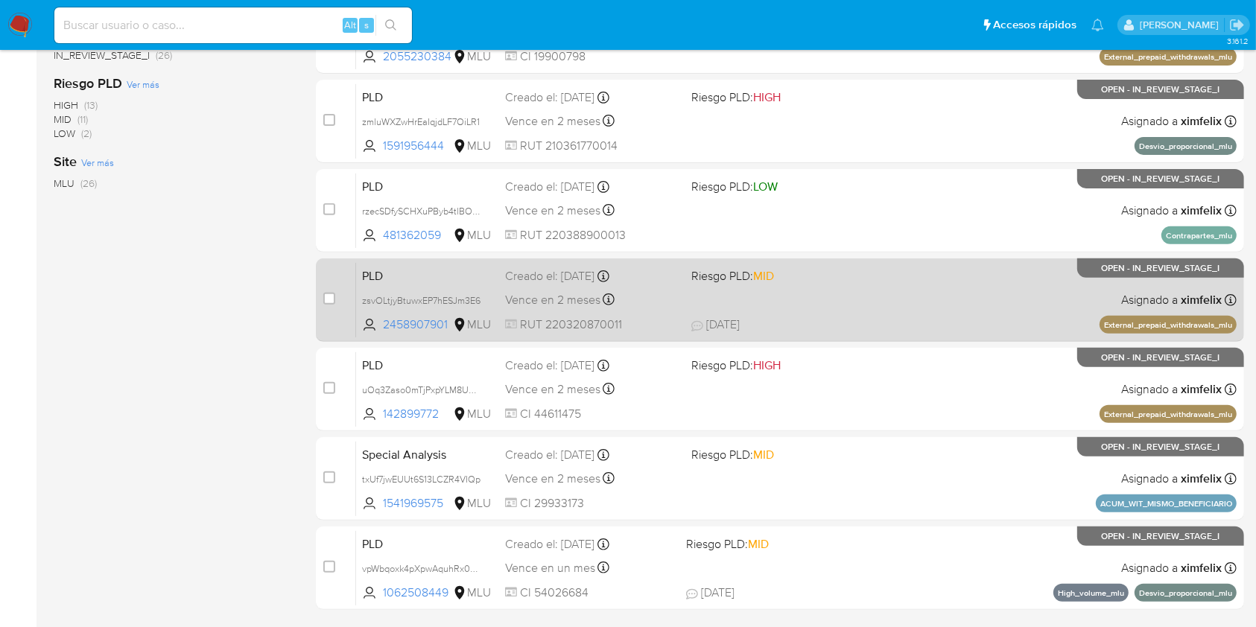
click at [849, 317] on span "05/10/2025 05/10/2025 18:47" at bounding box center [871, 325] width 360 height 16
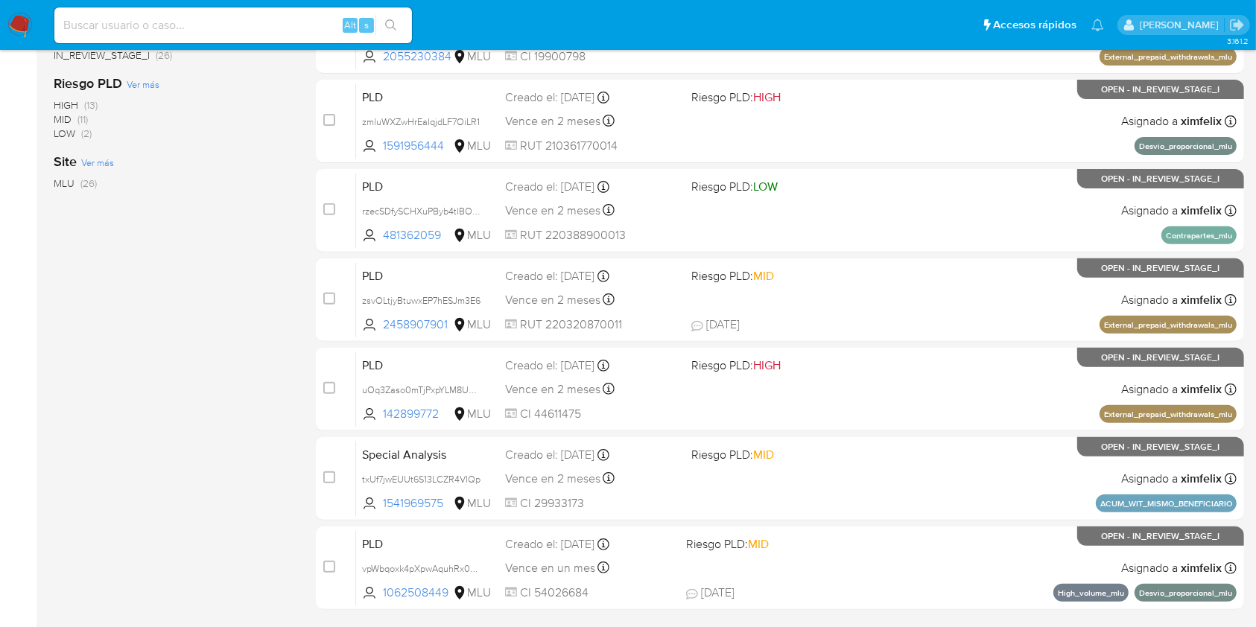
scroll to position [602, 0]
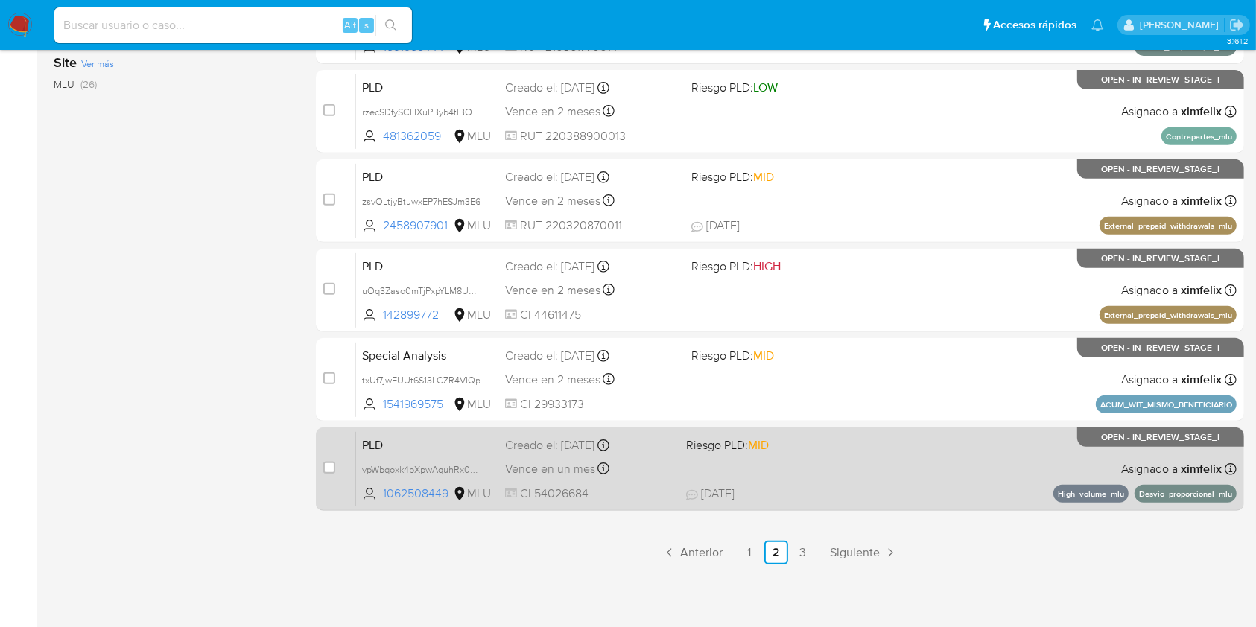
click at [784, 478] on div "PLD vpWbqoxk4pXpwAquhRx0GYzc 1062508449 MLU Riesgo PLD: MID Creado el: 12/08/20…" at bounding box center [796, 468] width 881 height 75
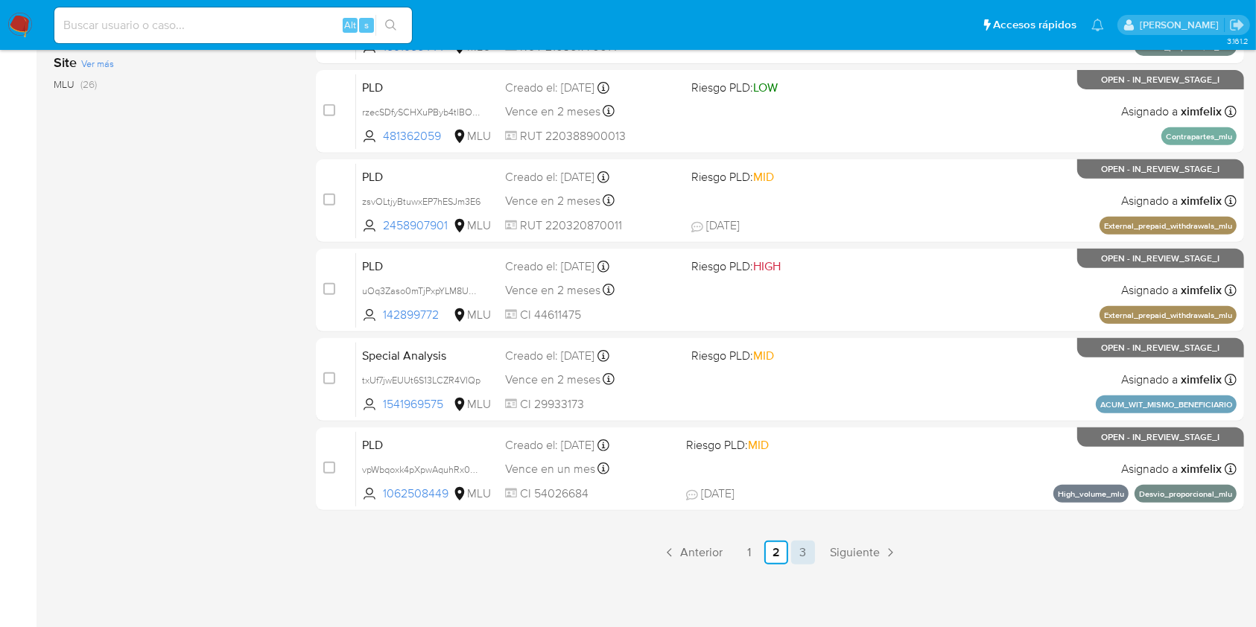
click at [804, 557] on link "3" at bounding box center [803, 553] width 24 height 24
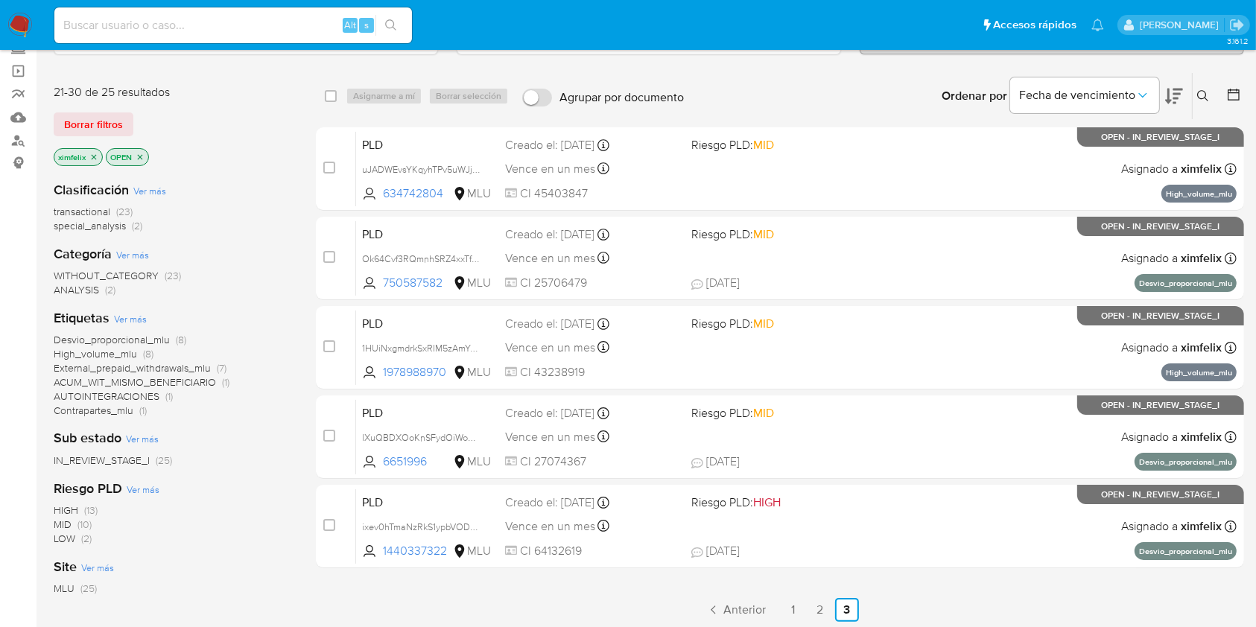
scroll to position [105, 0]
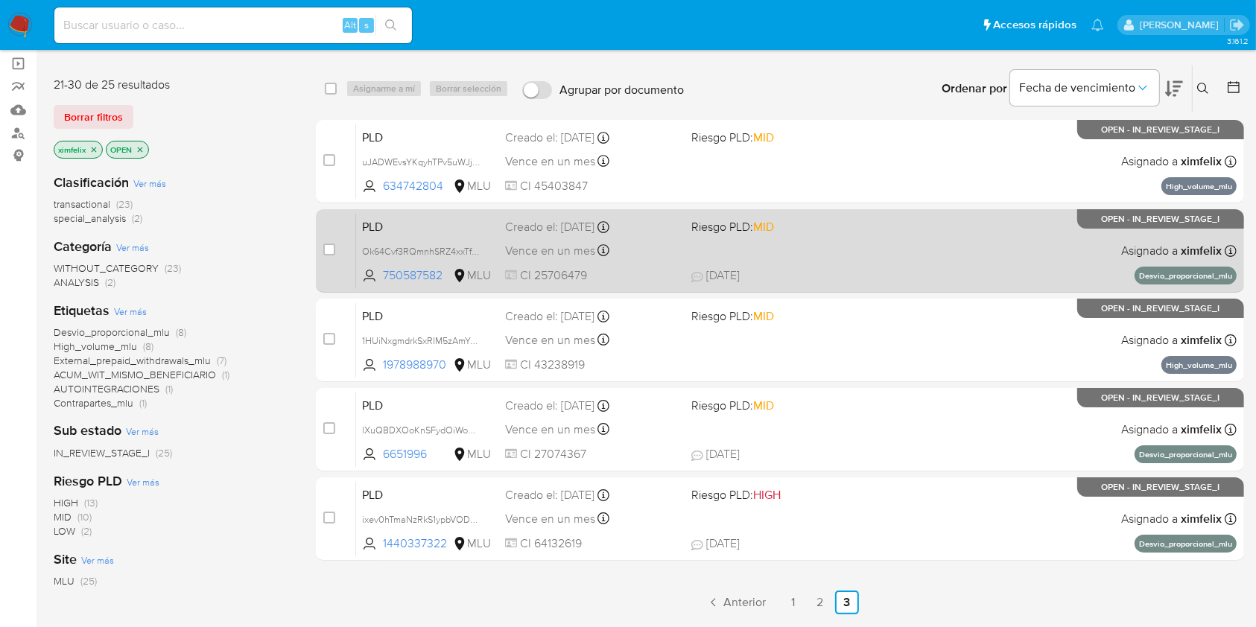
click at [978, 275] on span "06/10/2025 06/10/2025 09:21" at bounding box center [871, 275] width 360 height 16
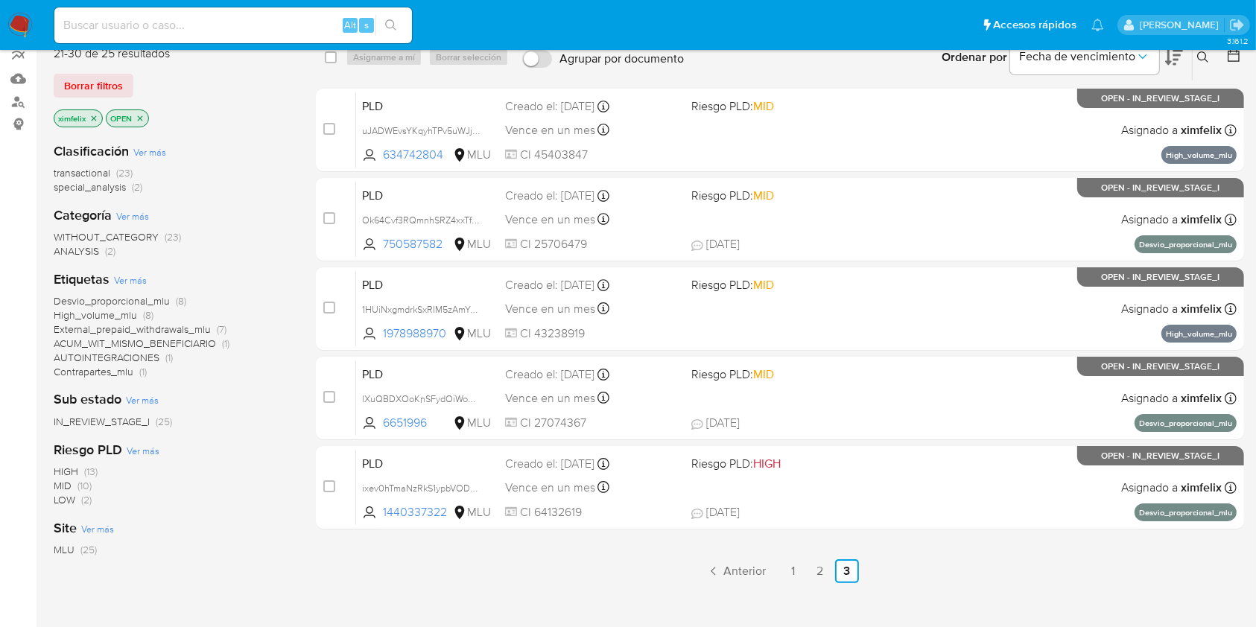
scroll to position [138, 0]
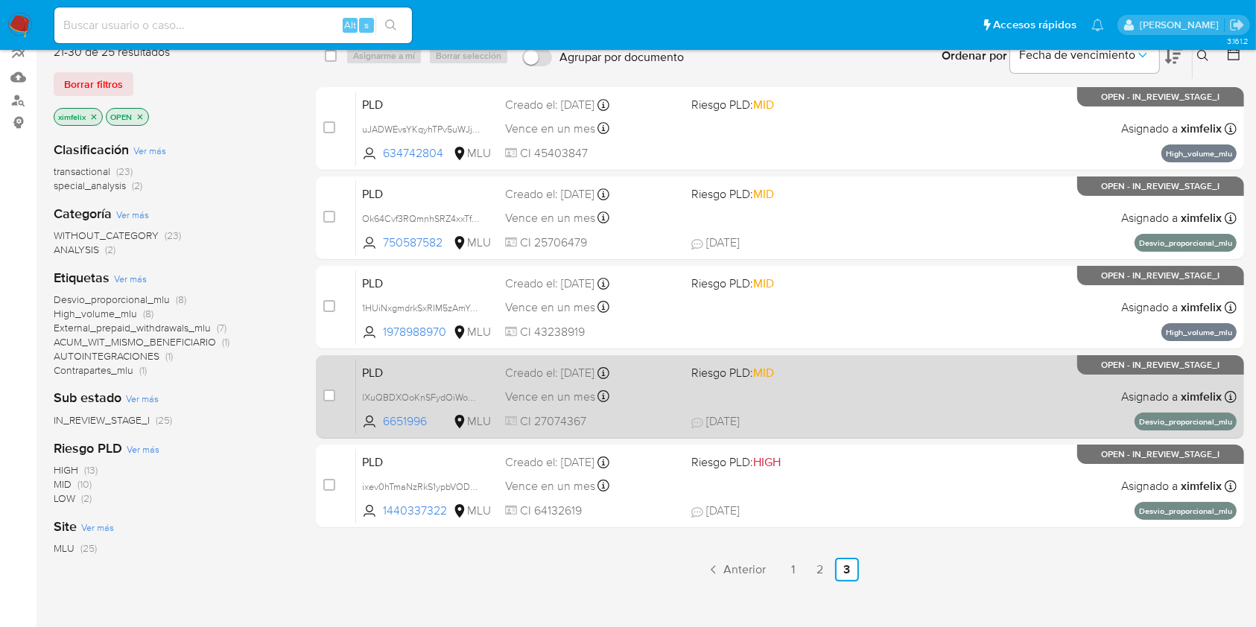
click at [865, 409] on div "PLD lXuQBDXOoKnSFydOiWoAfadX 6651996 MLU Riesgo PLD: MID Creado el: 12/08/2025 …" at bounding box center [796, 396] width 881 height 75
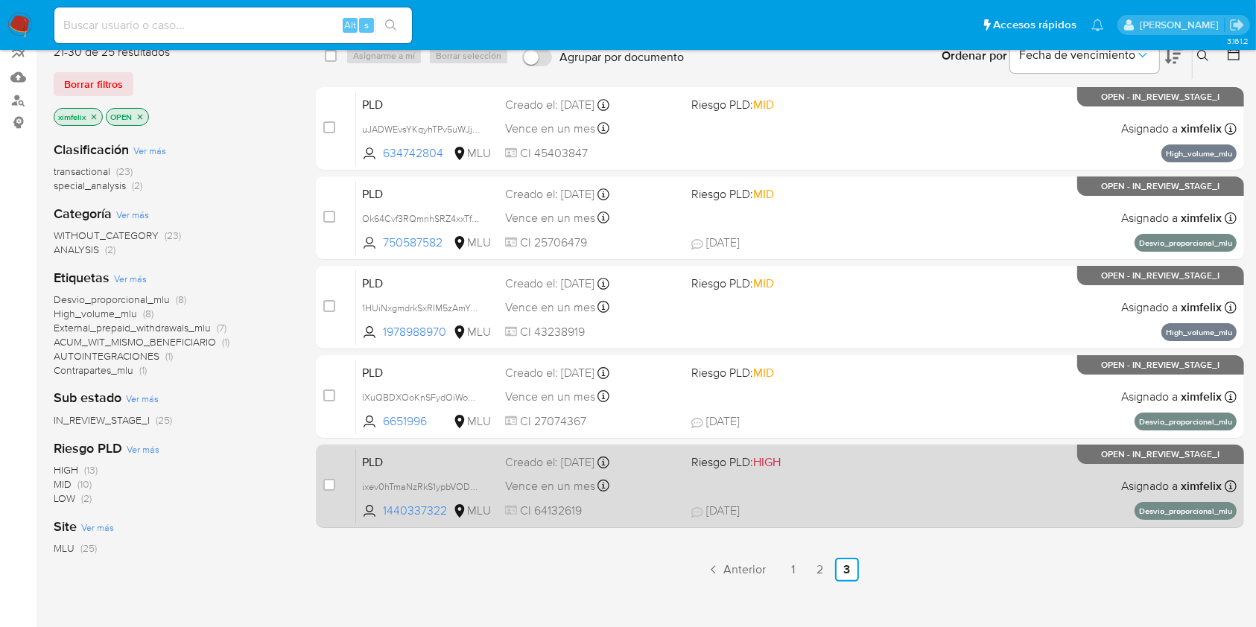
click at [939, 497] on div "PLD ixev0hTmaNzRkS1ypbVODwxi 1440337322 MLU Riesgo PLD: HIGH Creado el: 12/08/2…" at bounding box center [796, 486] width 881 height 75
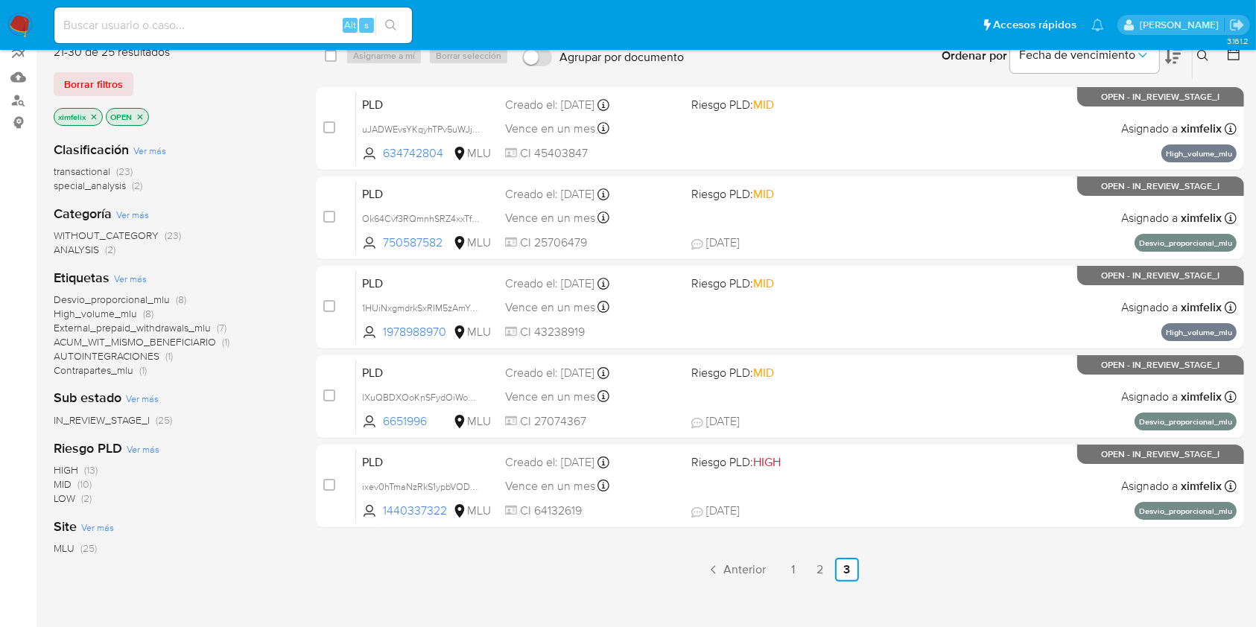
click at [126, 45] on div "Alt s" at bounding box center [233, 25] width 358 height 42
click at [147, 27] on input at bounding box center [233, 25] width 358 height 19
paste input "YZV7l5xZPik9ZQ4peR7uMXwW"
type input "YZV7l5xZPik9ZQ4peR7uMXwW"
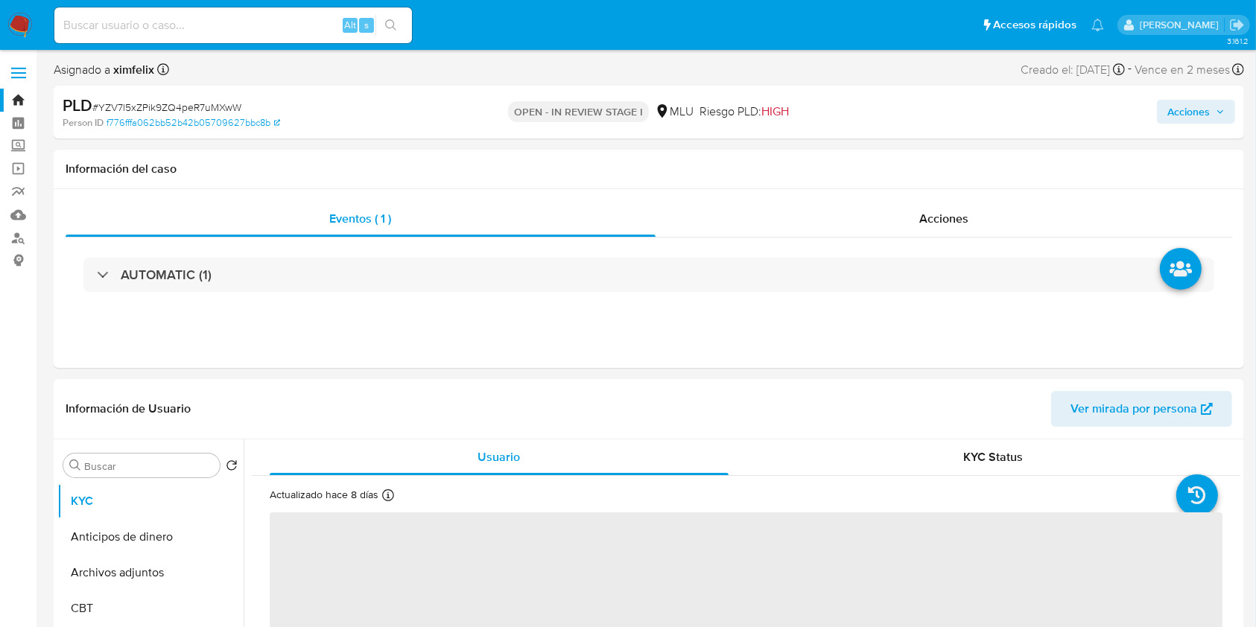
select select "10"
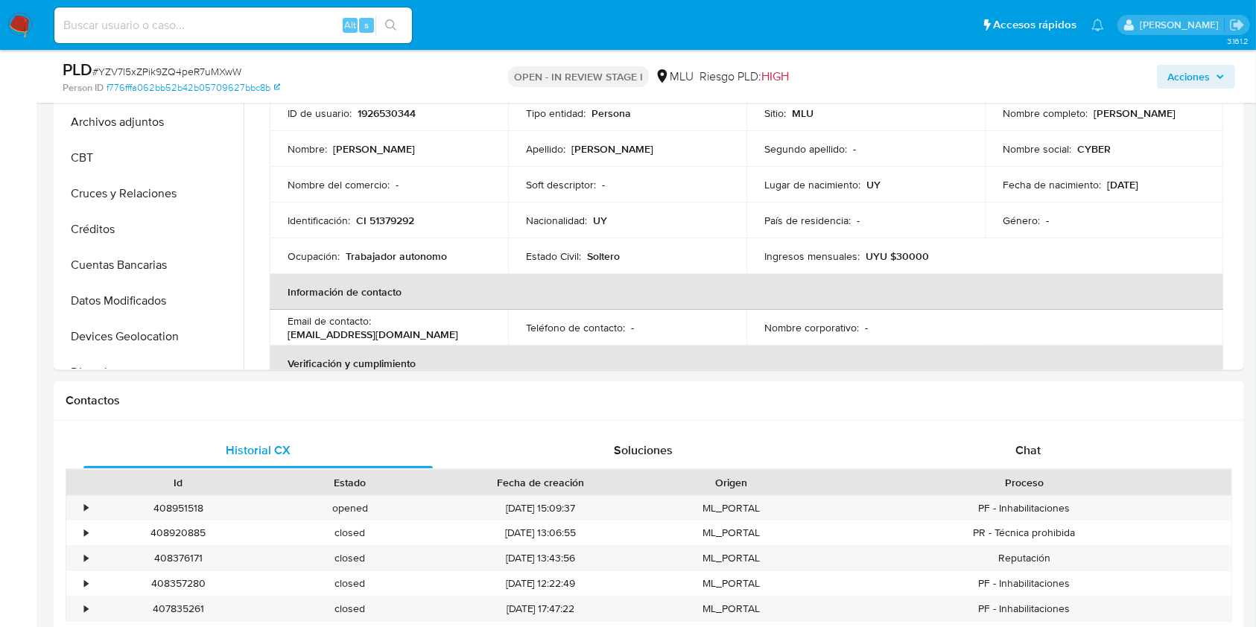
scroll to position [404, 0]
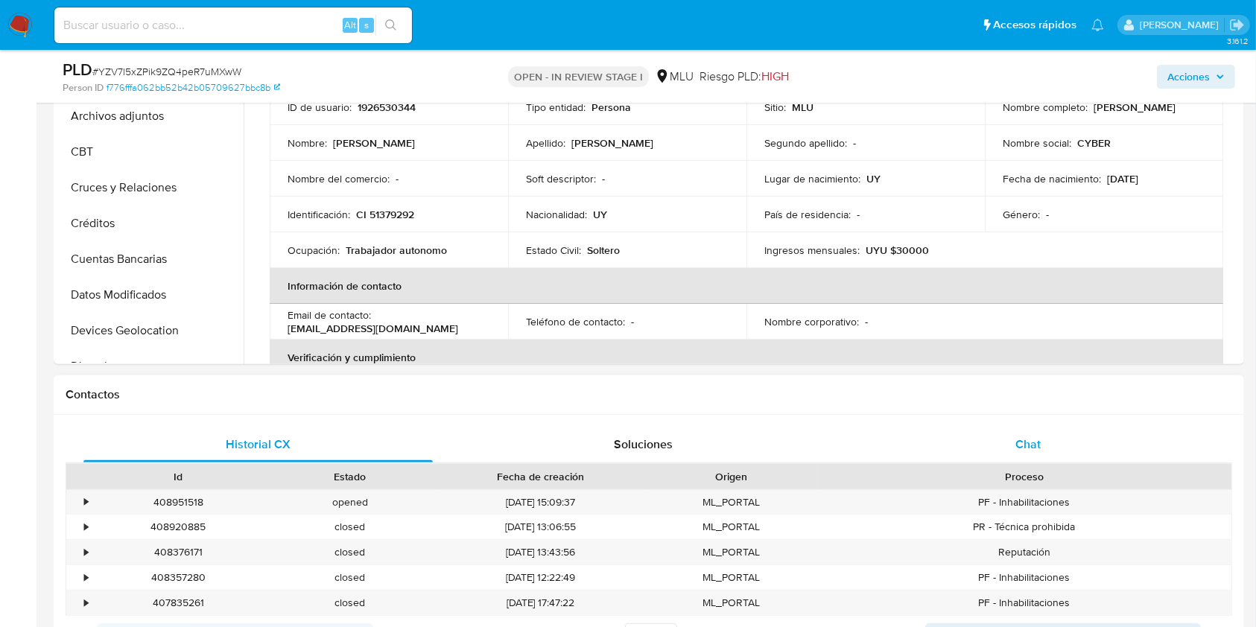
click at [1019, 451] on span "Chat" at bounding box center [1028, 444] width 25 height 17
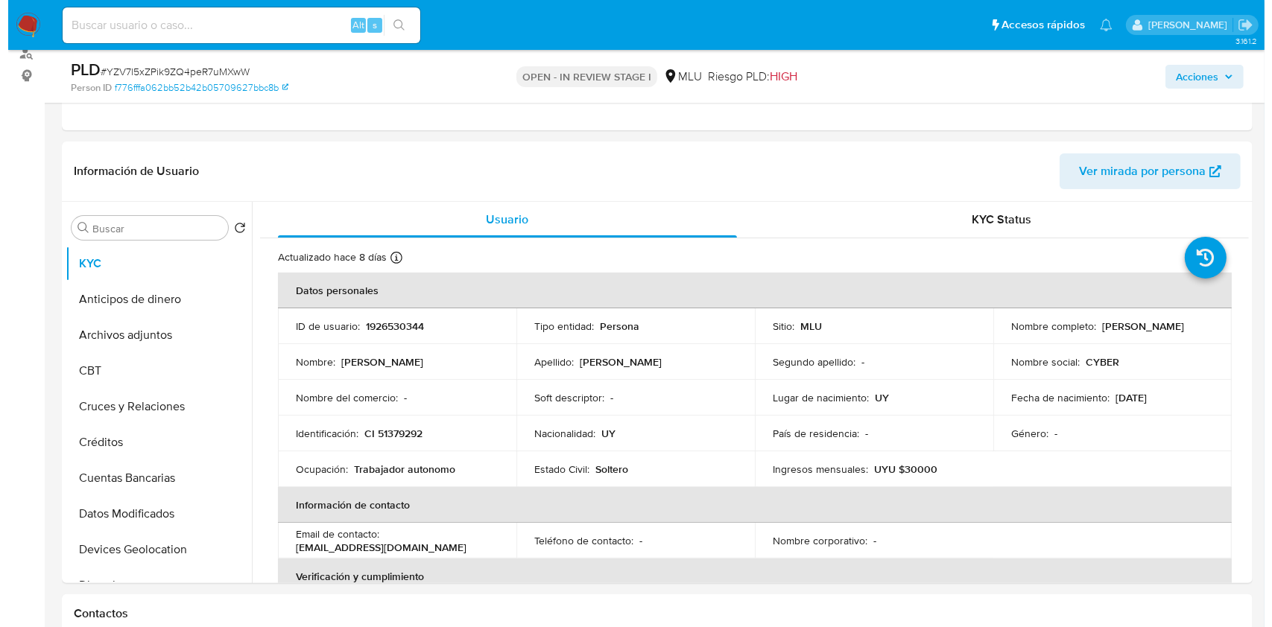
scroll to position [215, 0]
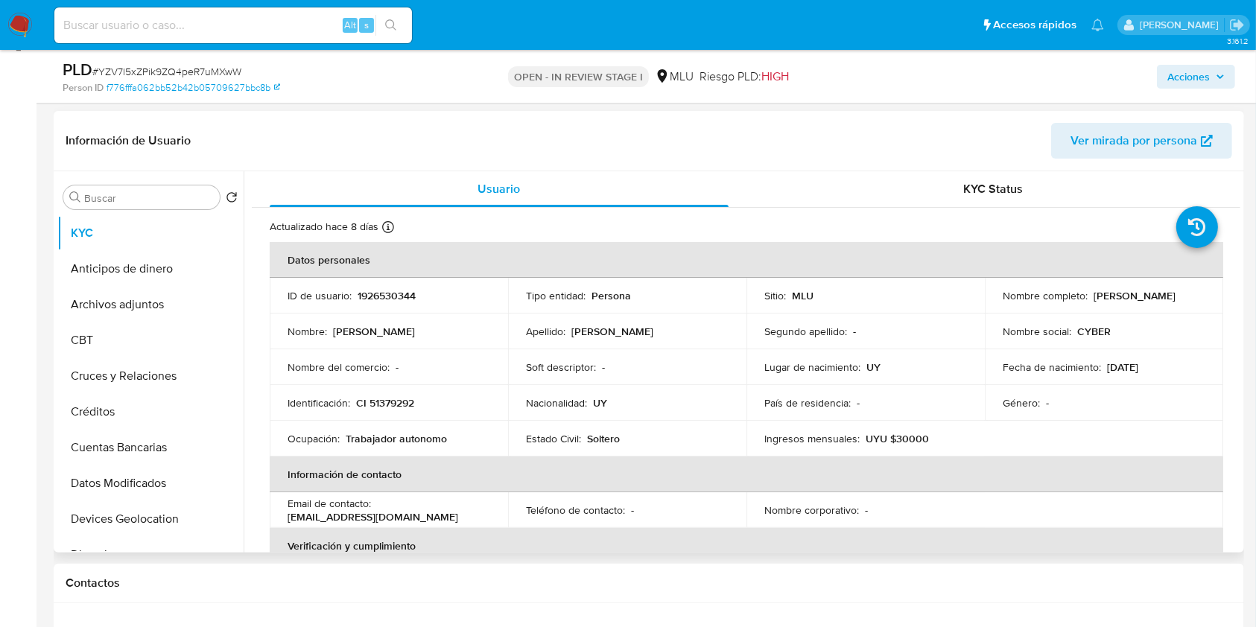
click at [1165, 139] on span "Ver mirada por persona" at bounding box center [1134, 141] width 127 height 36
click at [149, 288] on button "Archivos adjuntos" at bounding box center [144, 305] width 174 height 36
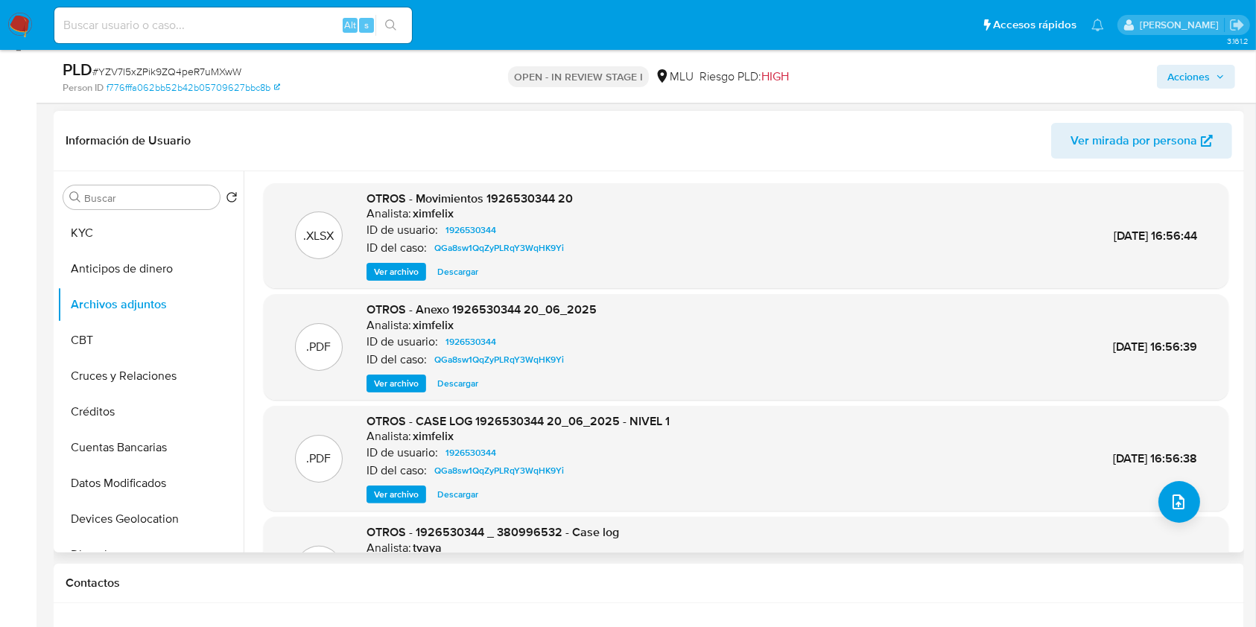
click at [390, 495] on span "Ver archivo" at bounding box center [396, 494] width 45 height 15
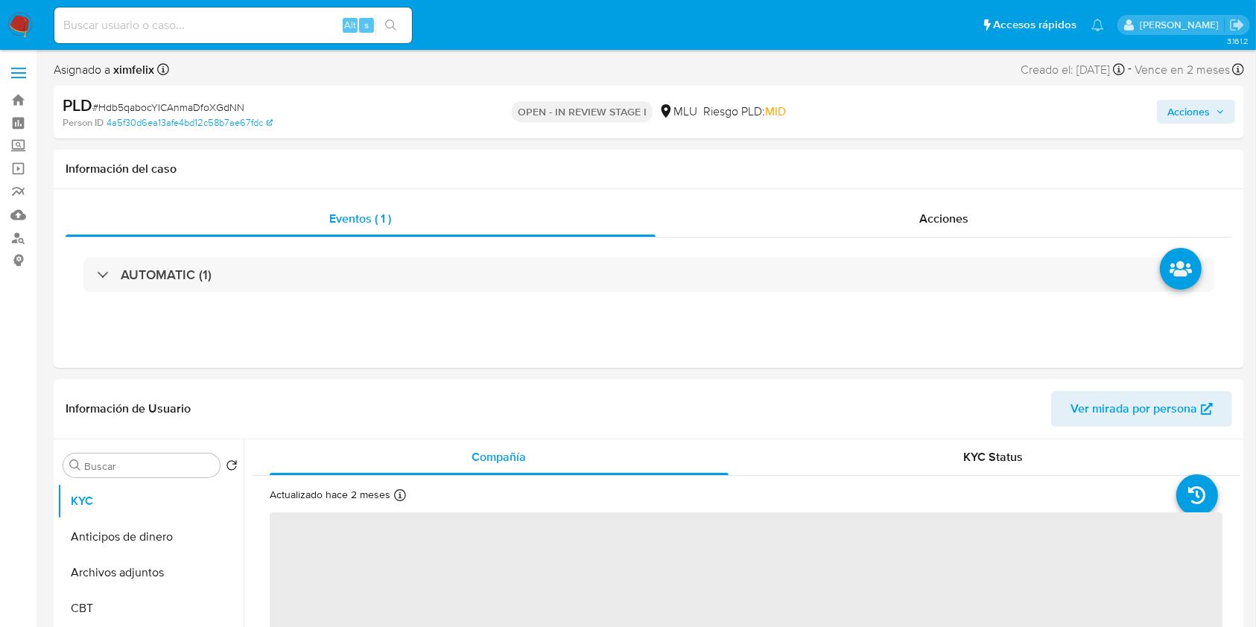
select select "10"
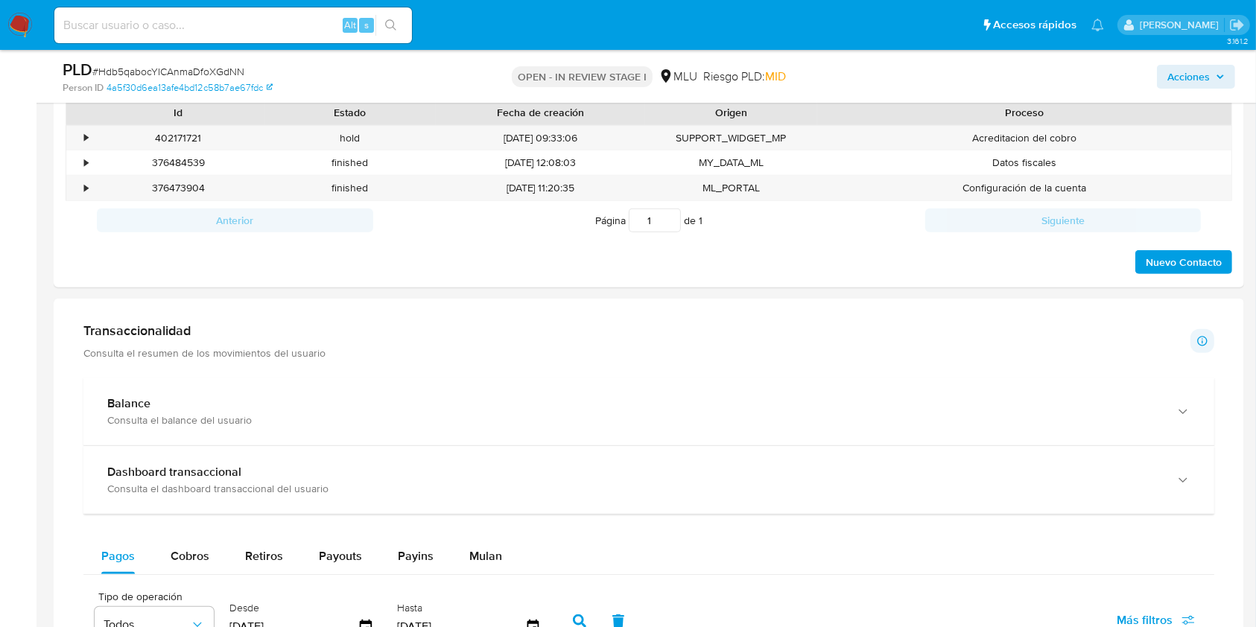
scroll to position [467, 0]
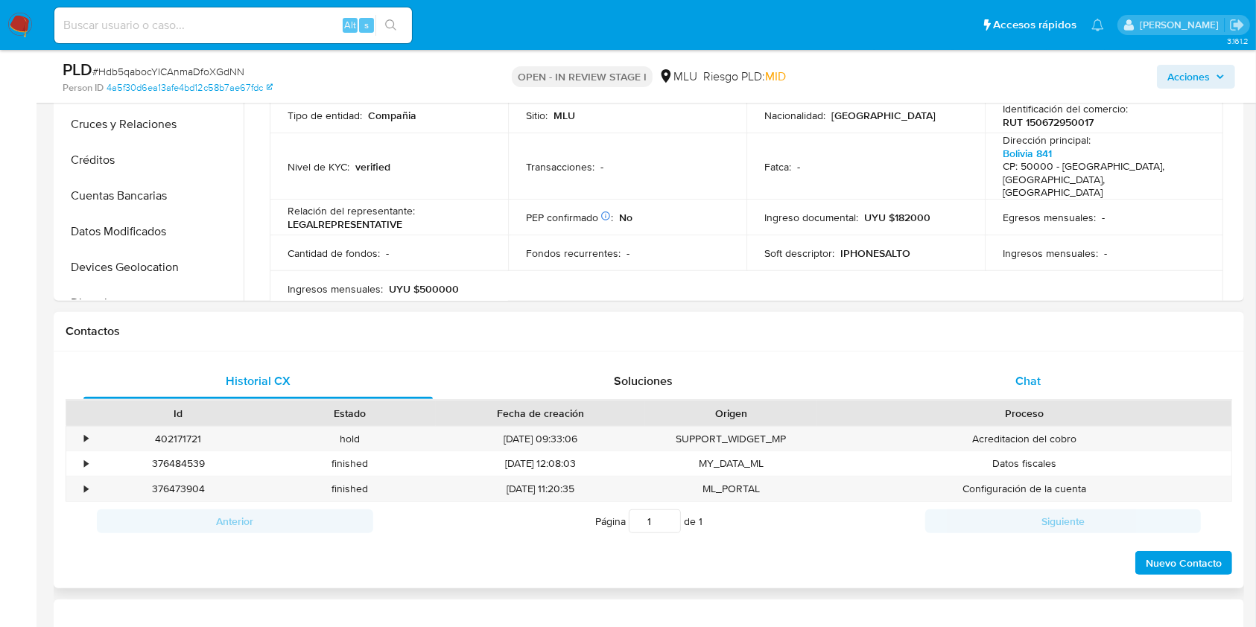
click at [1043, 390] on div "Chat" at bounding box center [1028, 382] width 349 height 36
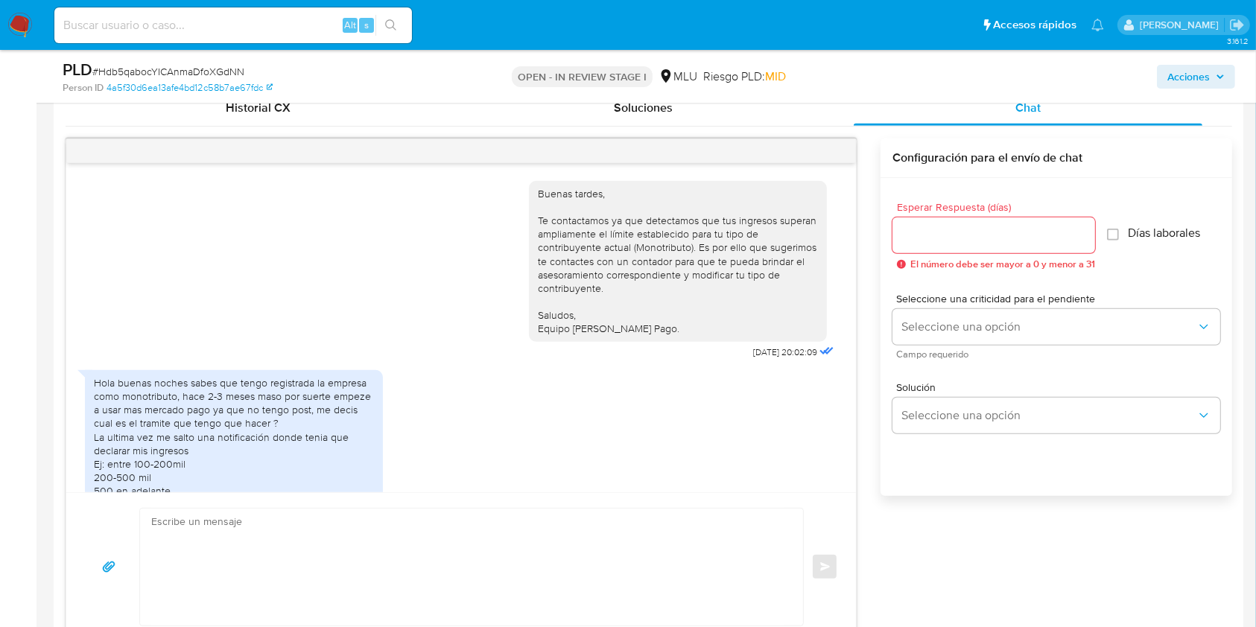
scroll to position [767, 0]
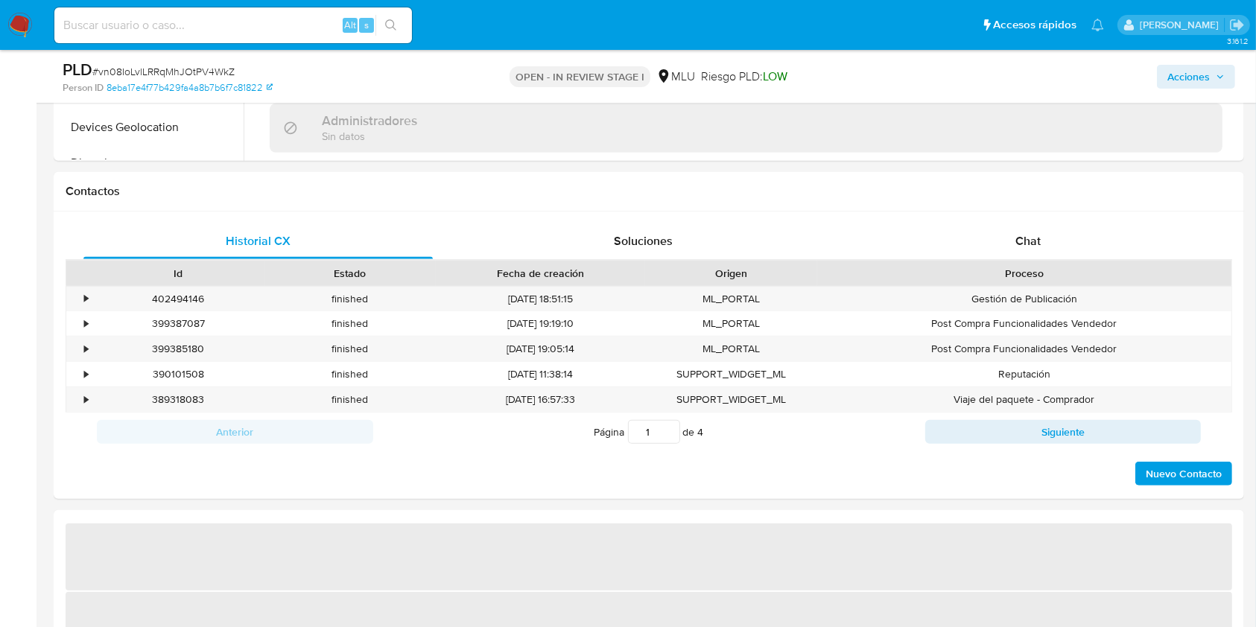
scroll to position [626, 0]
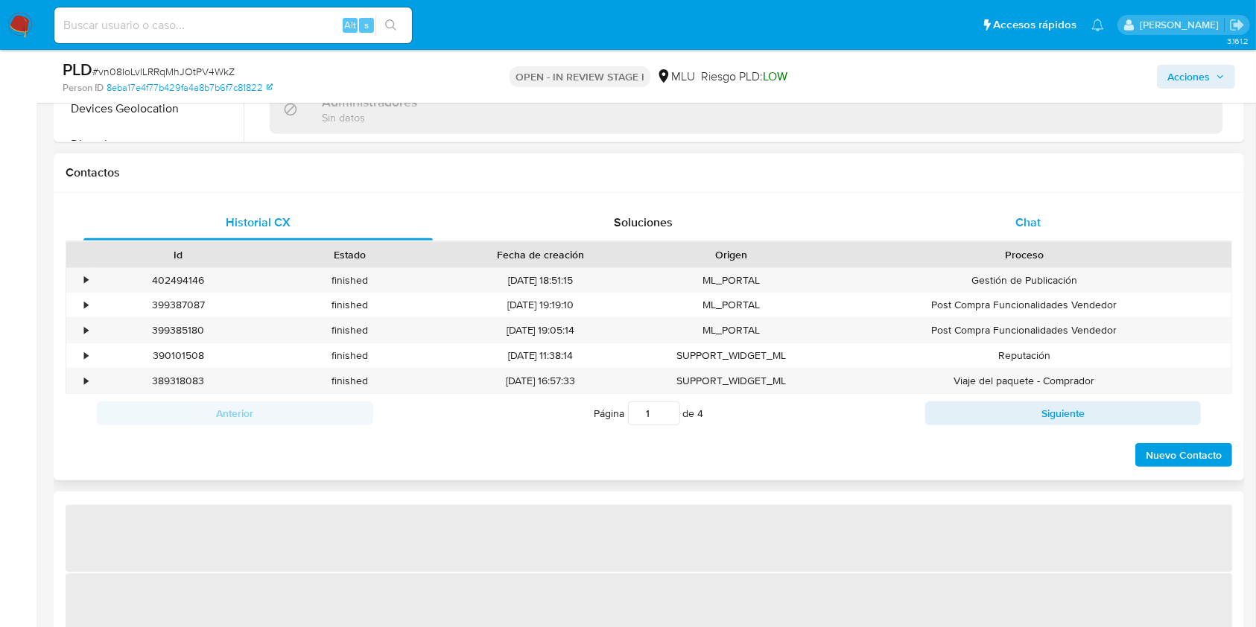
select select "10"
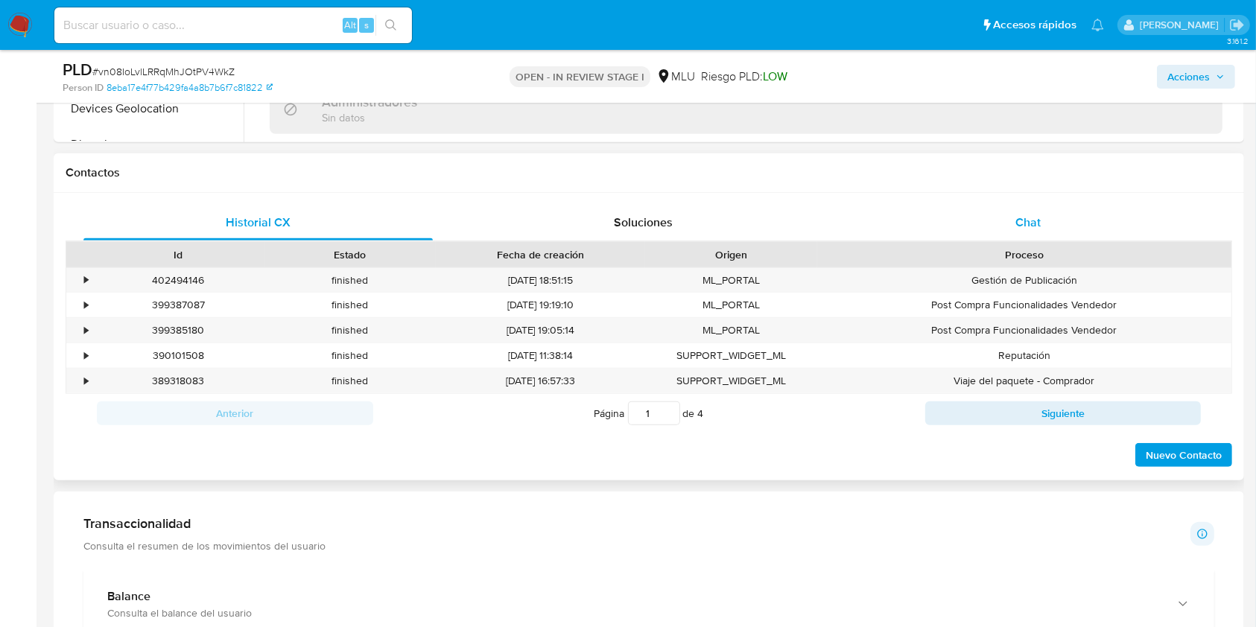
click at [1025, 209] on div "Chat" at bounding box center [1028, 223] width 349 height 36
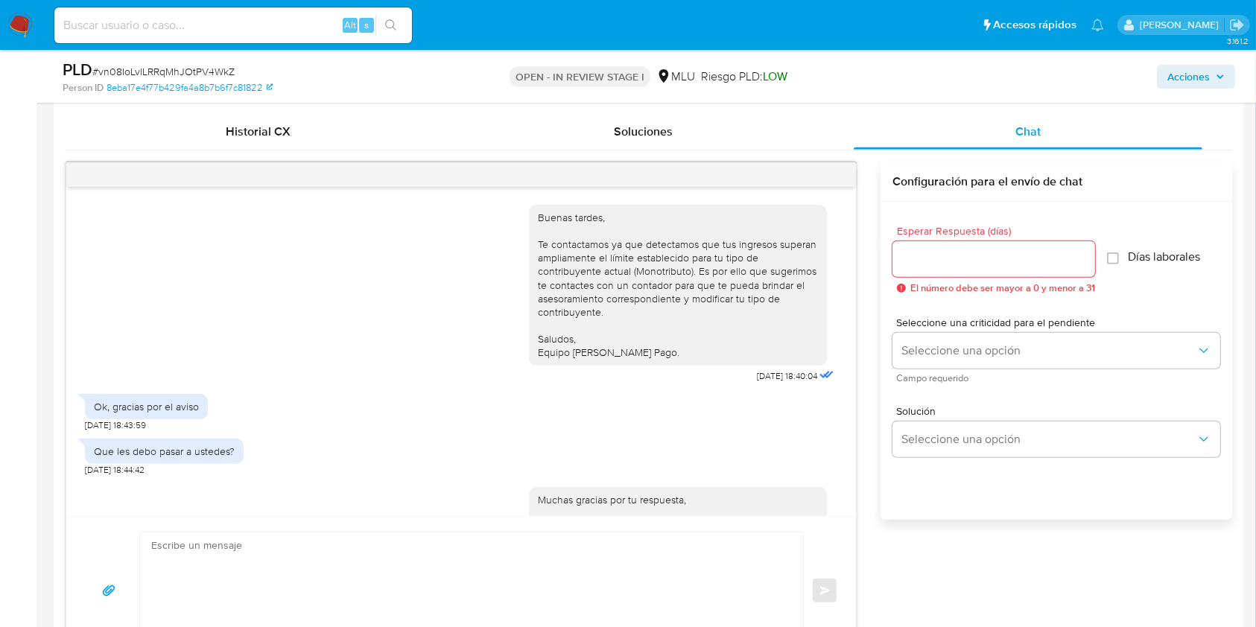
scroll to position [638, 0]
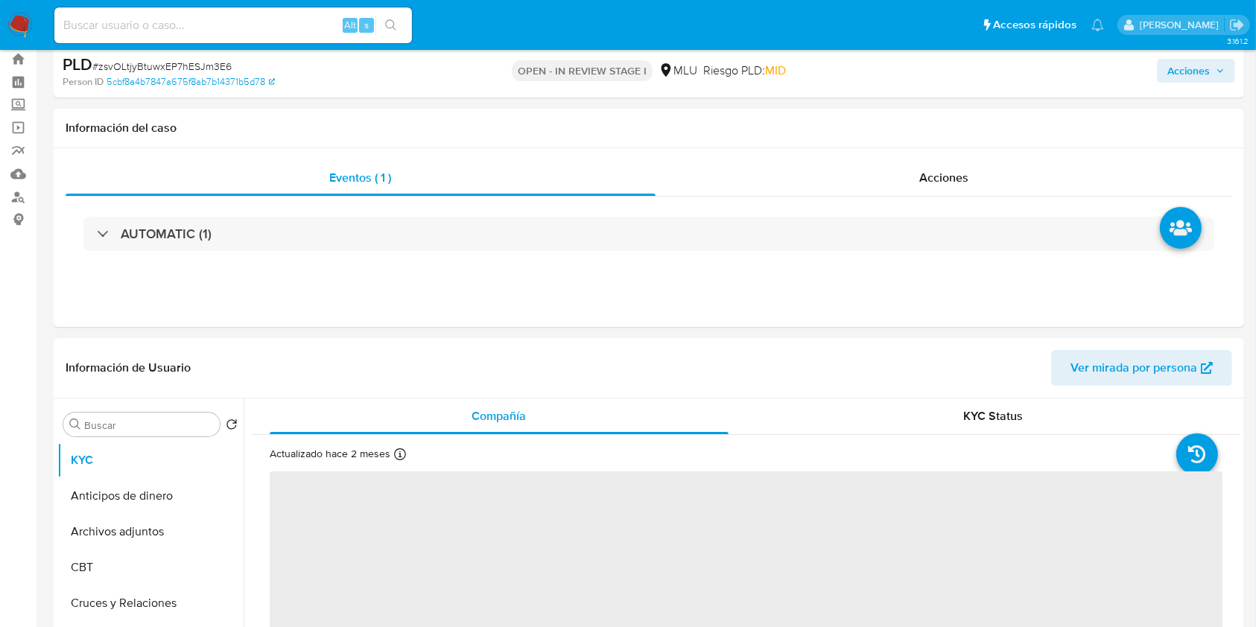
scroll to position [548, 0]
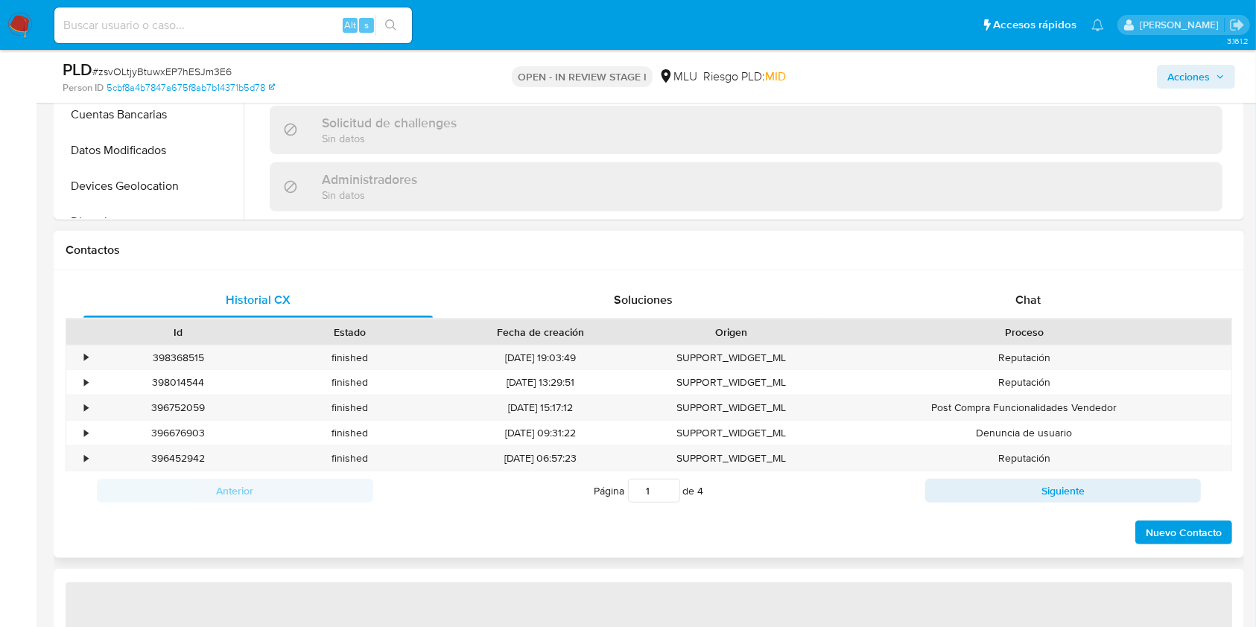
select select "10"
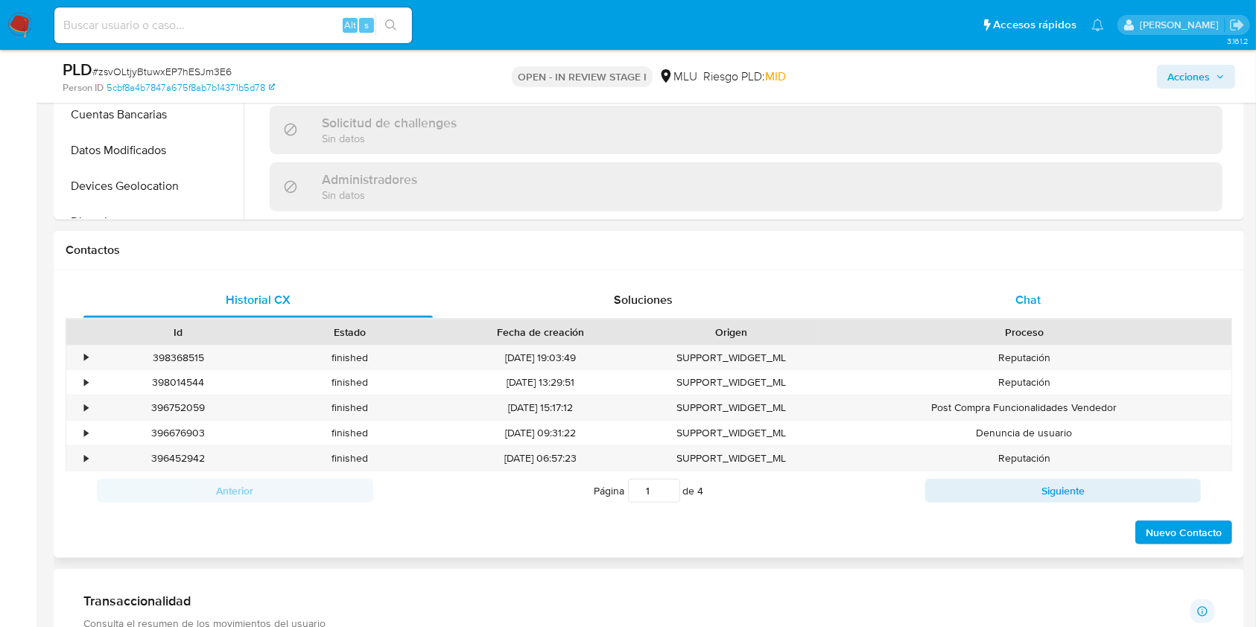
click at [987, 307] on div "Chat" at bounding box center [1028, 300] width 349 height 36
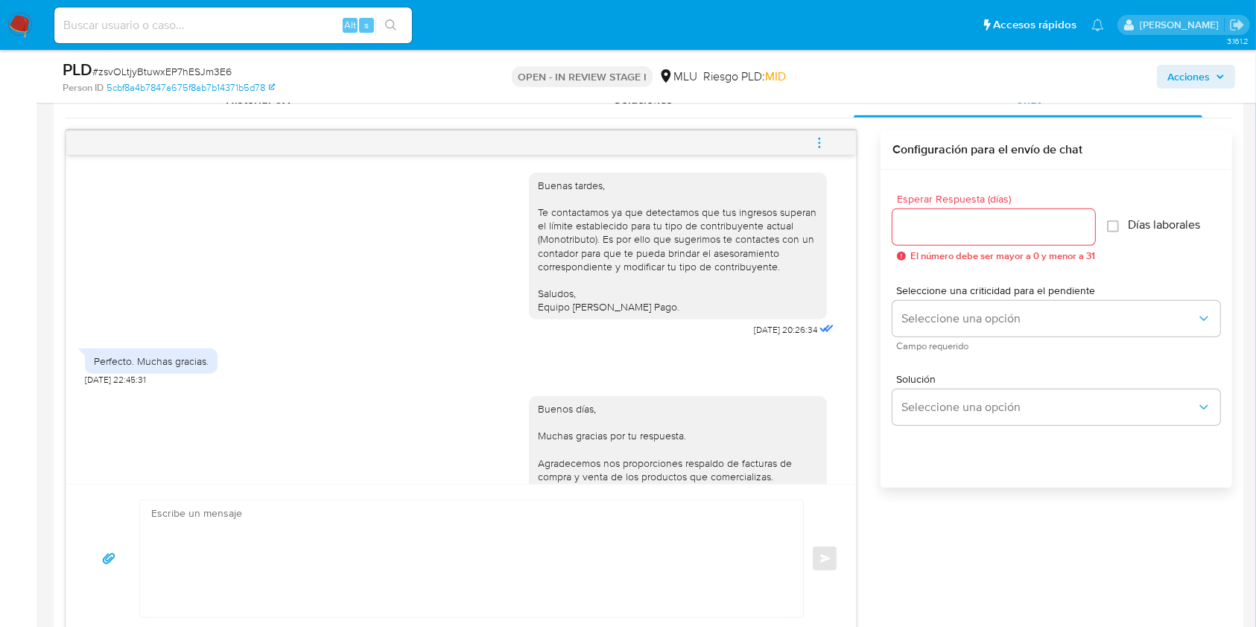
scroll to position [465, 0]
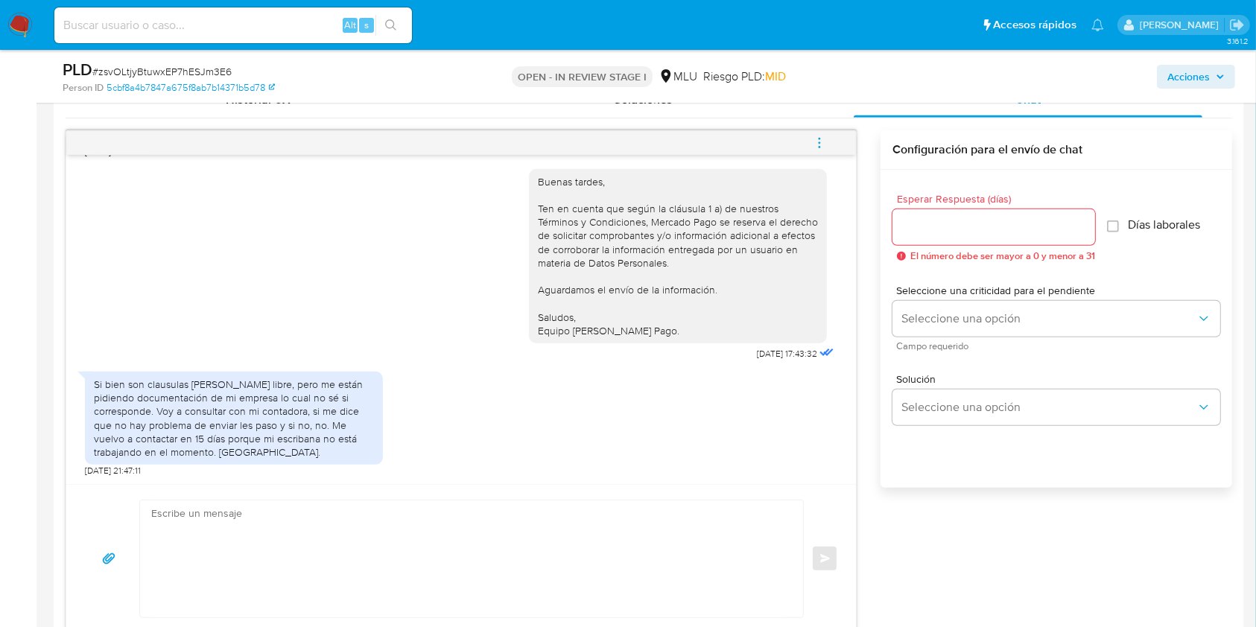
click at [144, 556] on div at bounding box center [468, 559] width 656 height 117
click at [215, 534] on textarea at bounding box center [467, 559] width 633 height 117
click at [280, 516] on textarea "Muchas gracias por tu respuesa. Saludos, Equipo de Mercado Pago." at bounding box center [467, 559] width 633 height 117
click at [335, 505] on textarea "Muchas gracias por tu respuesta. Saludos, Equipo de Mercado Pago." at bounding box center [467, 559] width 633 height 117
drag, startPoint x: 522, startPoint y: 217, endPoint x: 656, endPoint y: 221, distance: 134.9
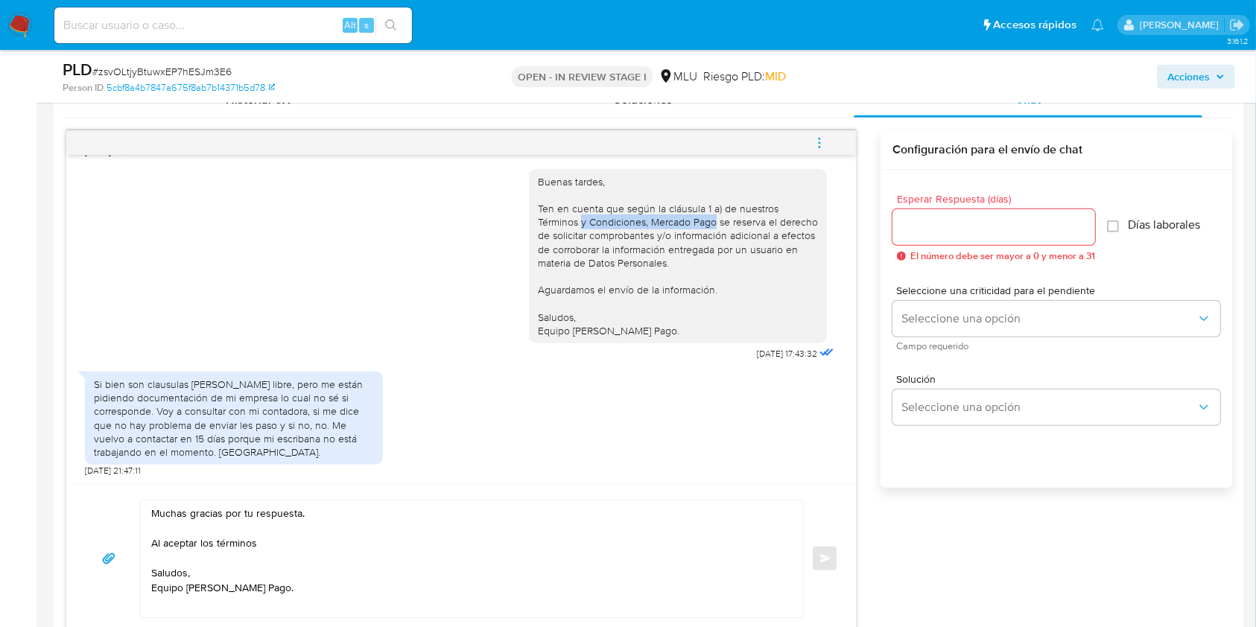
click at [656, 221] on div "Buenas tardes, Ten en cuenta que según la cláusula 1 a) de nuestros Términos y …" at bounding box center [678, 256] width 298 height 174
copy div "y Condiciones, Mercado Pago"
click at [304, 551] on textarea "Muchas gracias por tu respuesta. Al aceptar los términos Saludos, Equipo de Mer…" at bounding box center [467, 559] width 633 height 117
click at [298, 545] on textarea "Muchas gracias por tu respuesta. Al aceptar los términos Saludos, Equipo de Mer…" at bounding box center [467, 559] width 633 height 117
paste textarea "y Condiciones, Mercado Pago"
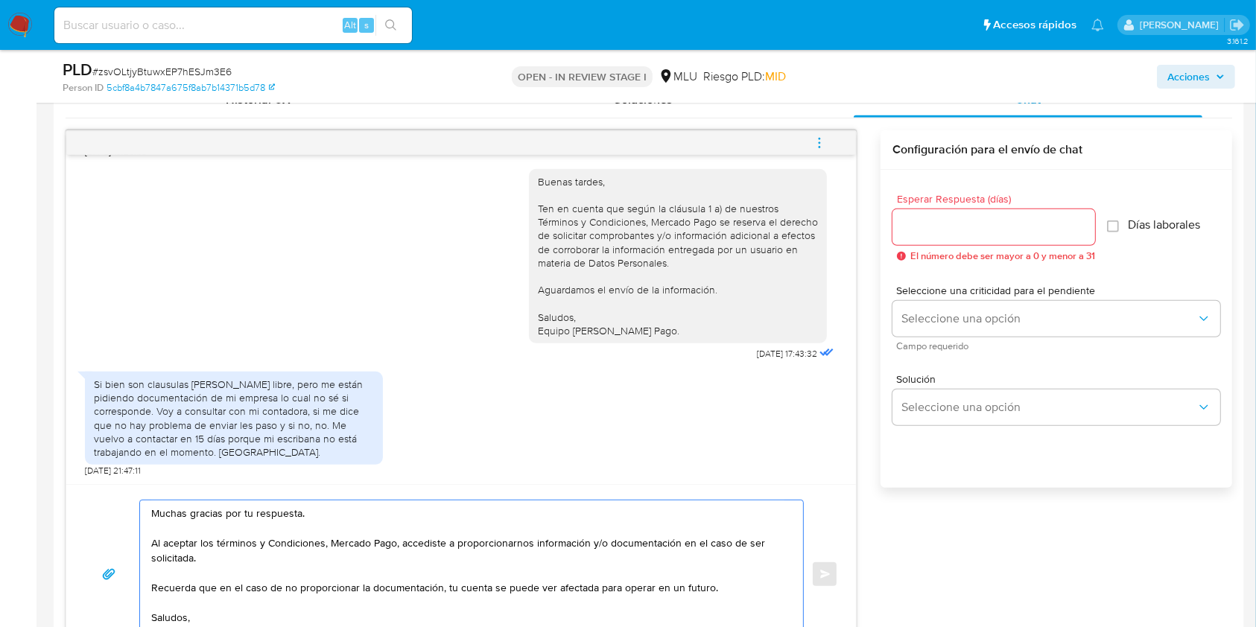
scroll to position [763, 0]
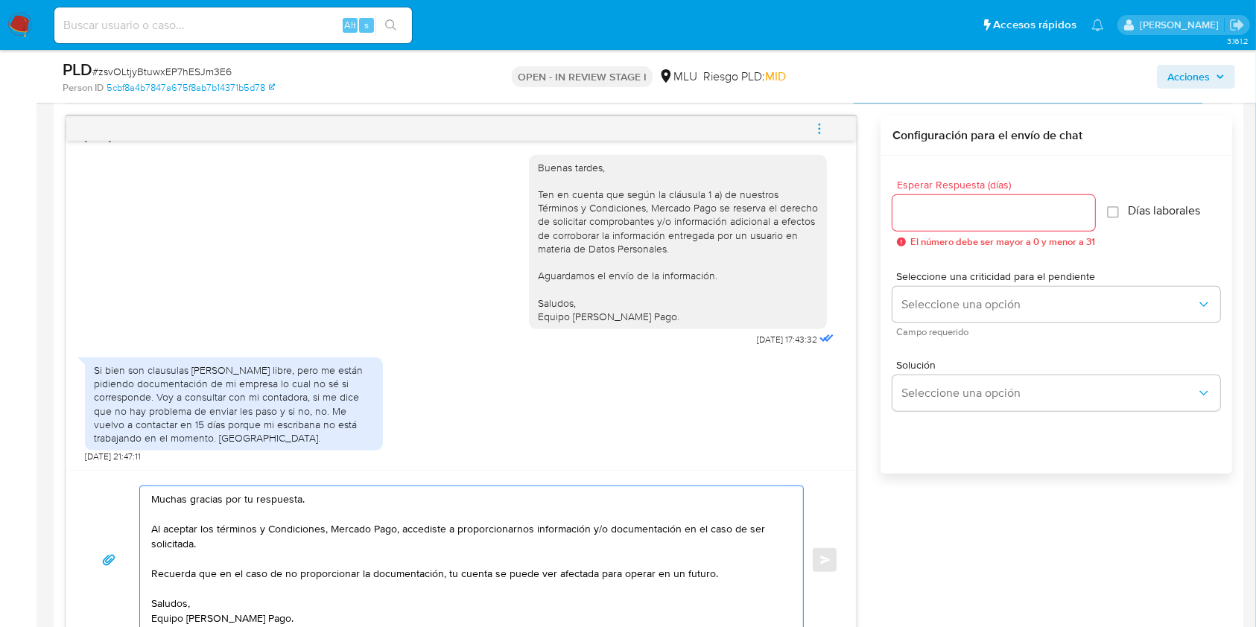
type textarea "Muchas gracias por tu respuesta. Al aceptar los términos y Condiciones, Mercado…"
click at [927, 217] on input "Esperar Respuesta (días)" at bounding box center [994, 212] width 203 height 19
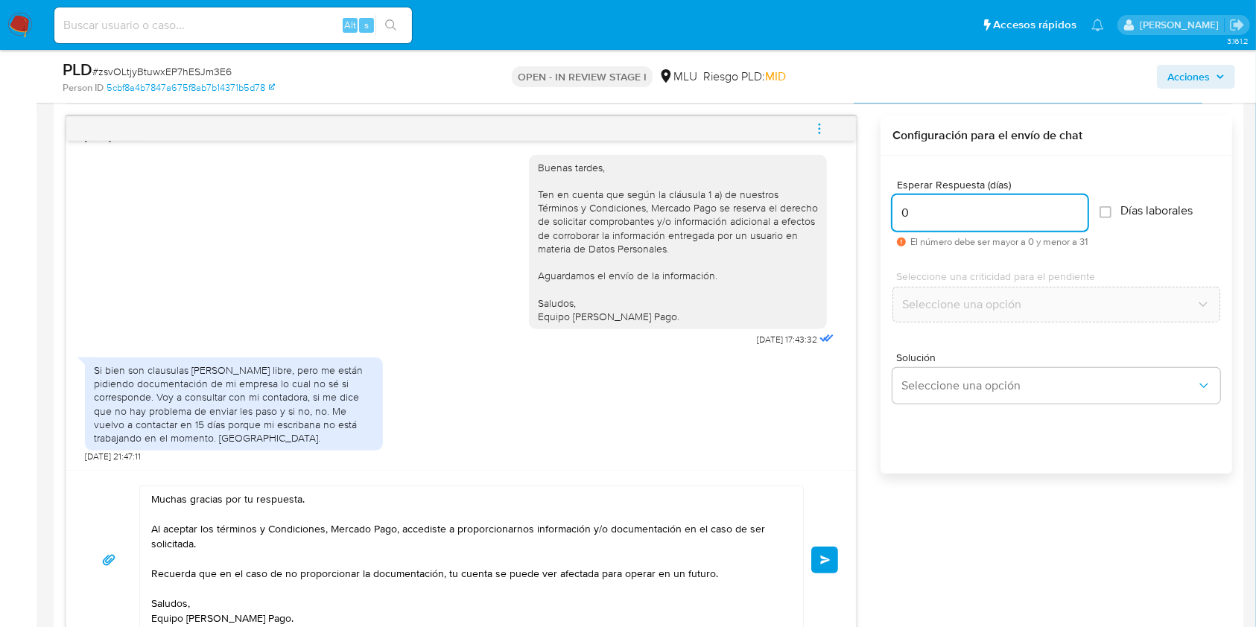
type input "0"
click at [325, 534] on textarea "Muchas gracias por tu respuesta. Al aceptar los términos y Condiciones, Mercado…" at bounding box center [467, 561] width 633 height 148
type textarea "Muchas gracias por tu respuesta. Al aceptar los términos y Condiciones de Merca…"
click at [832, 551] on button "Enviar" at bounding box center [824, 560] width 27 height 27
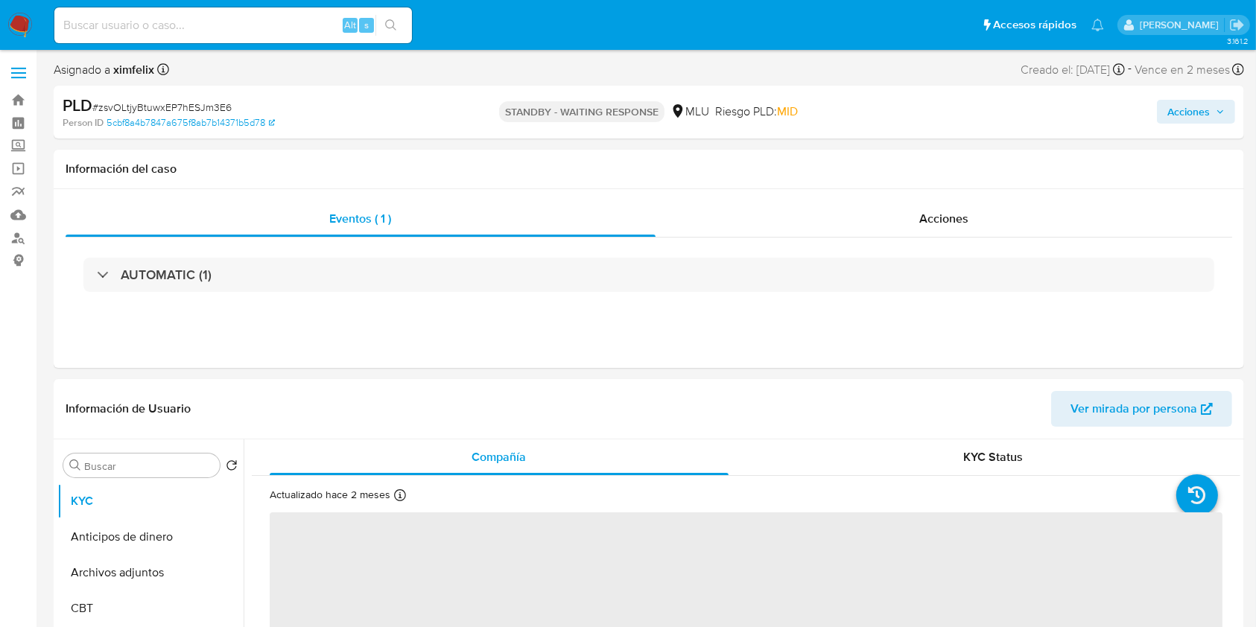
select select "10"
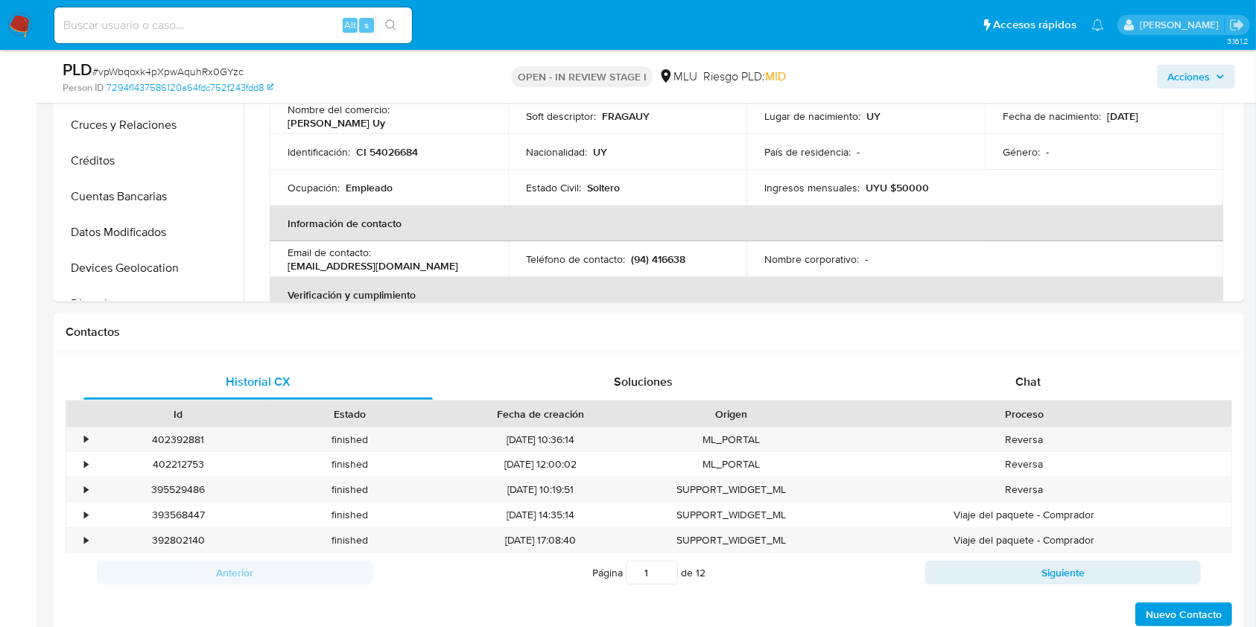
scroll to position [583, 0]
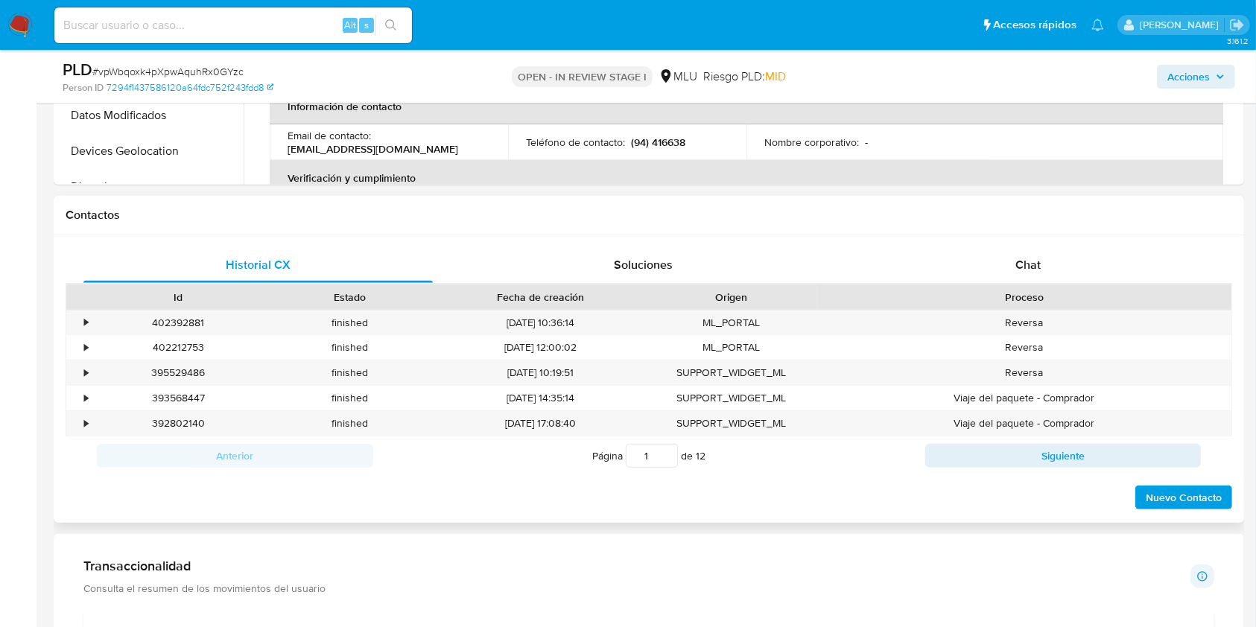
click at [1031, 235] on div "Historial CX Soluciones Chat Id Estado Fecha de creación Origen Proceso • 40239…" at bounding box center [649, 379] width 1191 height 288
click at [1031, 253] on div "Chat" at bounding box center [1028, 265] width 349 height 36
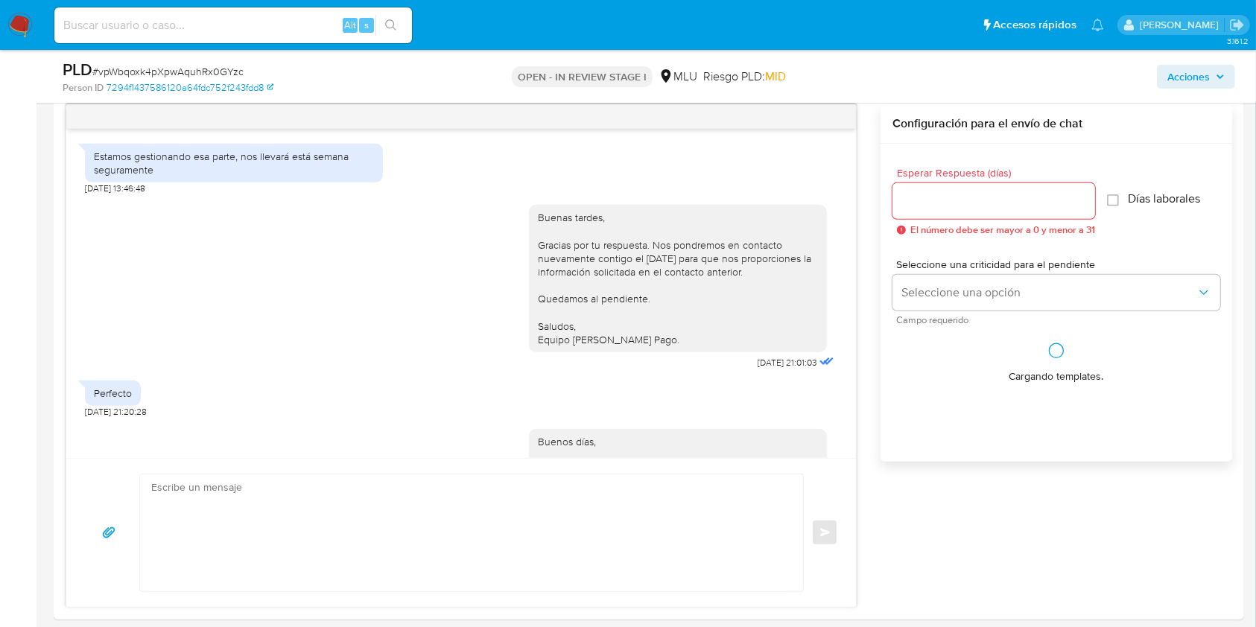
scroll to position [941, 0]
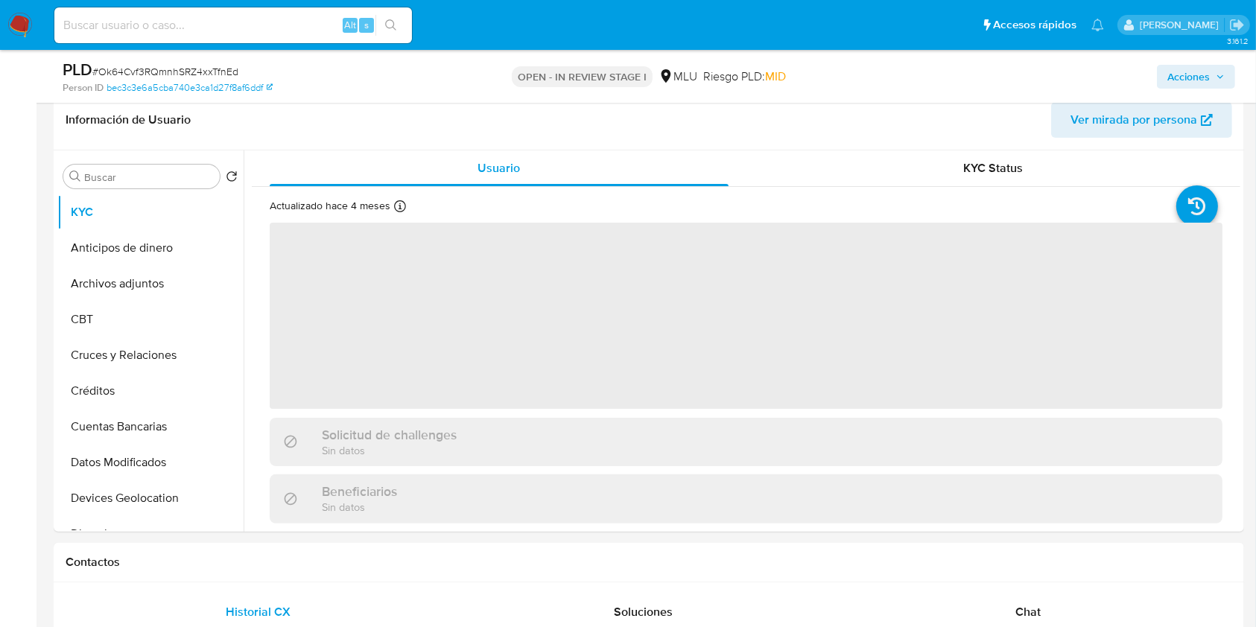
scroll to position [279, 0]
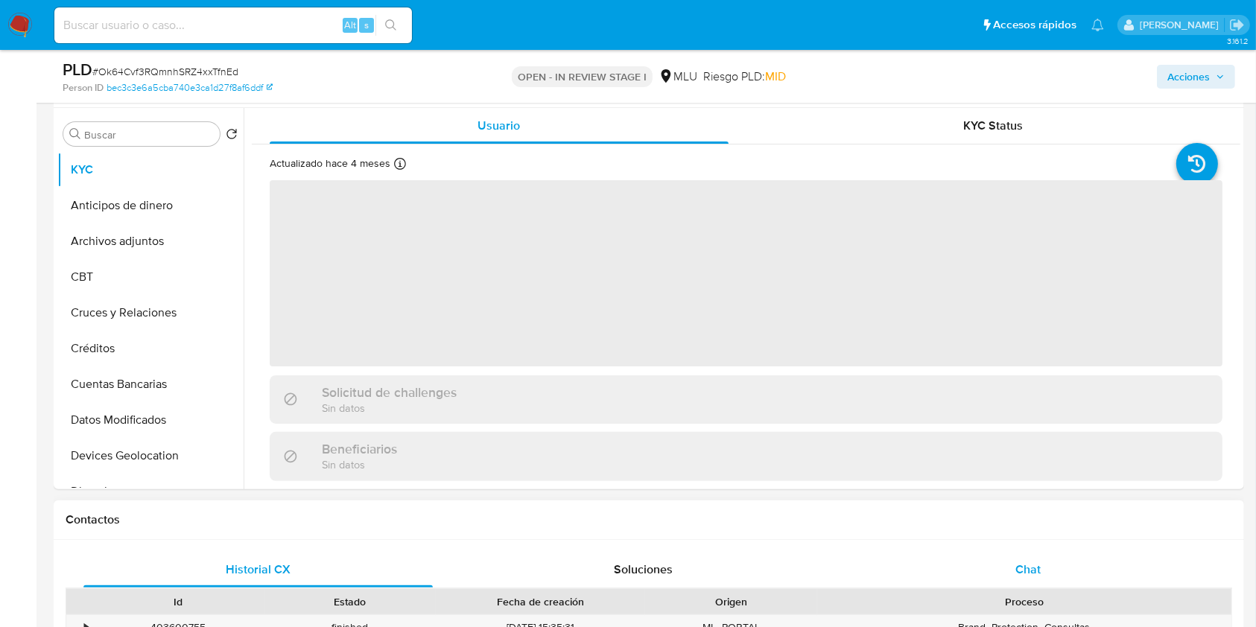
select select "10"
click at [1055, 575] on div "Chat" at bounding box center [1028, 570] width 349 height 36
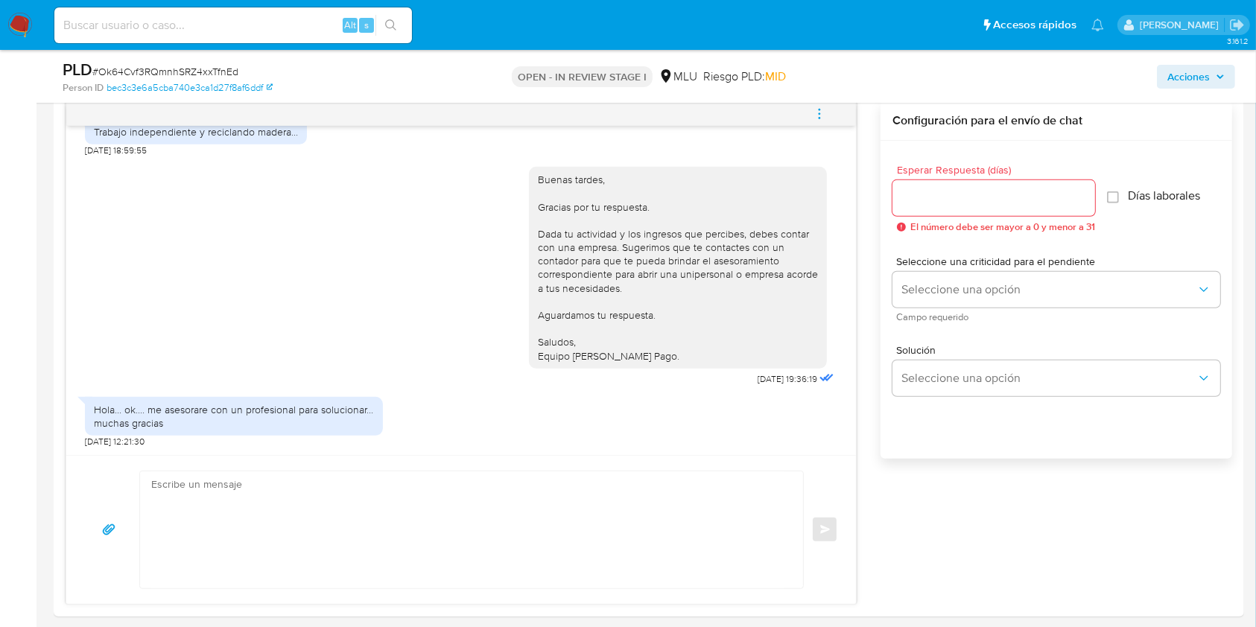
scroll to position [788, 0]
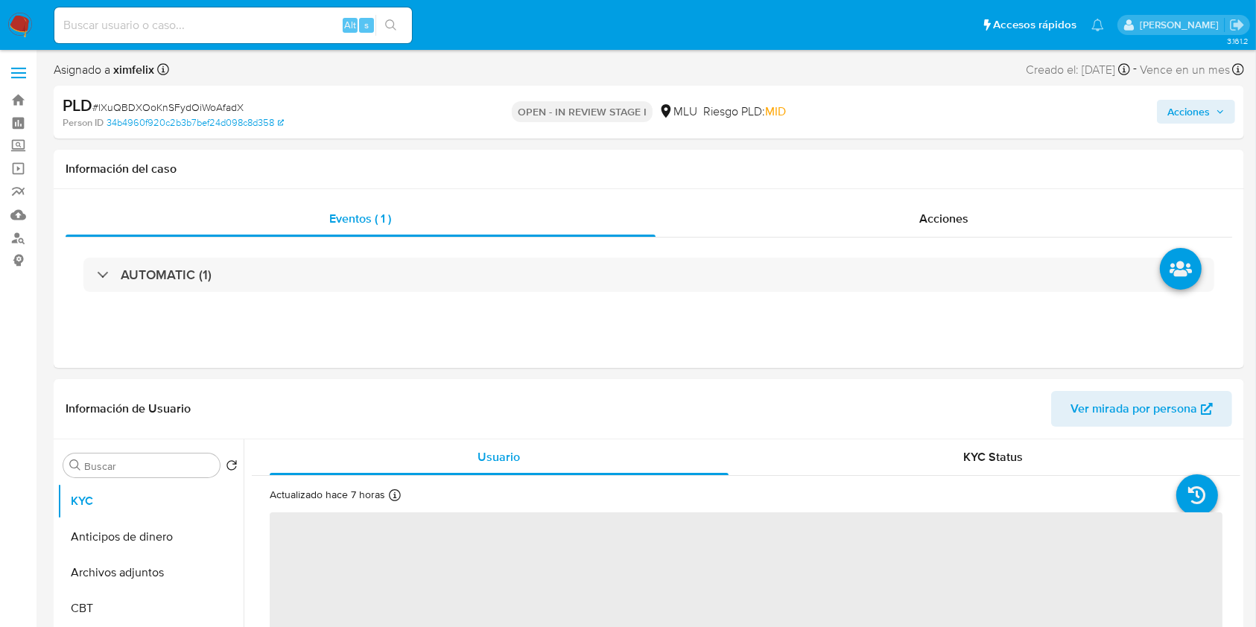
select select "10"
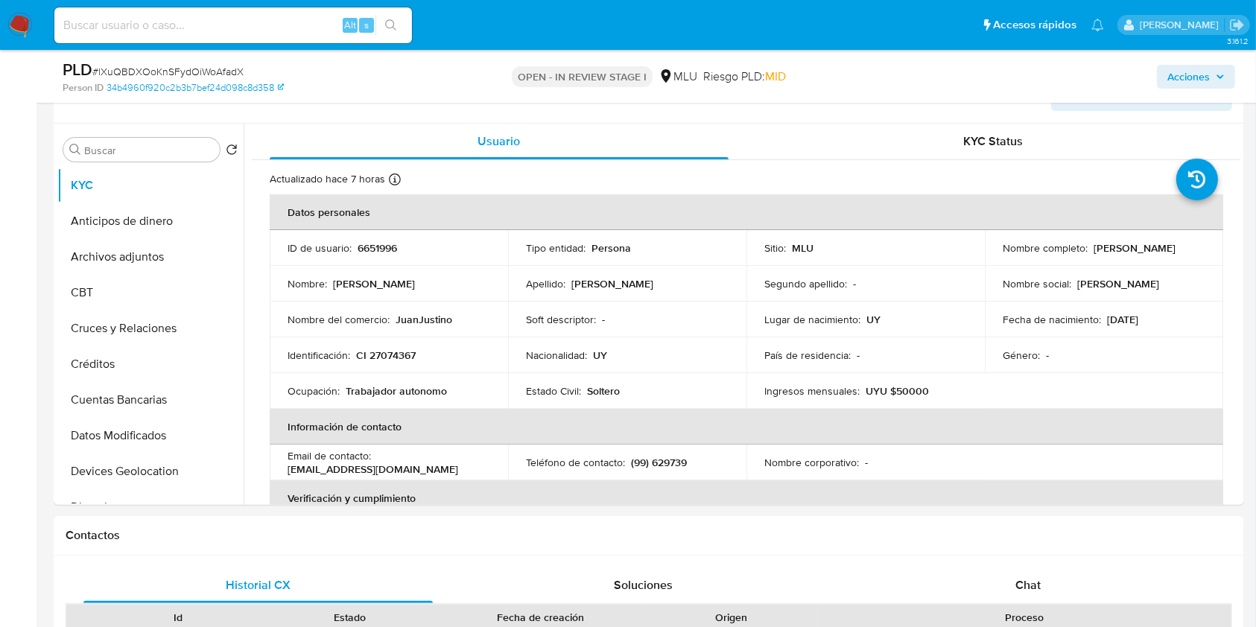
scroll to position [401, 0]
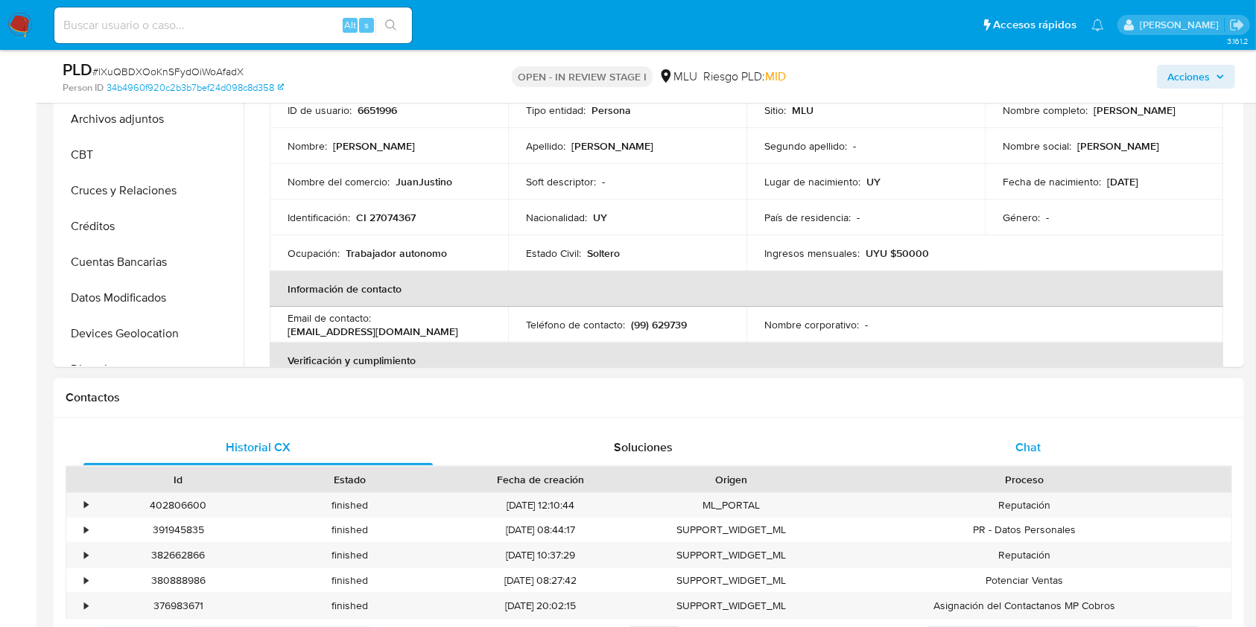
click at [1051, 431] on div "Chat" at bounding box center [1028, 448] width 349 height 36
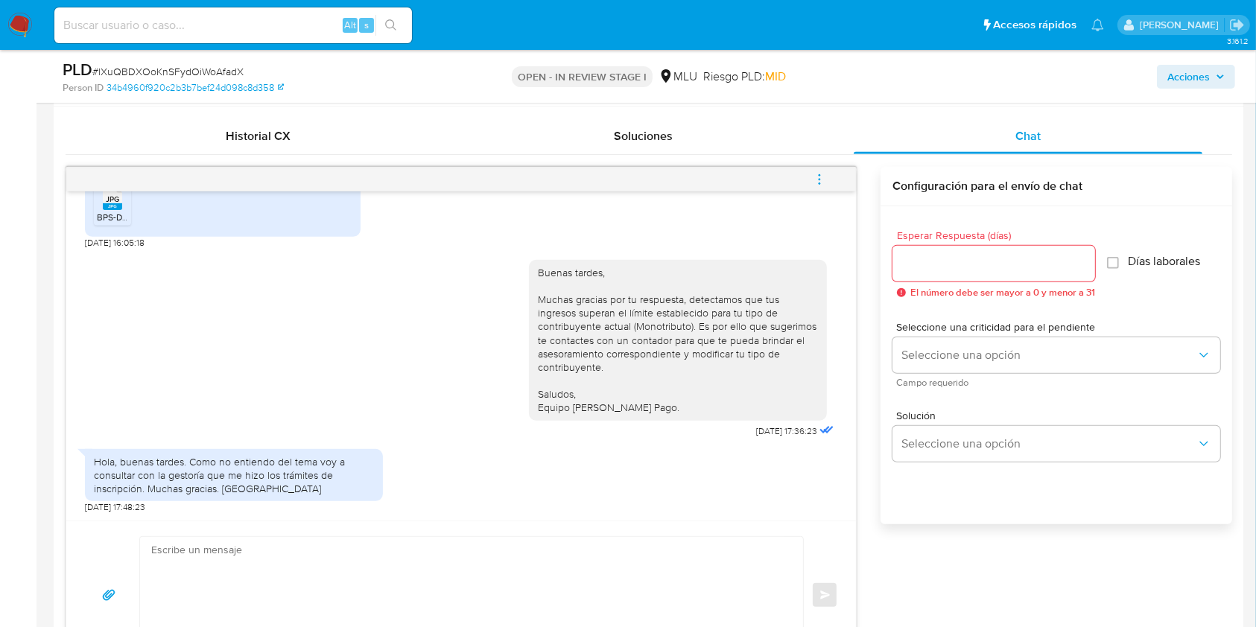
scroll to position [726, 0]
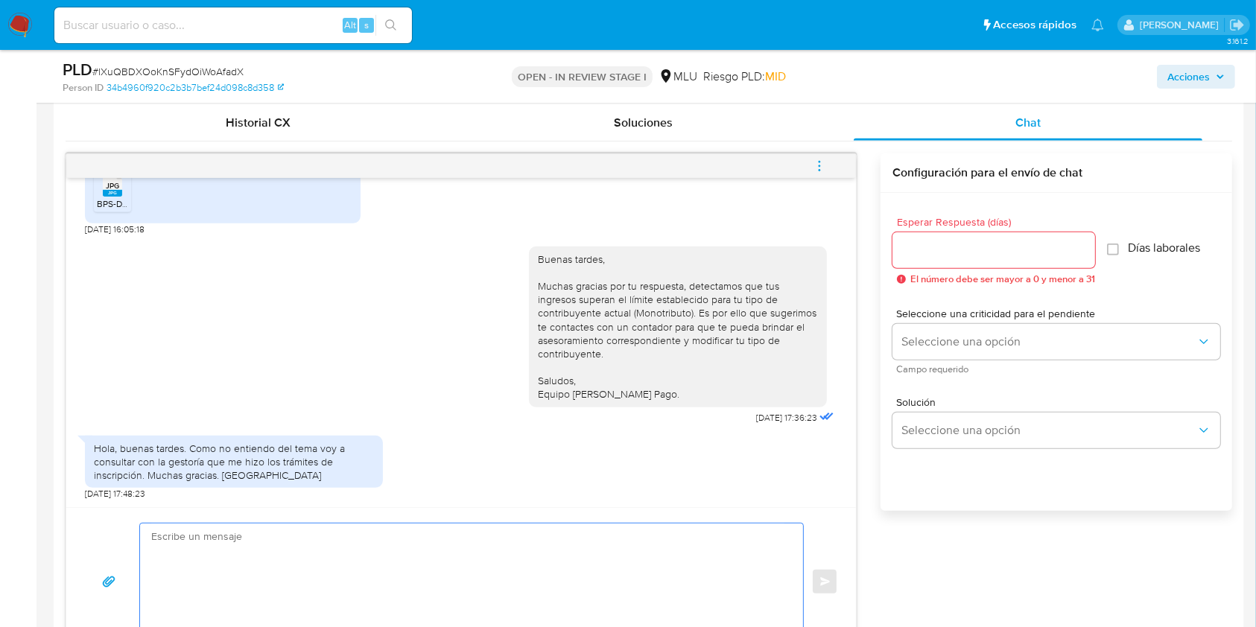
click at [477, 552] on textarea at bounding box center [467, 582] width 633 height 117
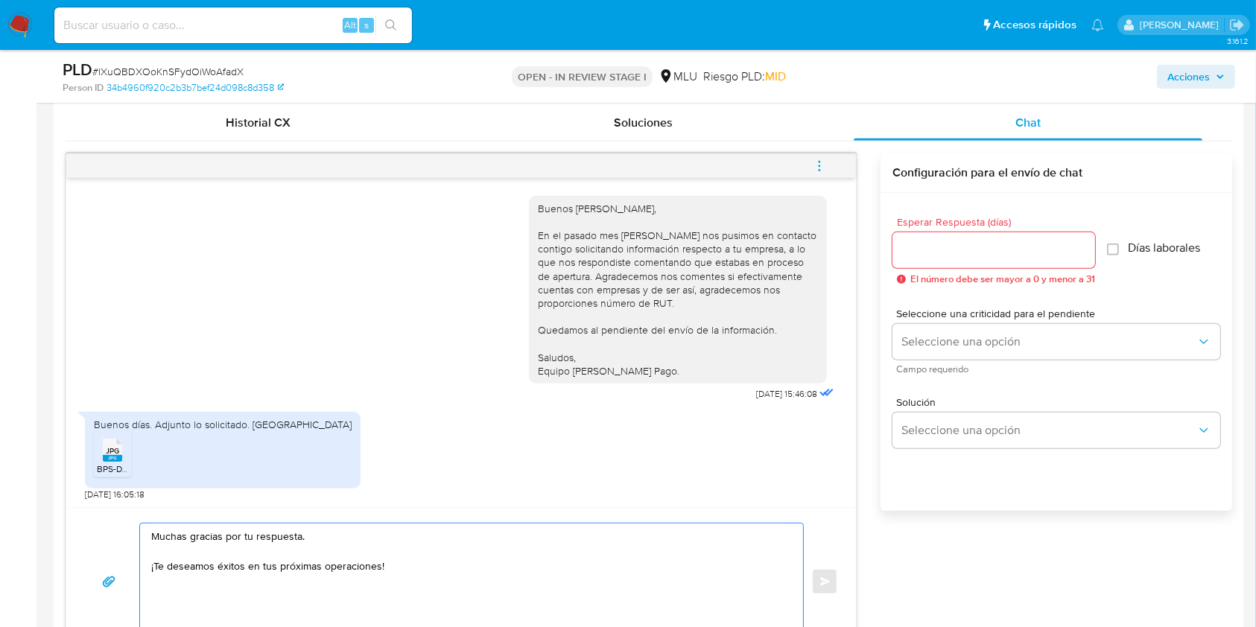
scroll to position [265, 0]
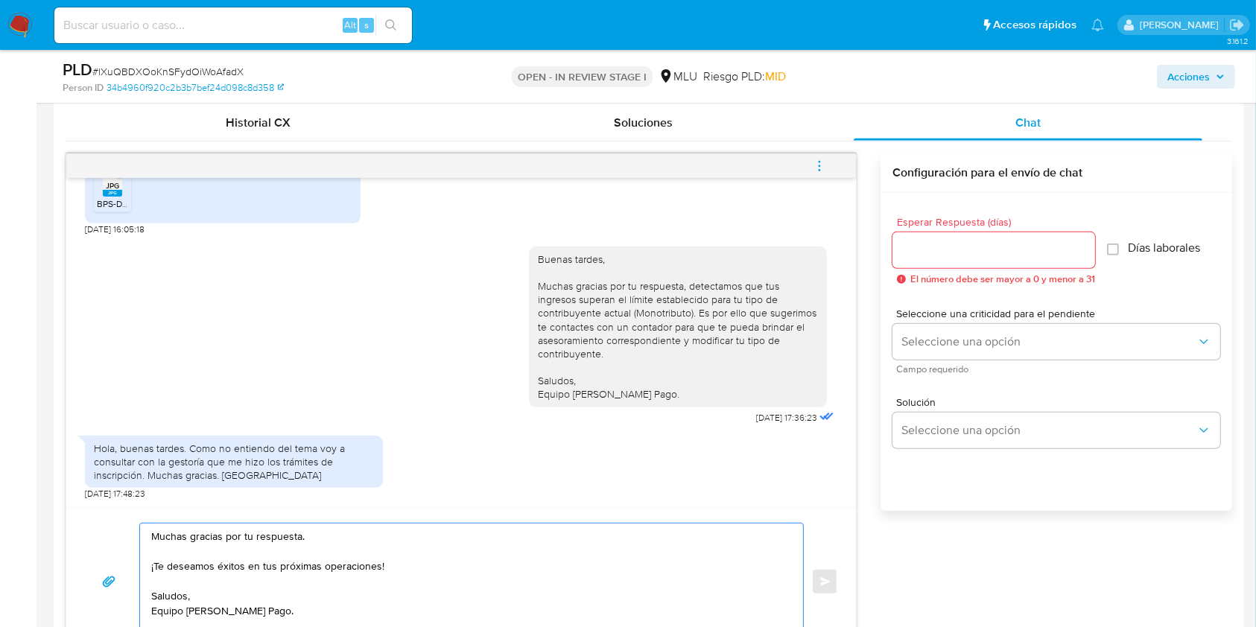
type textarea "Muchas gracias por tu respuesta. ¡Te deseamos éxitos en tus próximas operacione…"
click at [992, 253] on input "Esperar Respuesta (días)" at bounding box center [994, 250] width 203 height 19
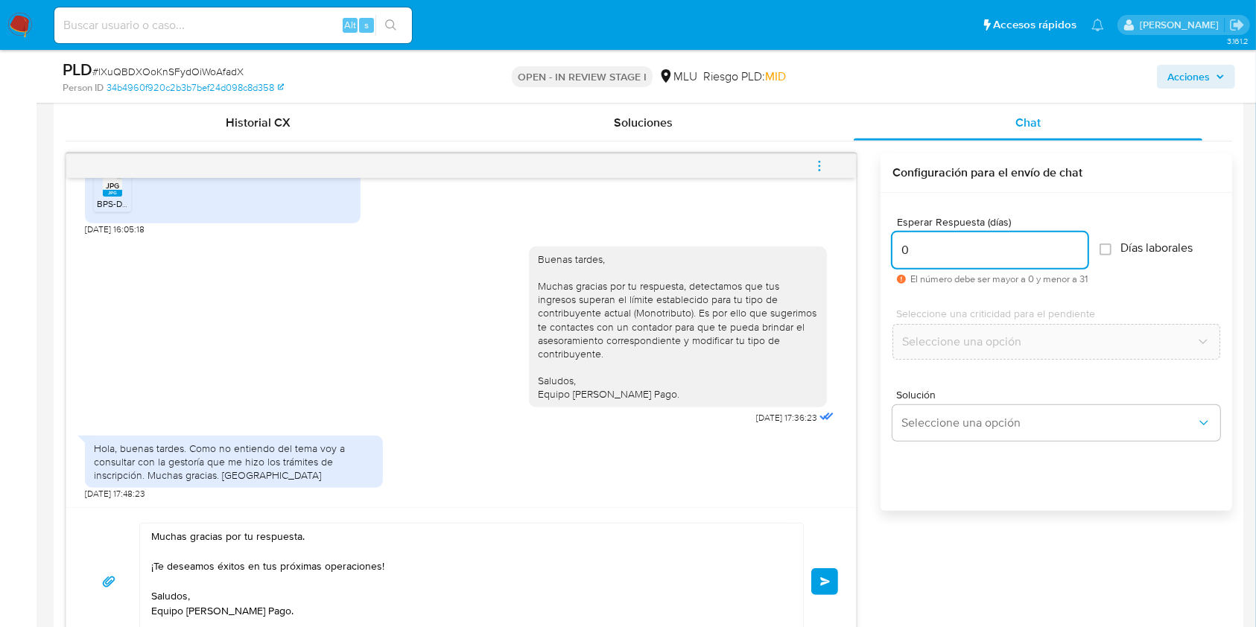
scroll to position [805, 0]
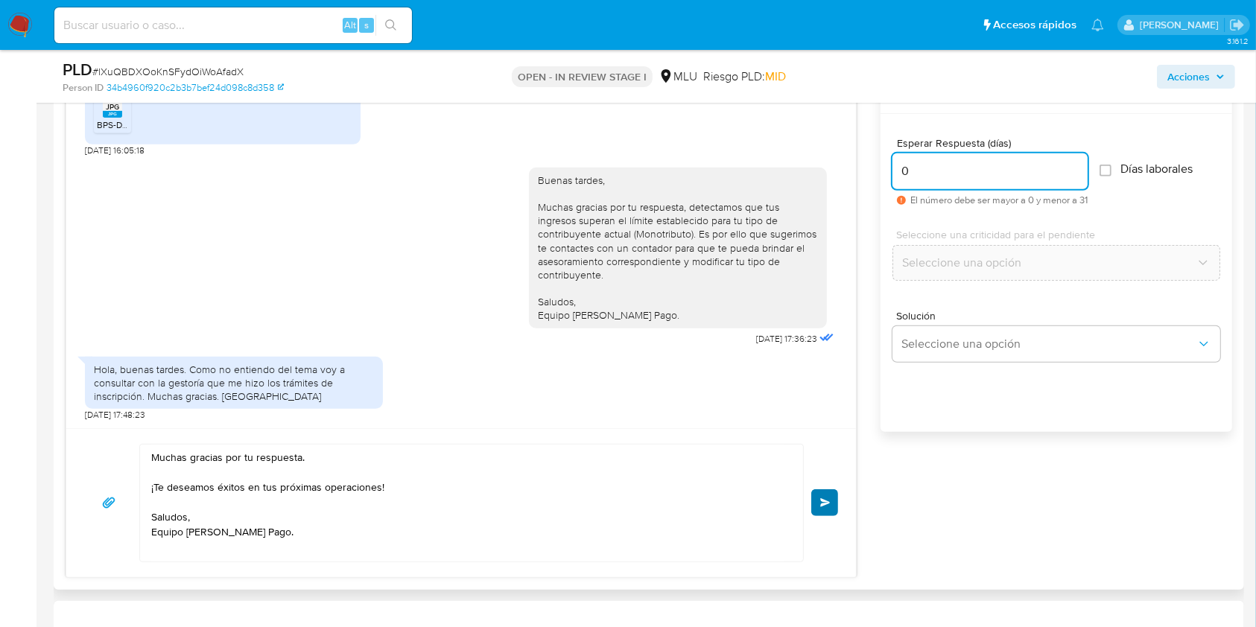
type input "0"
click at [838, 502] on button "Enviar" at bounding box center [824, 503] width 27 height 27
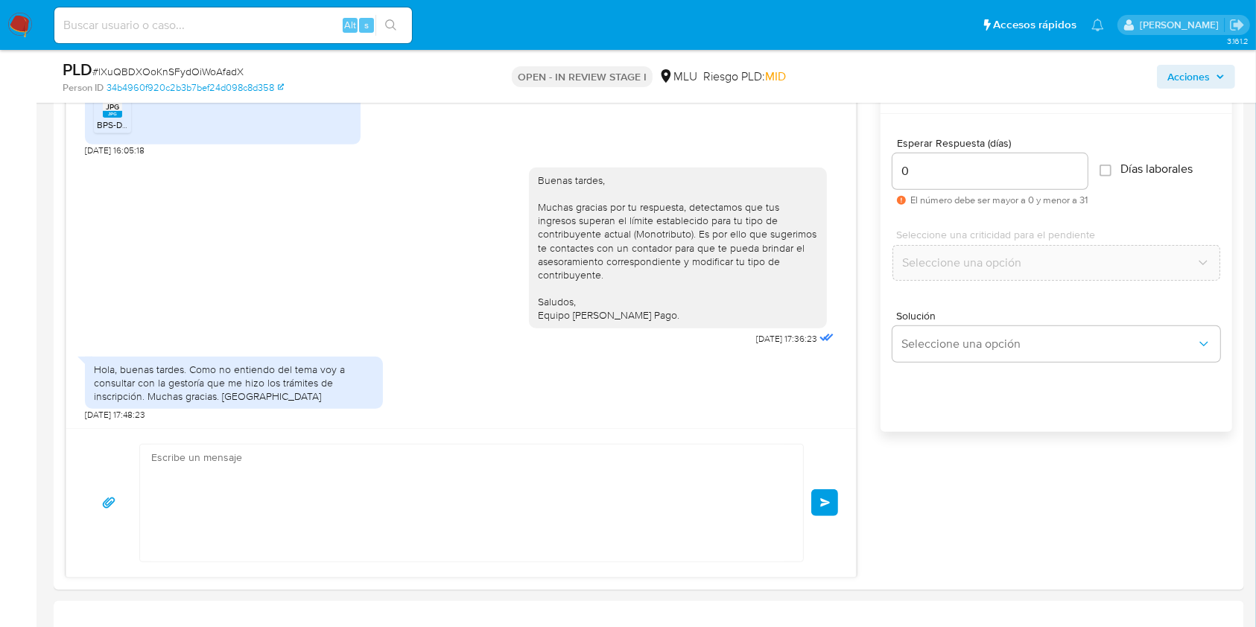
scroll to position [390, 0]
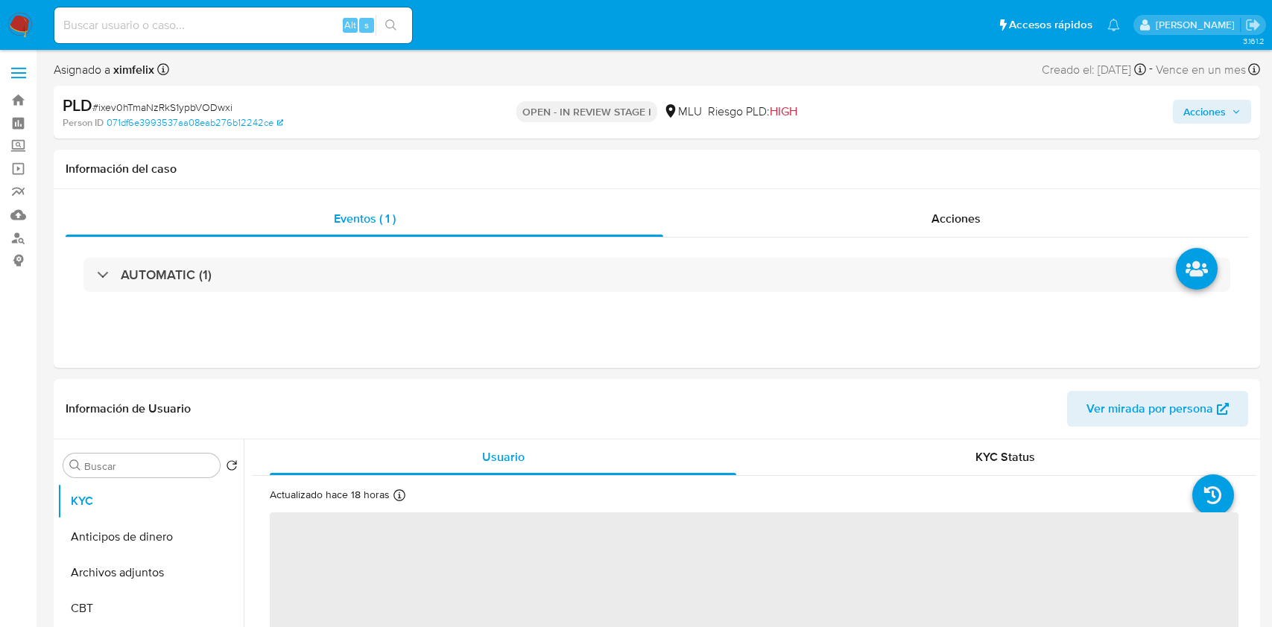
select select "10"
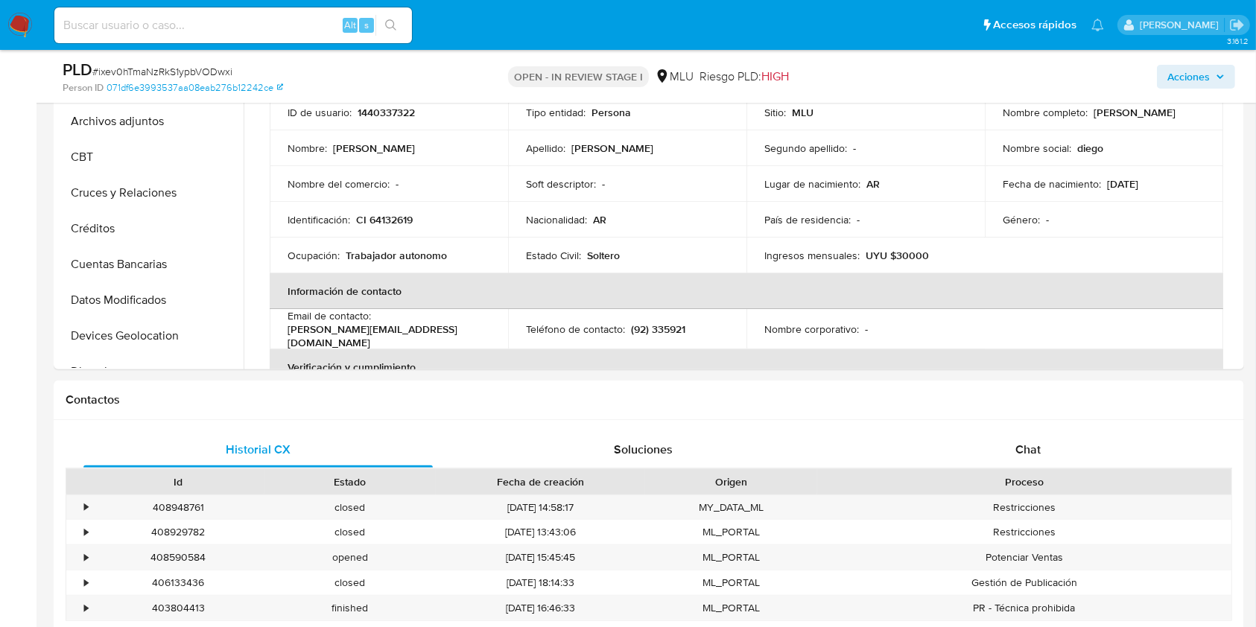
scroll to position [434, 0]
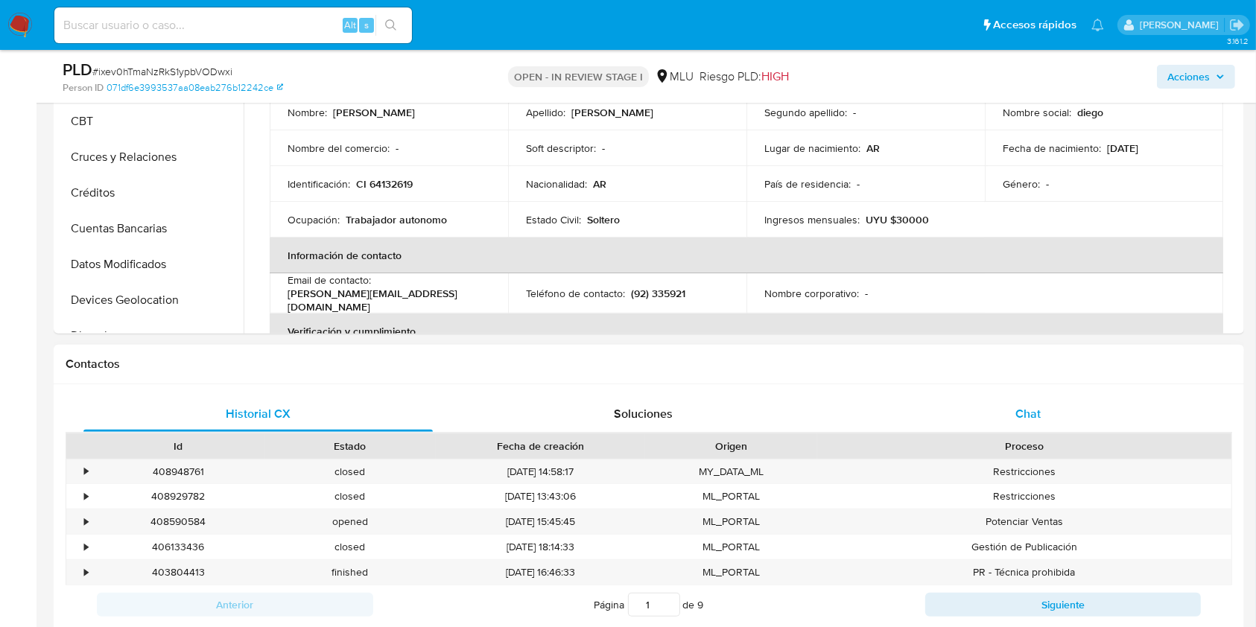
click at [1025, 418] on span "Chat" at bounding box center [1028, 413] width 25 height 17
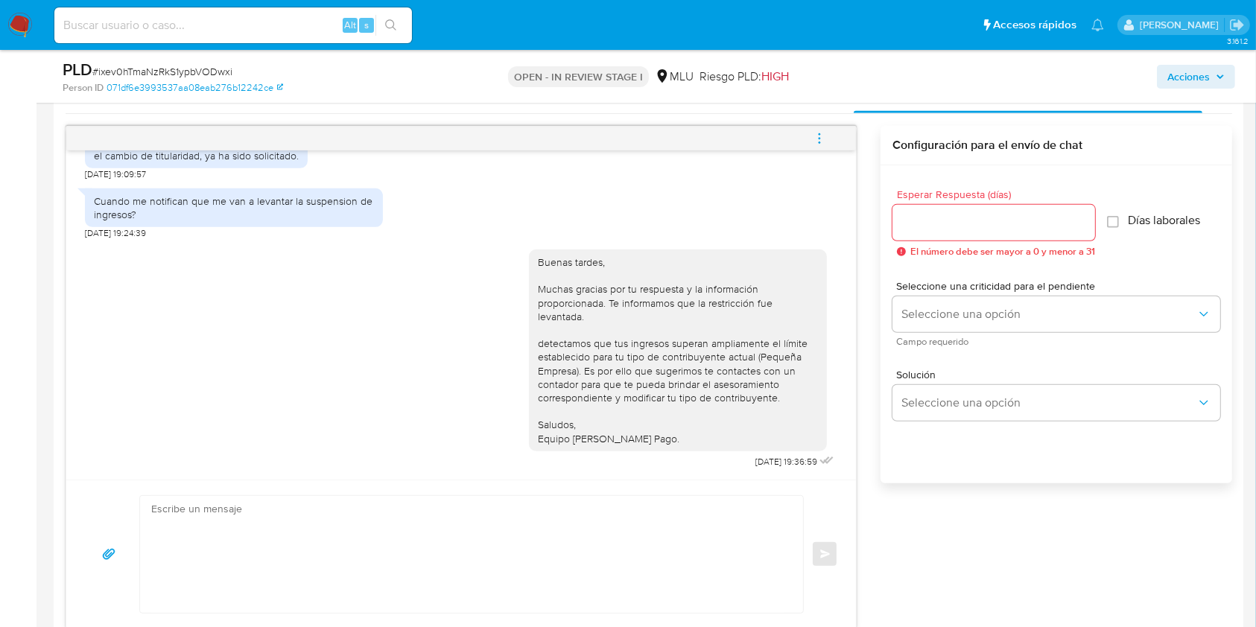
scroll to position [724, 0]
